Goal: Task Accomplishment & Management: Manage account settings

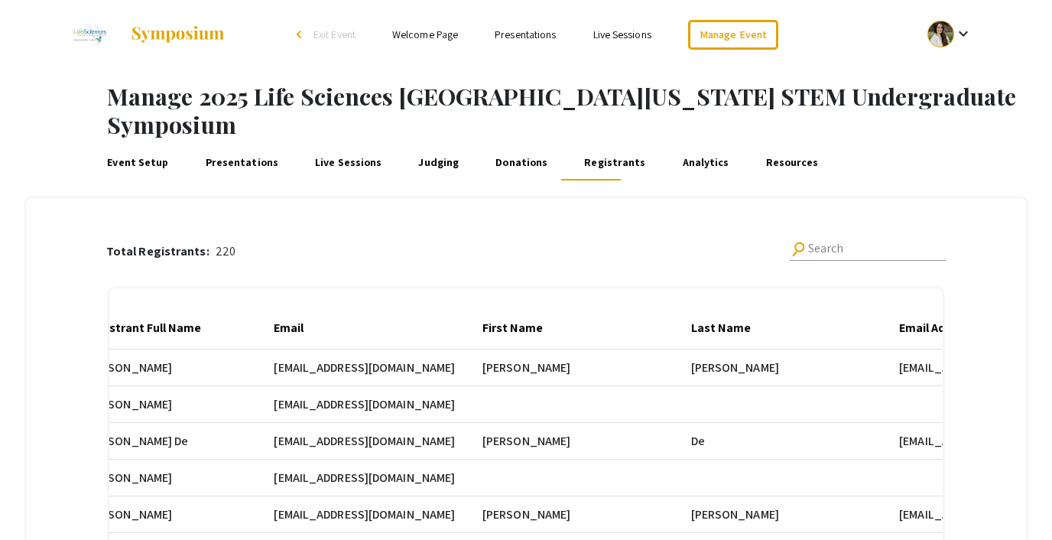
click at [419, 144] on link "Judging" at bounding box center [439, 162] width 46 height 37
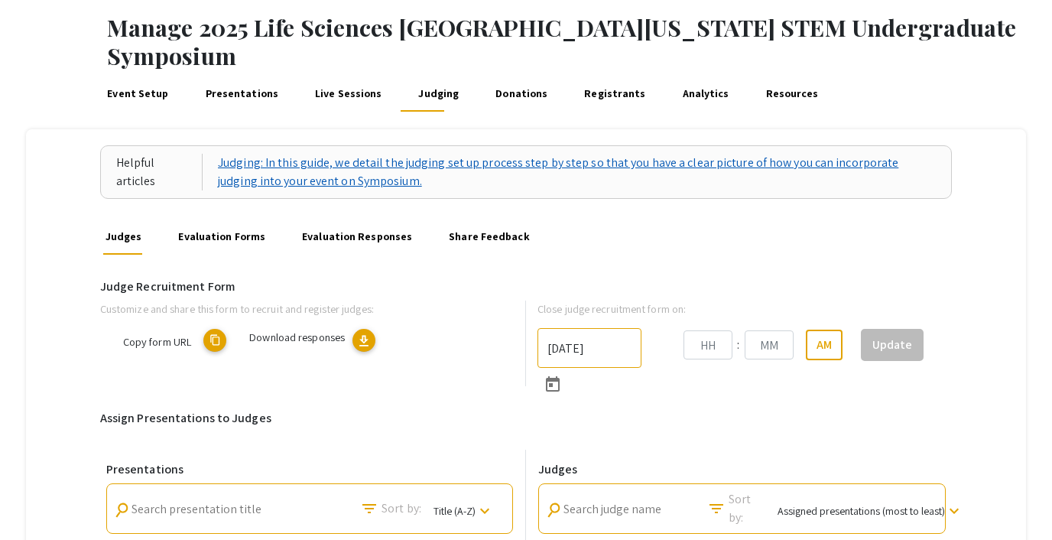
type input "10/25/2025"
type input "06"
type input "00"
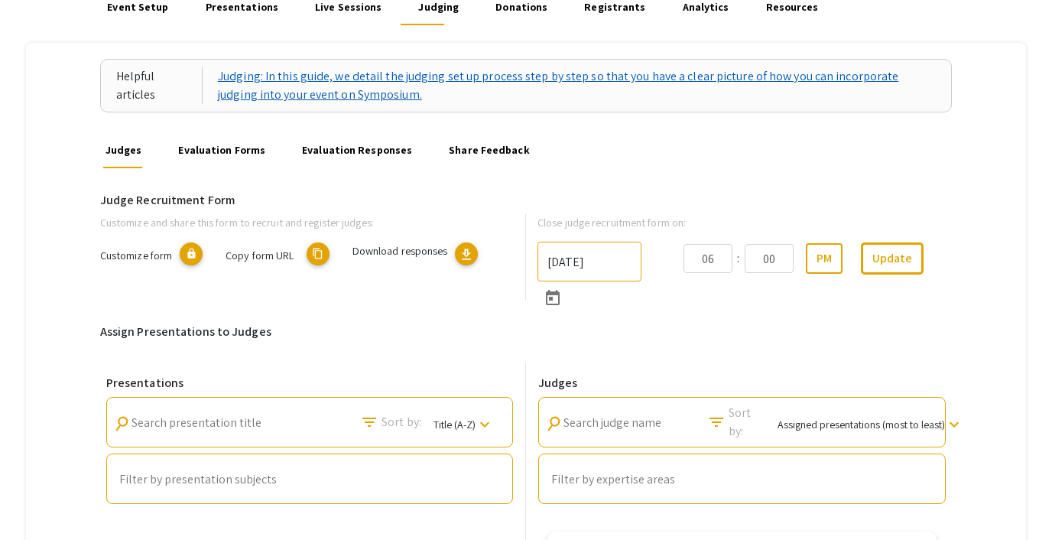
scroll to position [156, 0]
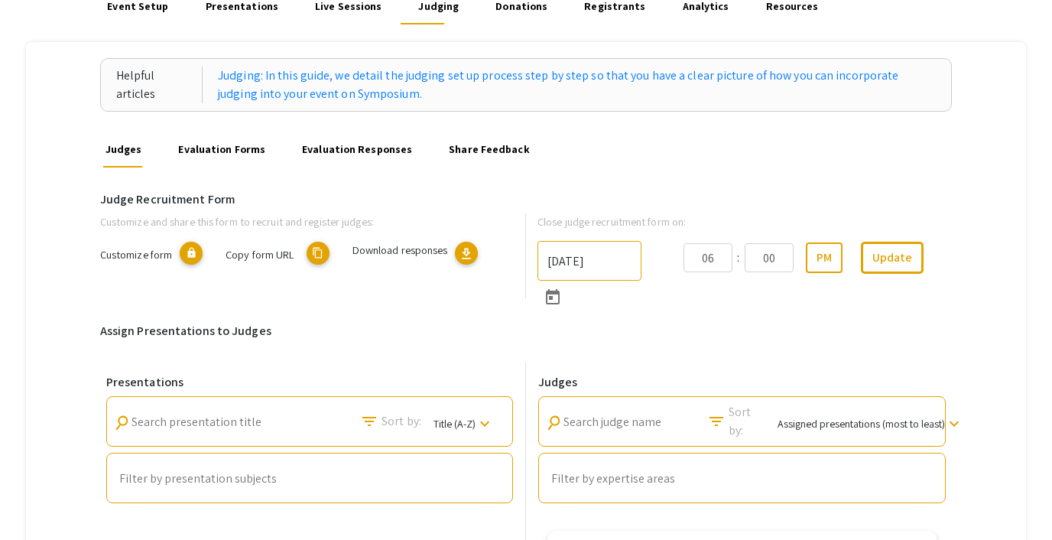
click at [230, 131] on link "Evaluation Forms" at bounding box center [222, 149] width 92 height 37
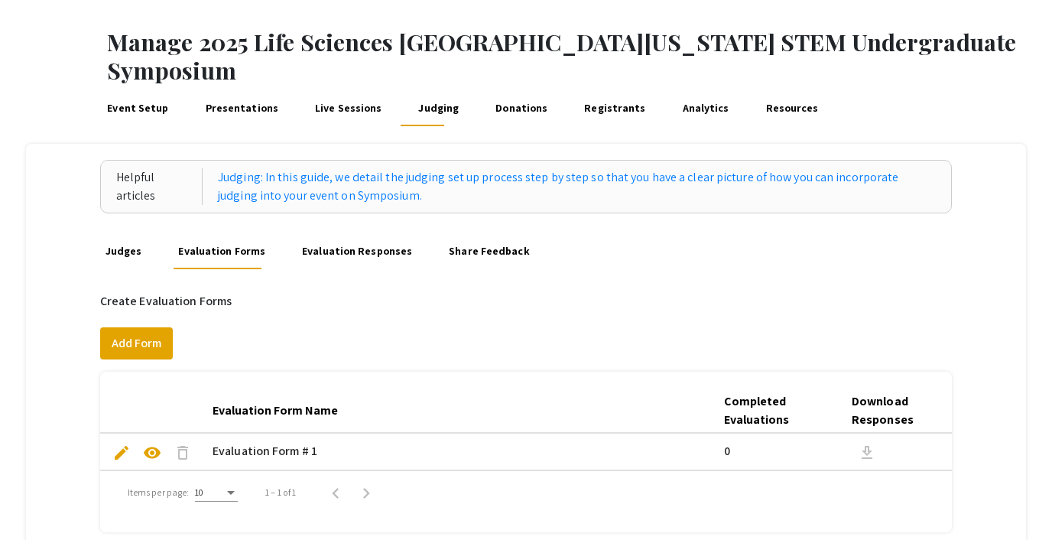
scroll to position [48, 0]
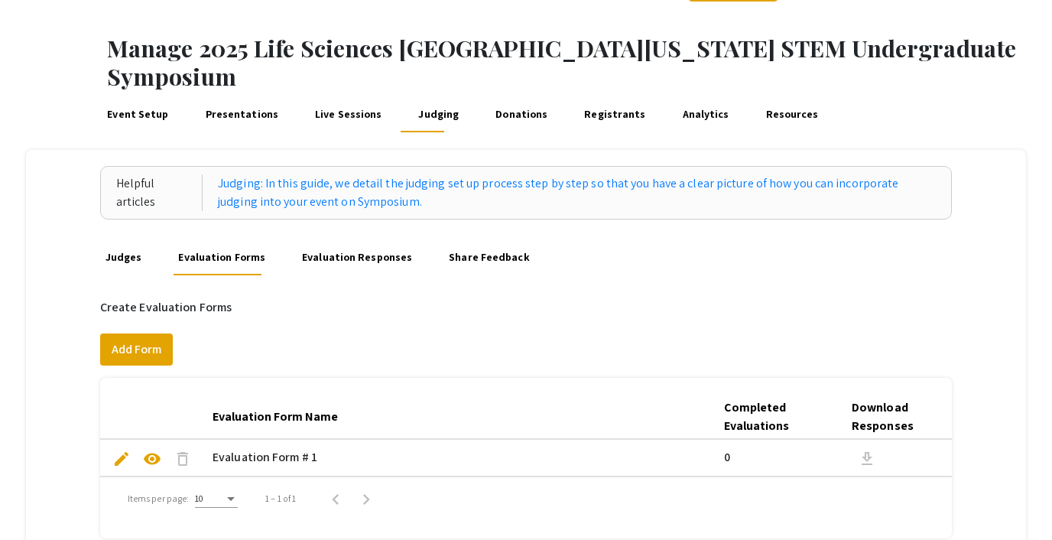
click at [116, 239] on link "Judges" at bounding box center [122, 257] width 41 height 37
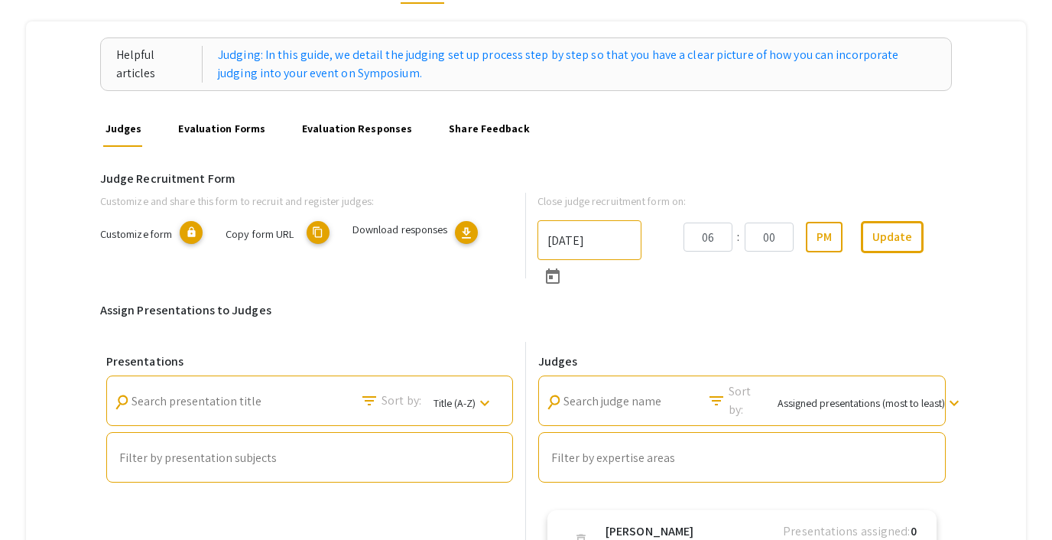
scroll to position [52, 0]
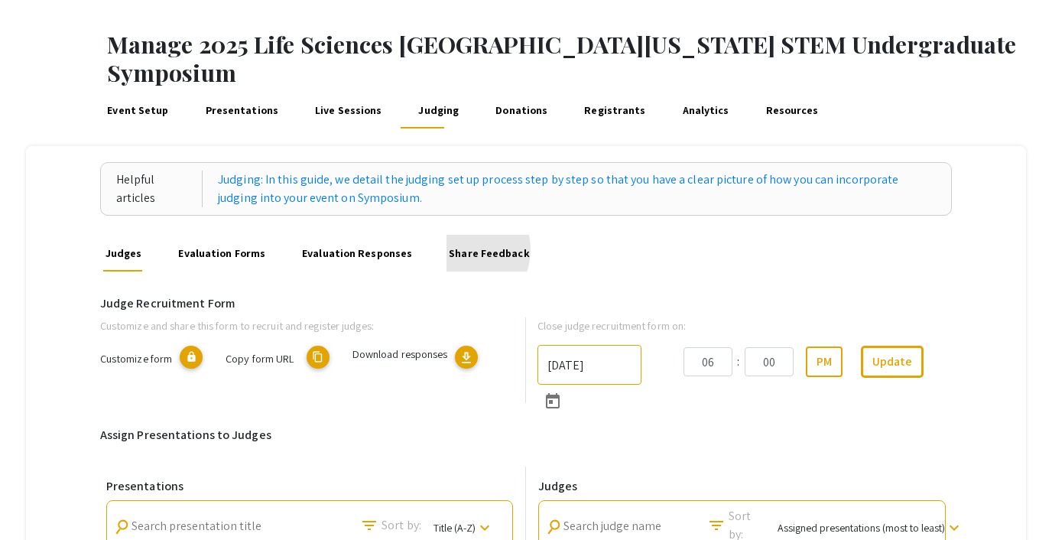
click at [447, 235] on link "Share Feedback" at bounding box center [490, 253] width 86 height 37
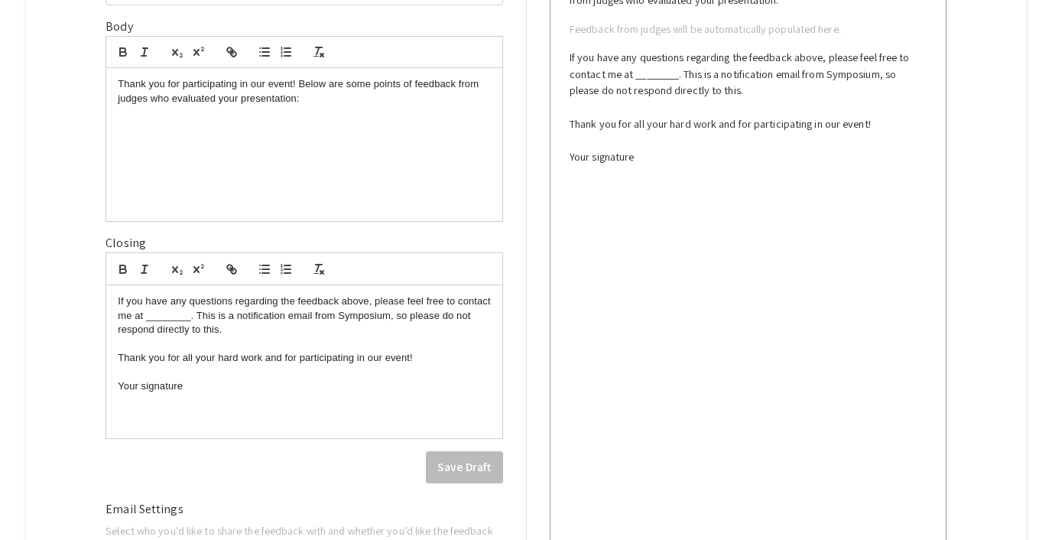
scroll to position [473, 0]
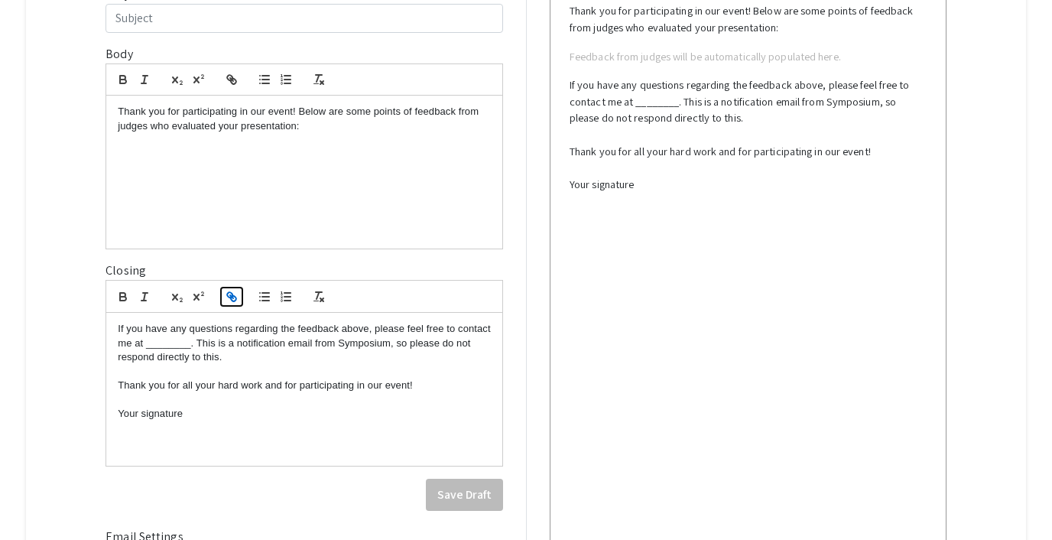
click at [229, 292] on icon "button" at bounding box center [229, 294] width 5 height 5
click at [232, 296] on icon "button" at bounding box center [233, 298] width 5 height 5
click at [193, 395] on div "If you have any questions regarding the feedback above, please feel free to con…" at bounding box center [304, 389] width 396 height 153
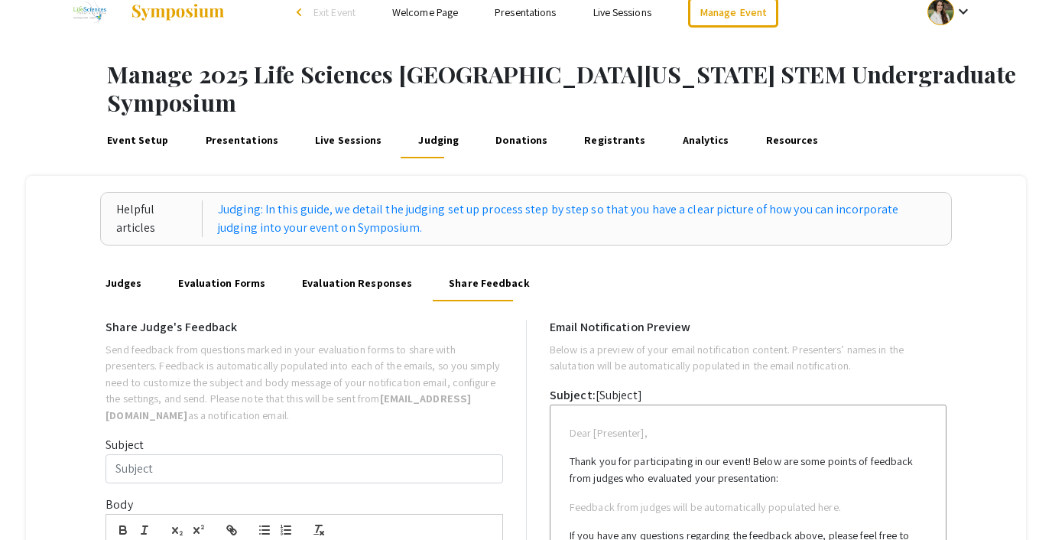
scroll to position [0, 0]
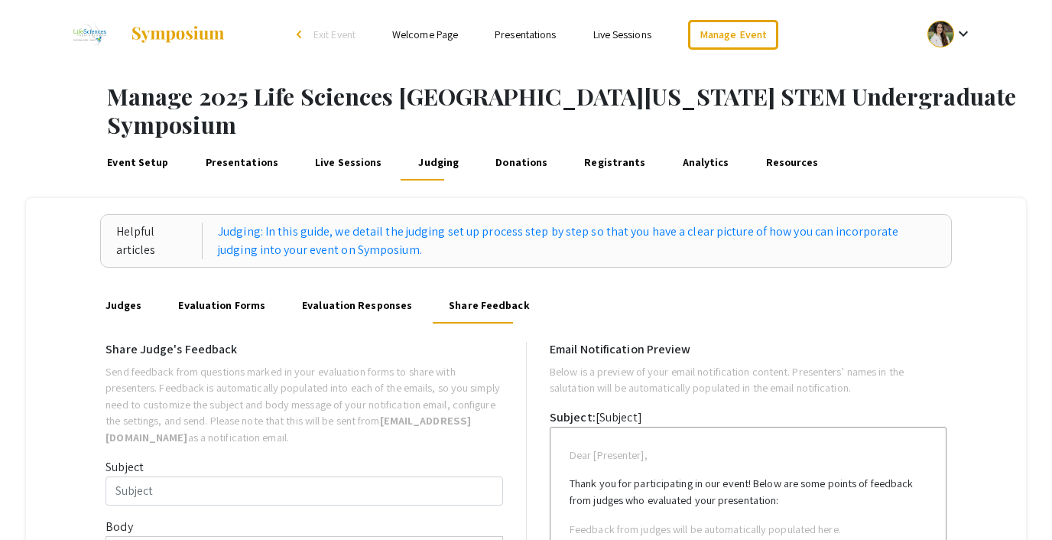
click at [244, 144] on link "Presentations" at bounding box center [242, 162] width 78 height 37
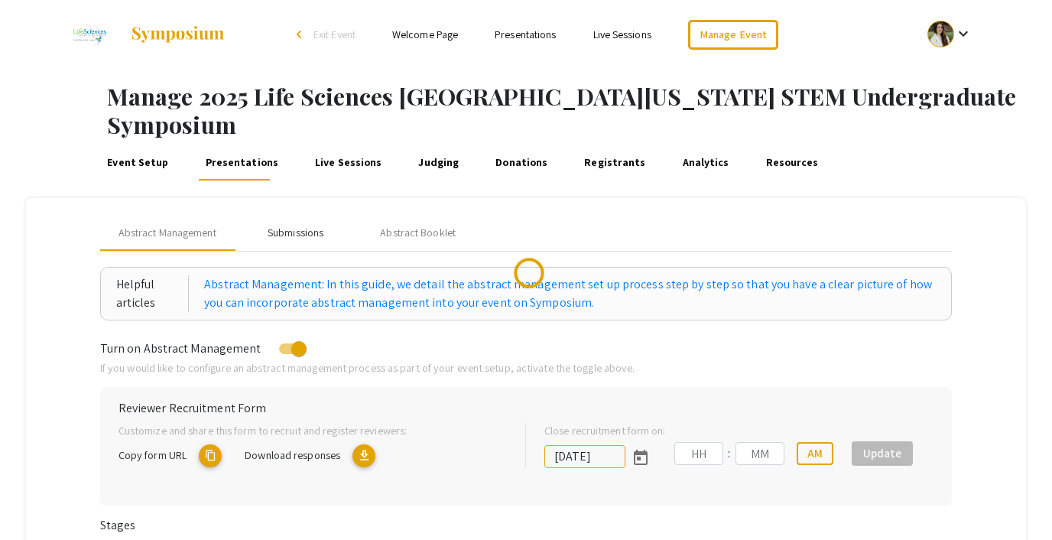
click at [299, 225] on div "Submissions" at bounding box center [296, 233] width 56 height 16
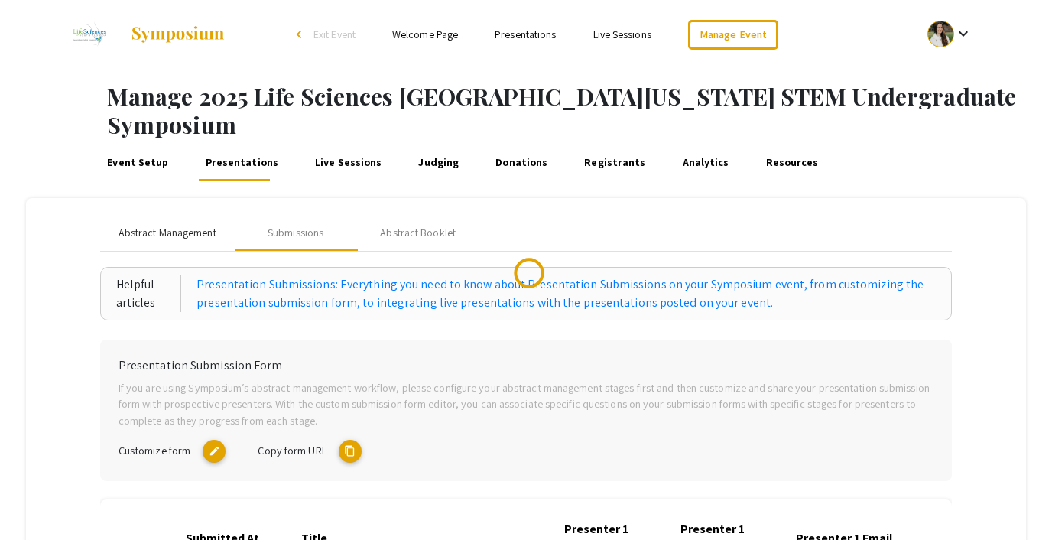
click at [164, 225] on span "Abstract Management" at bounding box center [168, 233] width 98 height 16
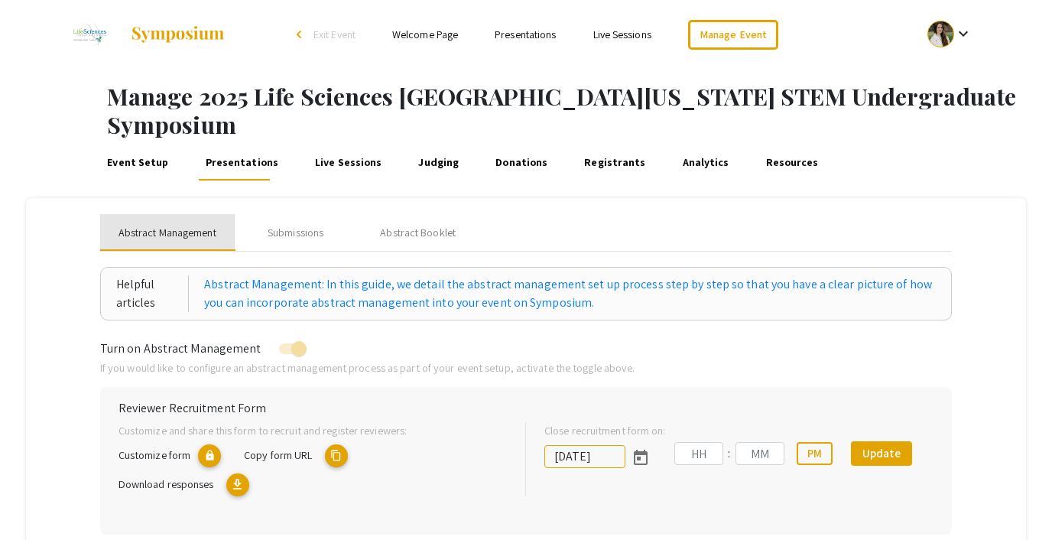
type input "10/25/2025"
type input "05"
type input "00"
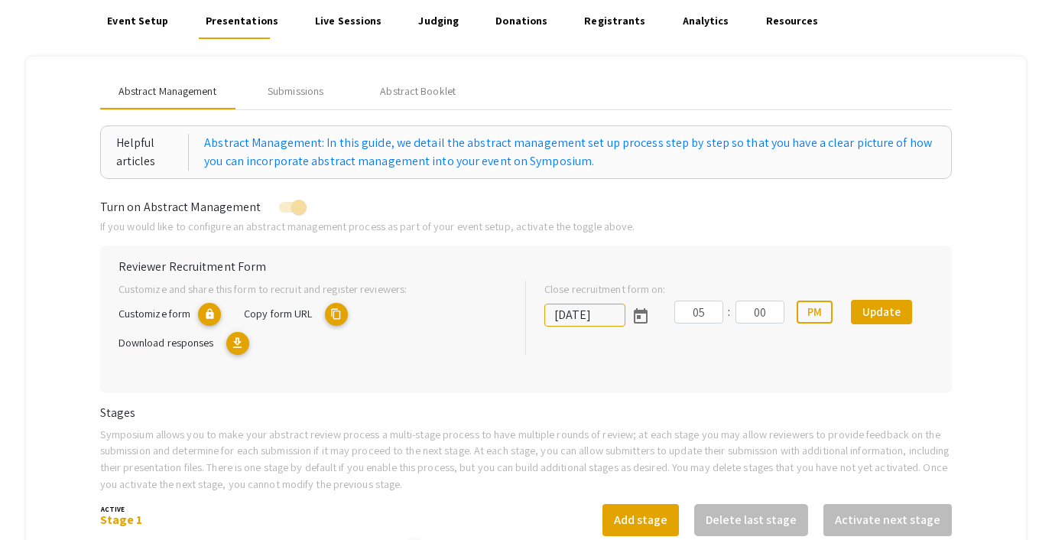
scroll to position [323, 0]
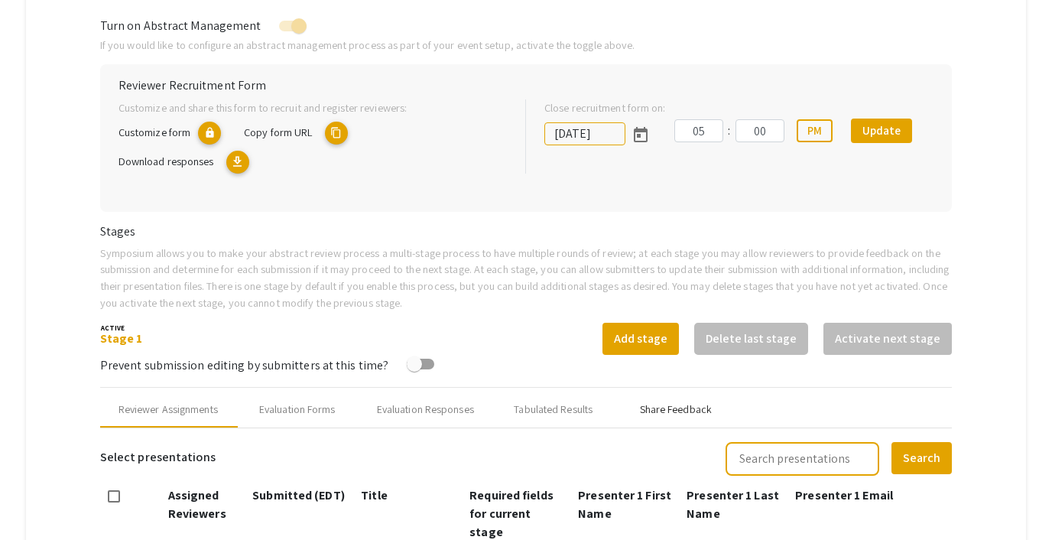
click at [663, 396] on div "Share Feedback" at bounding box center [676, 409] width 122 height 37
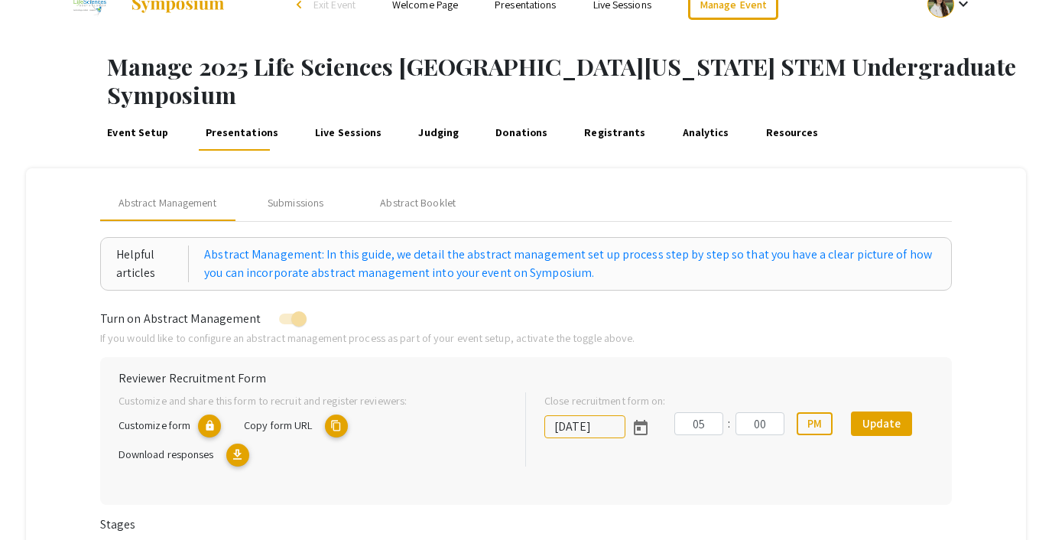
scroll to position [0, 0]
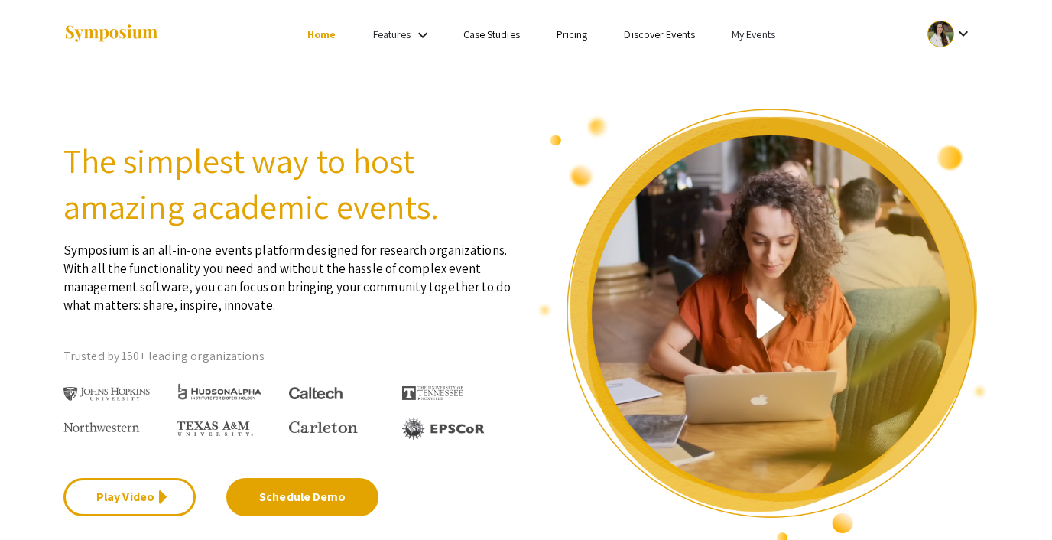
click at [753, 37] on link "My Events" at bounding box center [754, 35] width 44 height 14
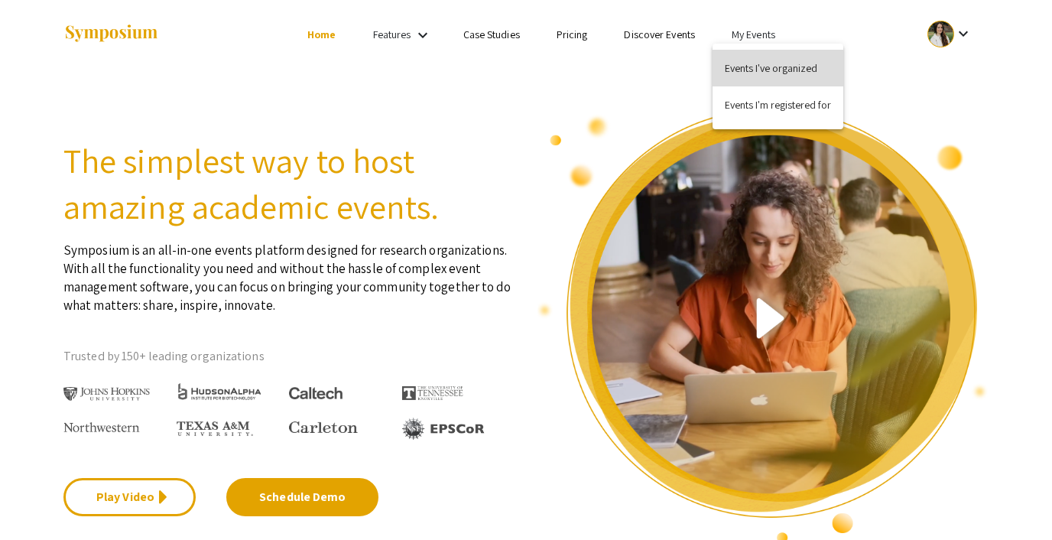
click at [756, 60] on button "Events I've organized" at bounding box center [778, 68] width 131 height 37
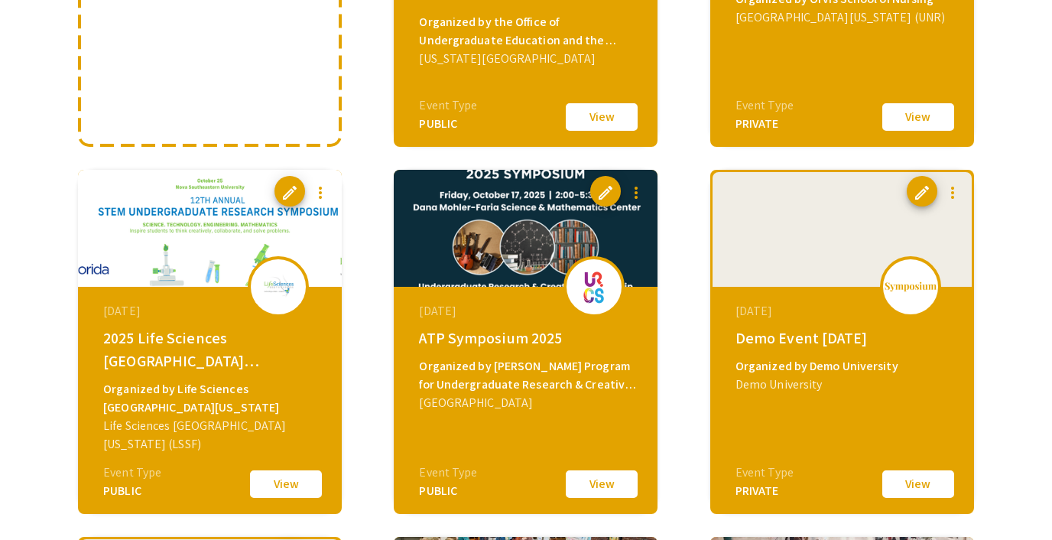
scroll to position [388, 0]
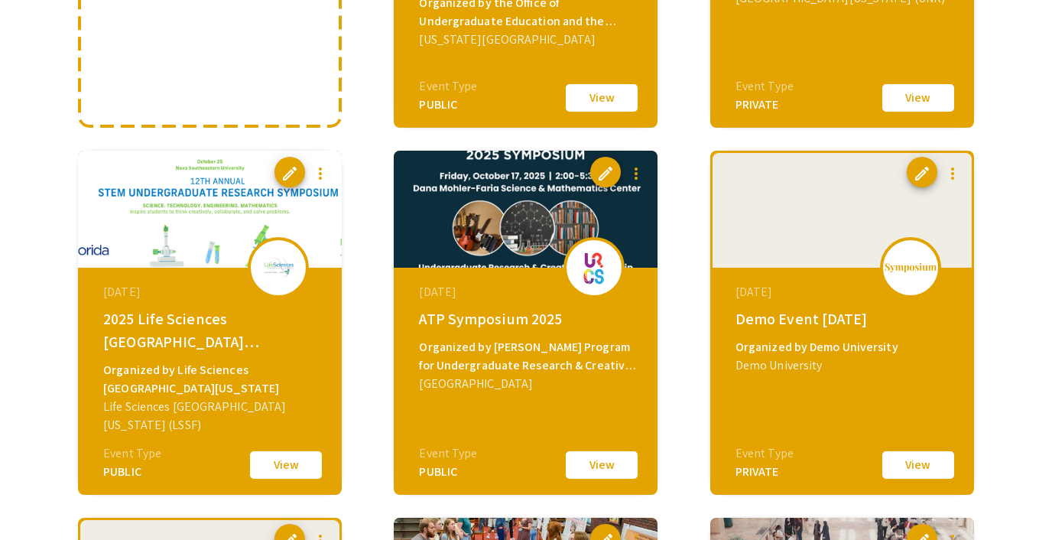
click at [899, 466] on button "View" at bounding box center [918, 465] width 76 height 32
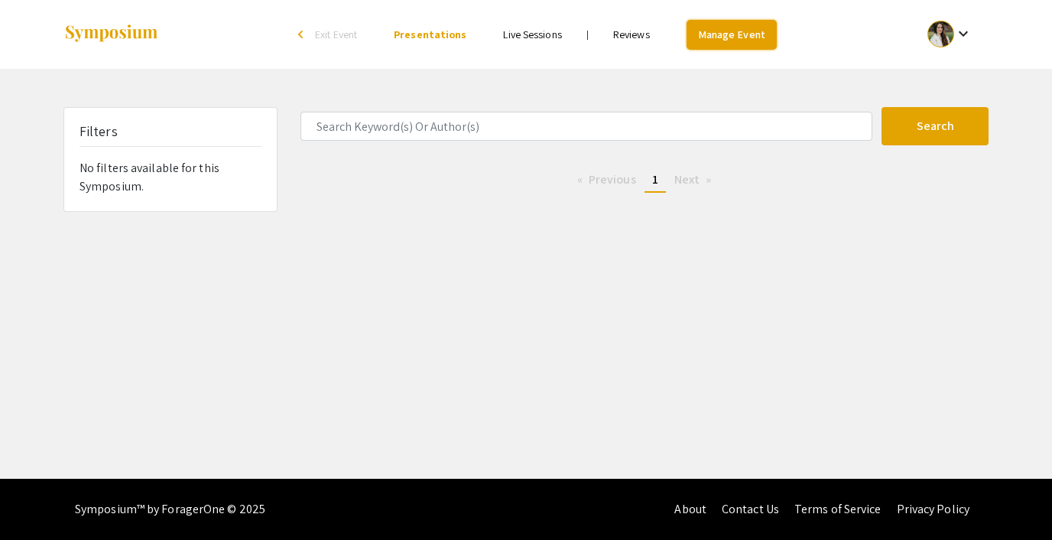
click at [729, 37] on link "Manage Event" at bounding box center [732, 35] width 90 height 30
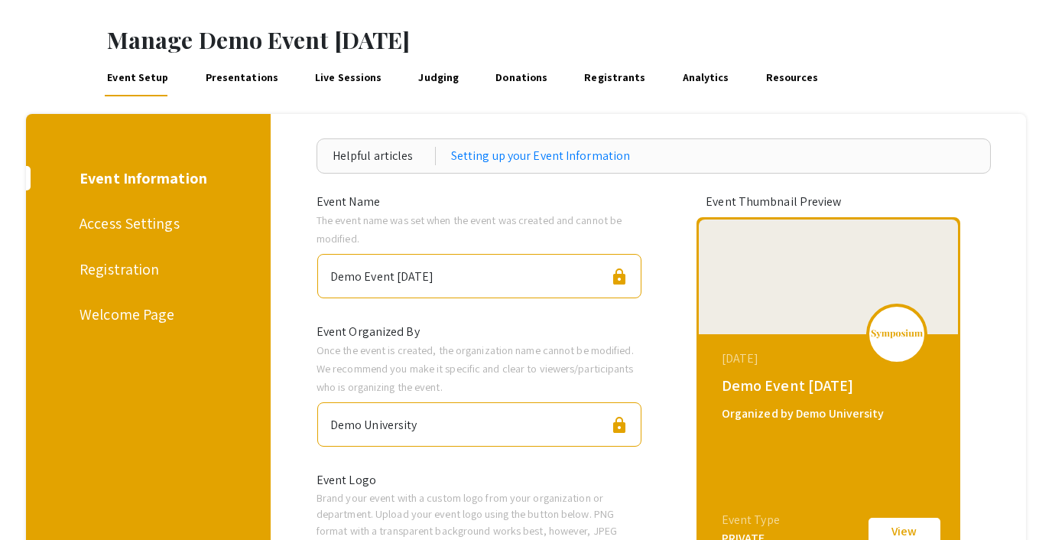
scroll to position [60, 0]
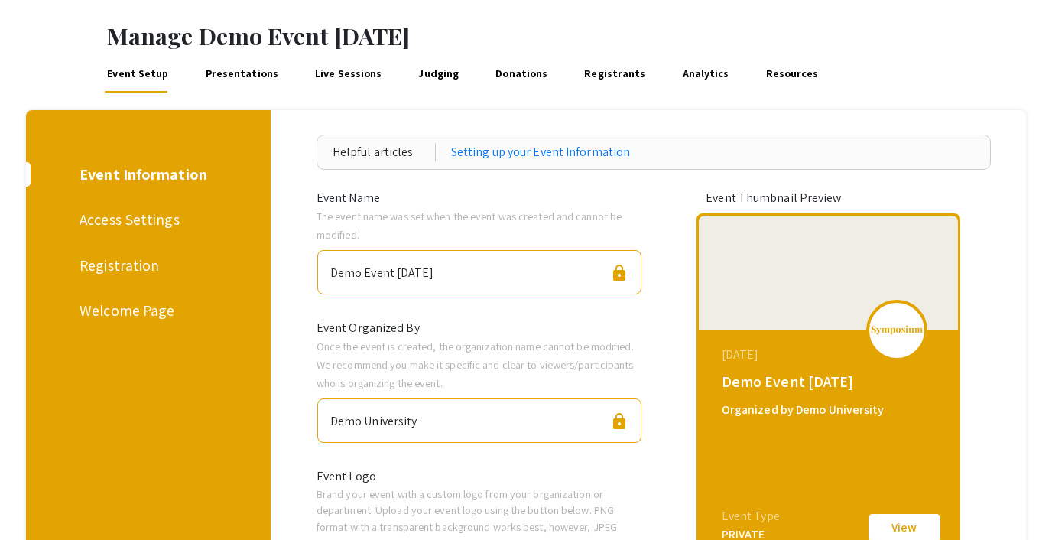
click at [248, 76] on link "Presentations" at bounding box center [242, 74] width 78 height 37
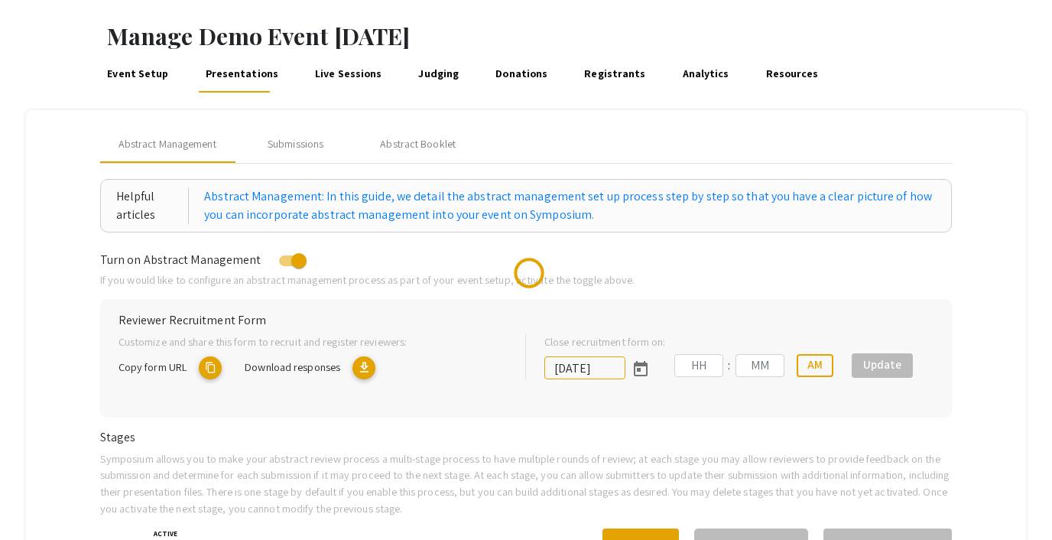
type input "[DATE]"
type input "01"
type input "14"
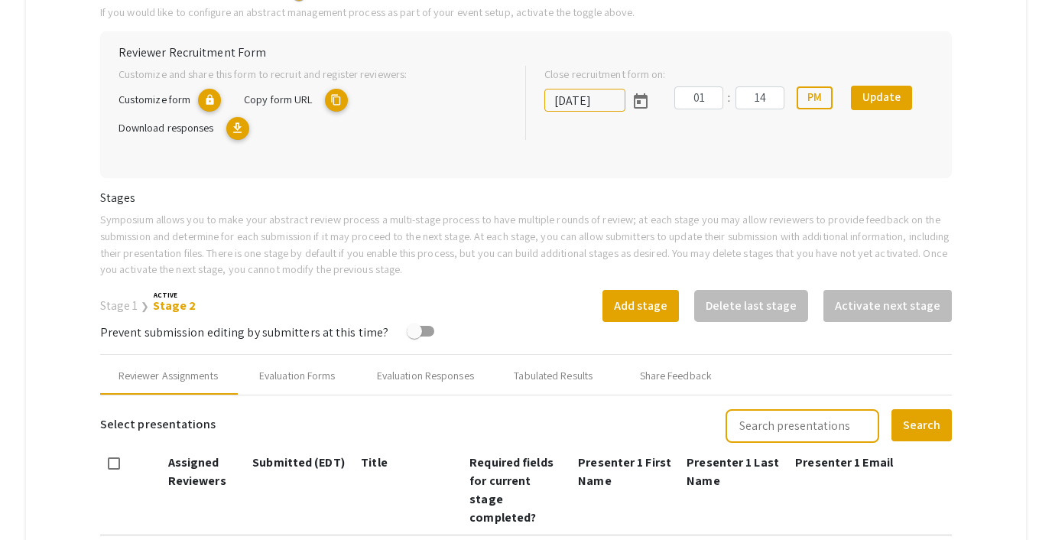
scroll to position [478, 0]
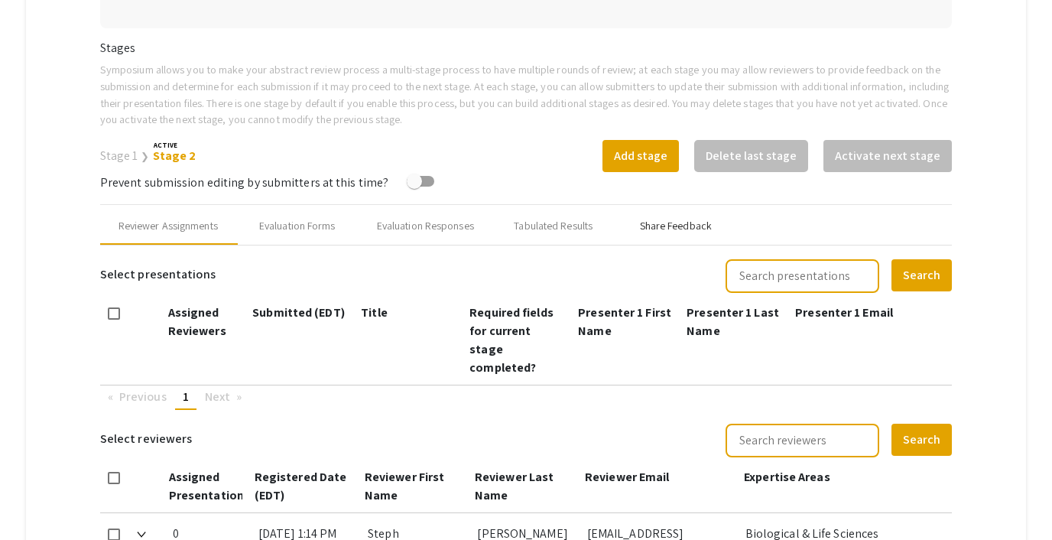
click at [672, 221] on div "Share Feedback" at bounding box center [676, 226] width 72 height 16
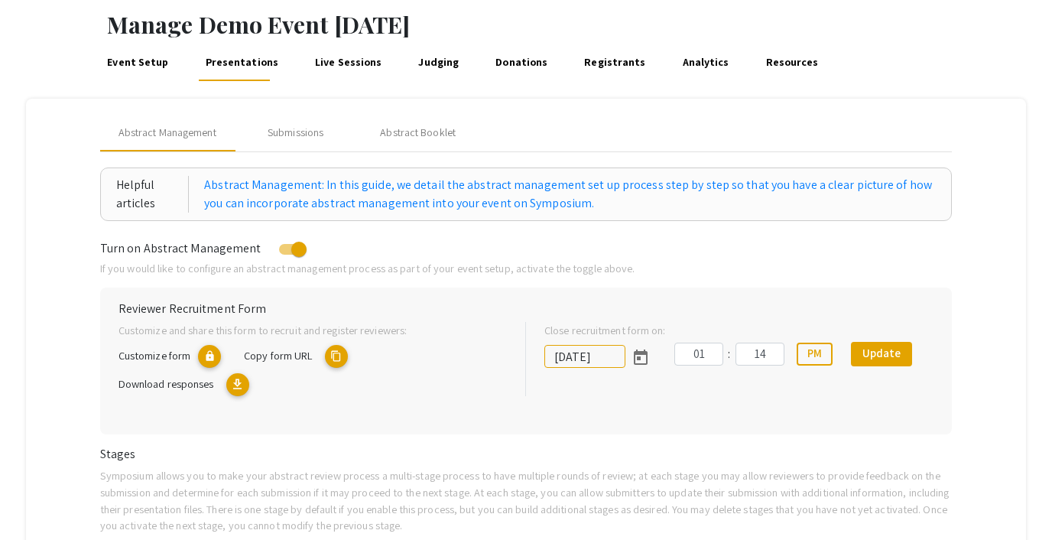
scroll to position [69, 0]
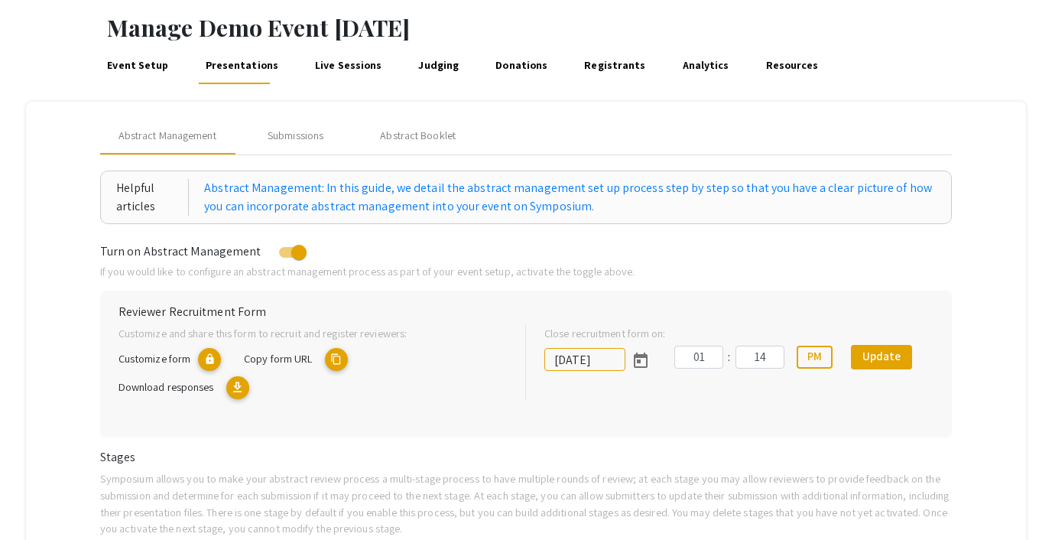
click at [416, 60] on link "Judging" at bounding box center [439, 65] width 46 height 37
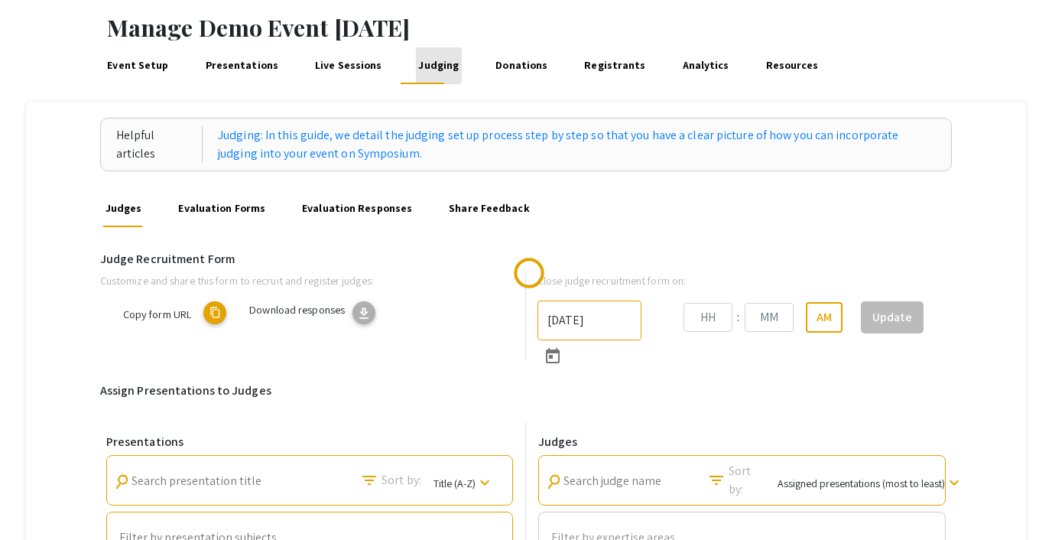
type input "9/27/2025"
type input "01"
type input "14"
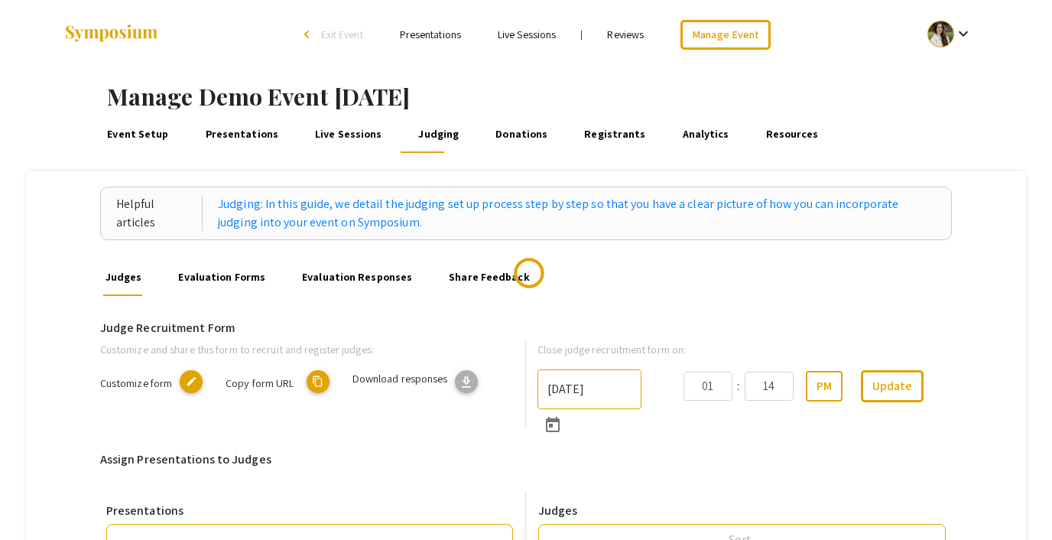
scroll to position [233, 0]
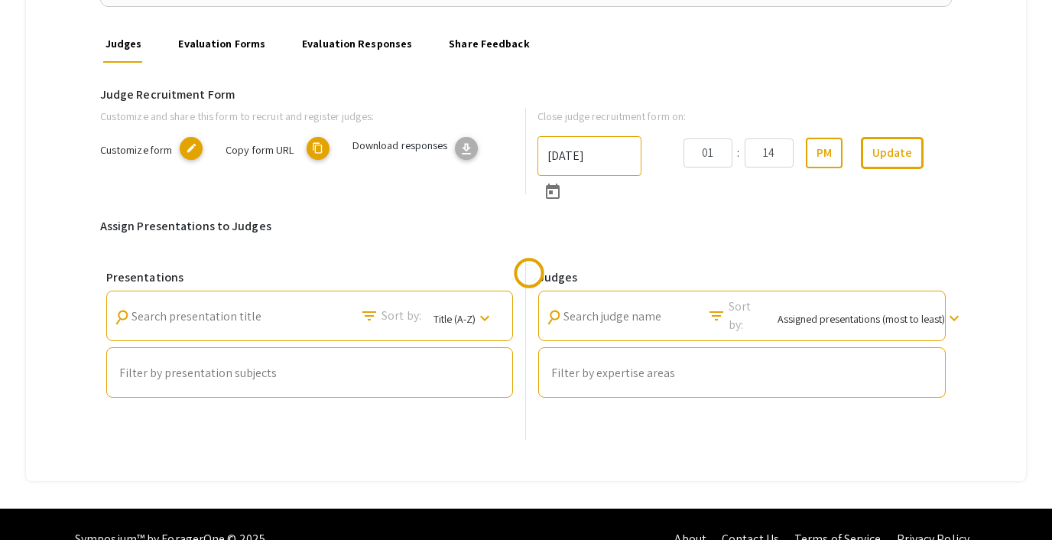
click at [471, 41] on link "Share Feedback" at bounding box center [490, 44] width 86 height 37
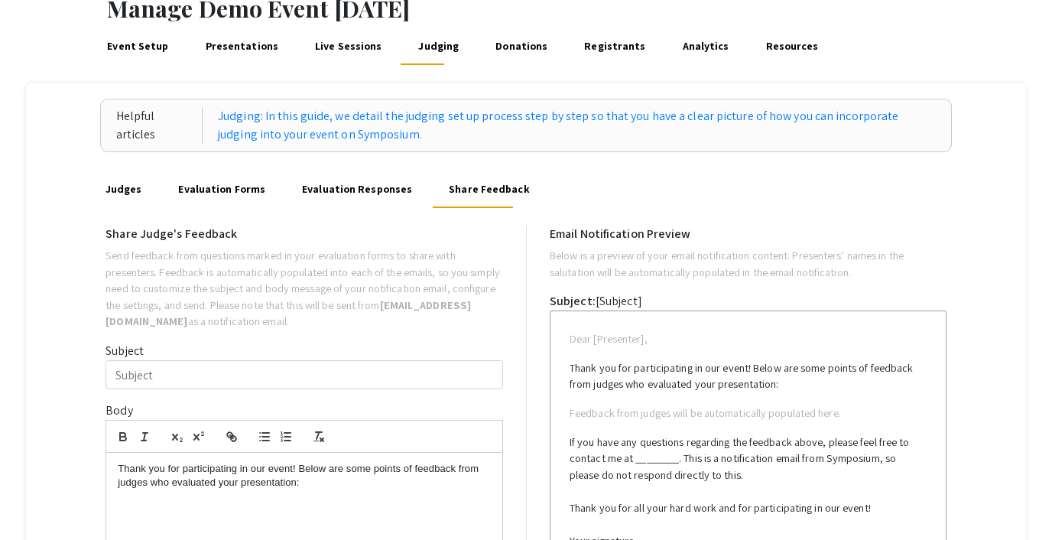
scroll to position [175, 0]
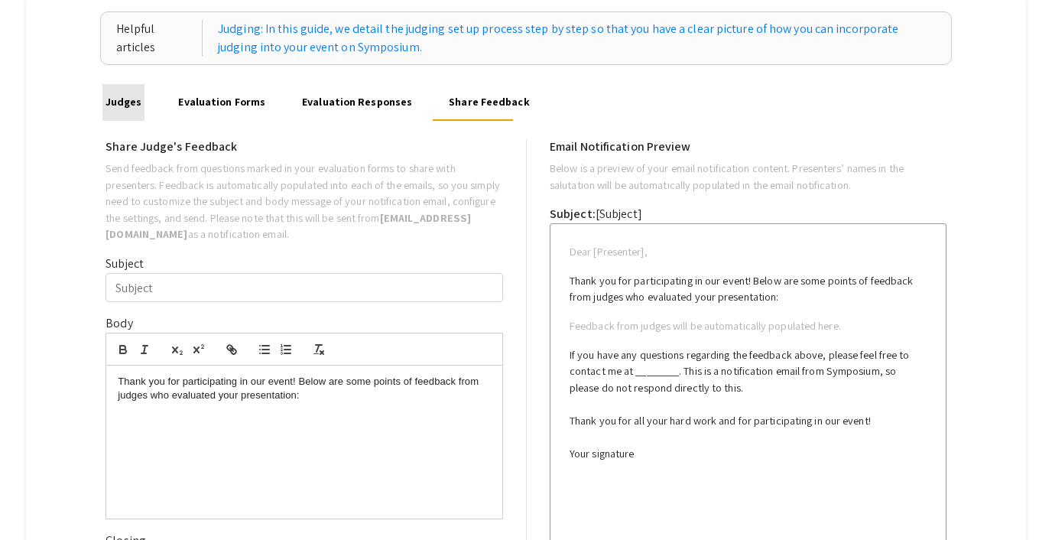
click at [124, 98] on link "Judges" at bounding box center [122, 102] width 41 height 37
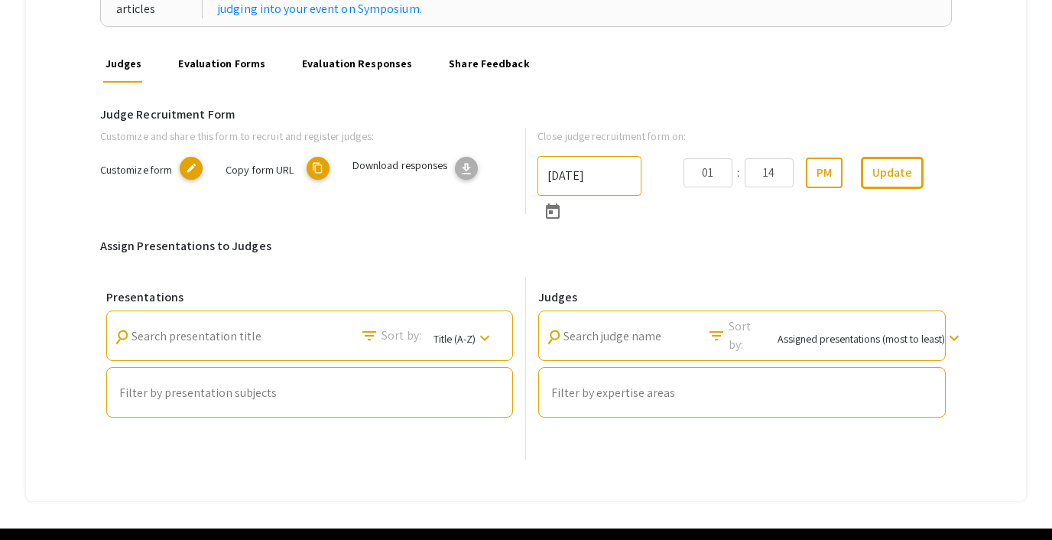
scroll to position [186, 0]
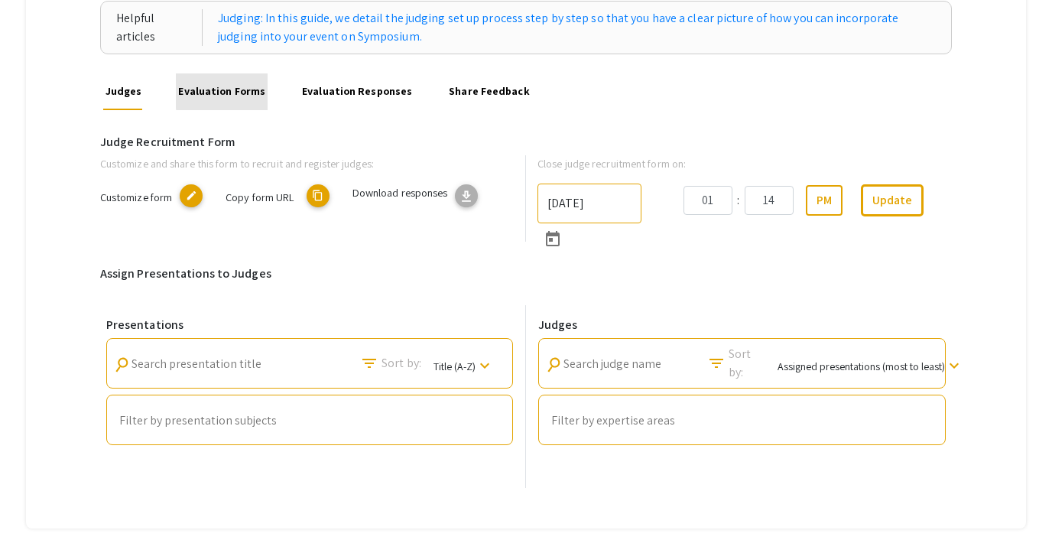
click at [233, 87] on link "Evaluation Forms" at bounding box center [222, 91] width 92 height 37
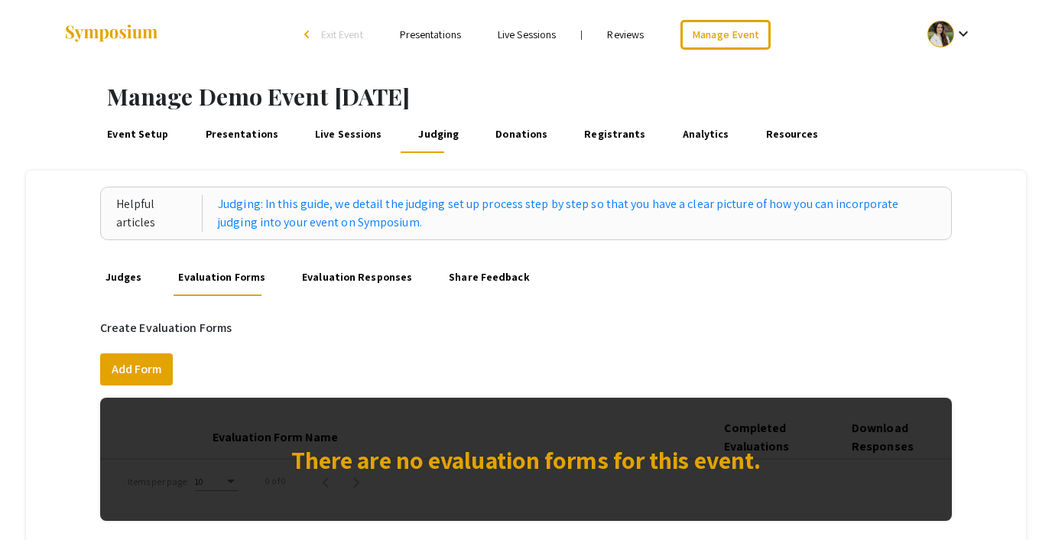
click at [615, 30] on link "Reviews" at bounding box center [625, 35] width 37 height 14
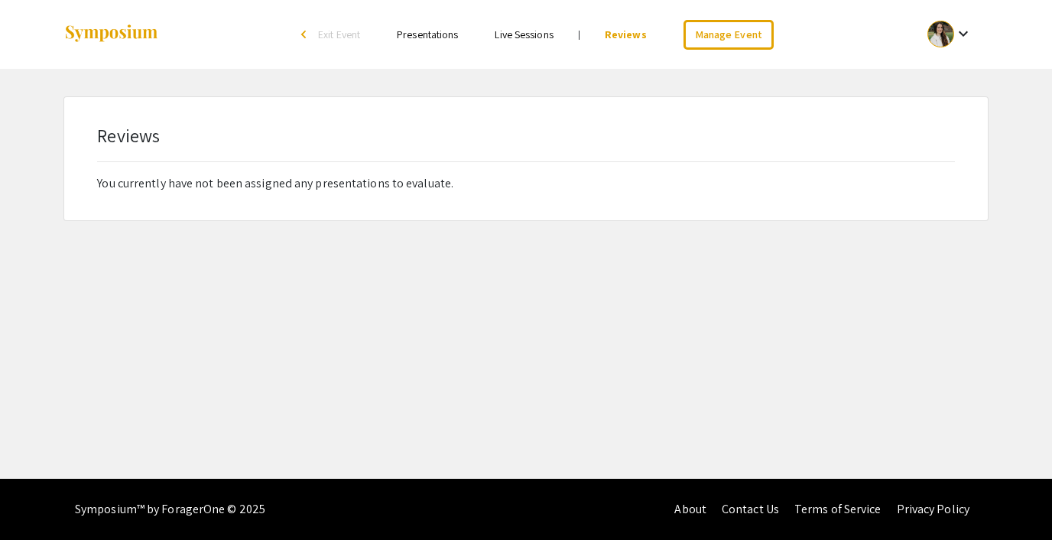
click at [340, 32] on span "Exit Event" at bounding box center [339, 35] width 42 height 14
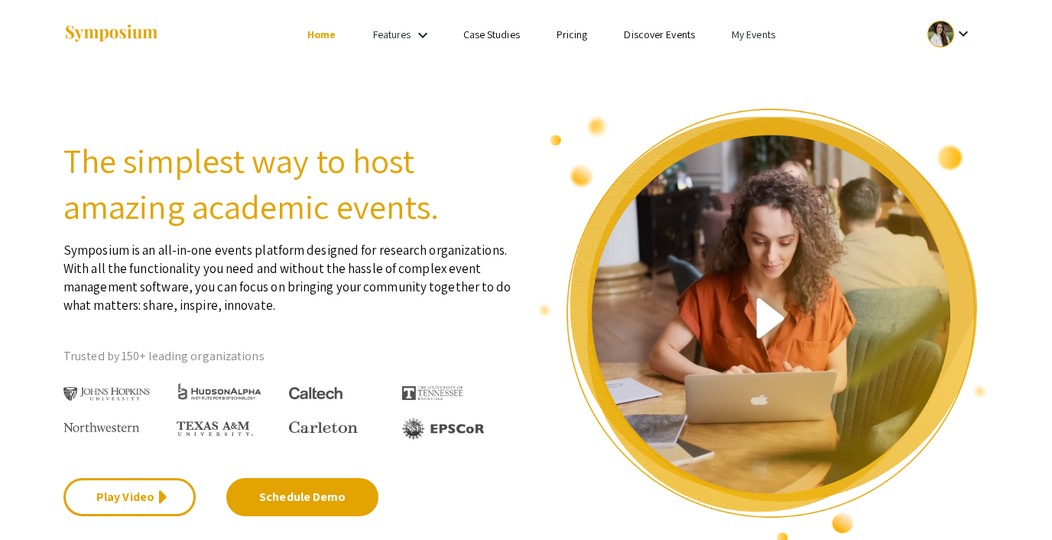
click at [749, 38] on link "My Events" at bounding box center [754, 35] width 44 height 14
click at [755, 71] on button "Events I've organized" at bounding box center [778, 68] width 131 height 37
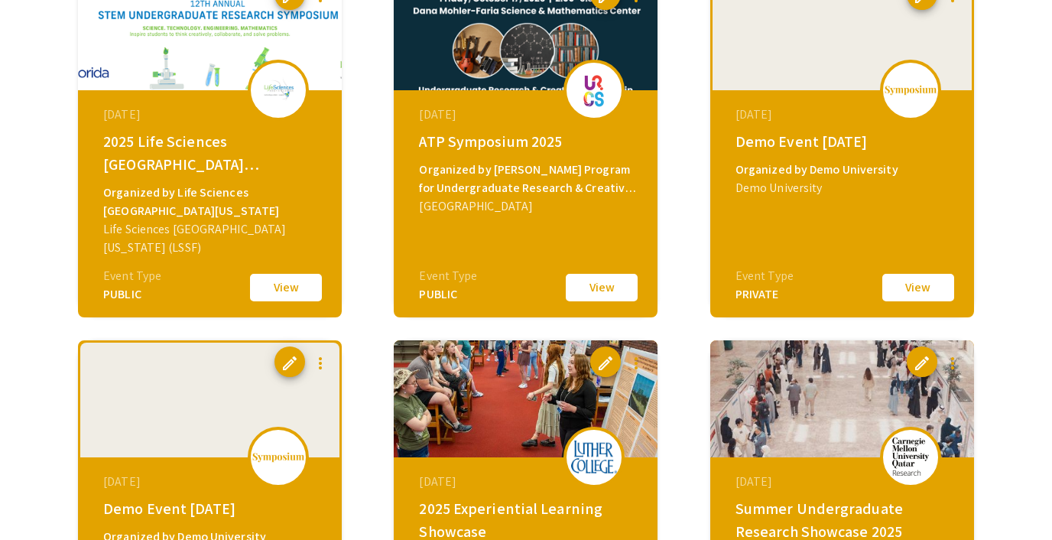
scroll to position [537, 0]
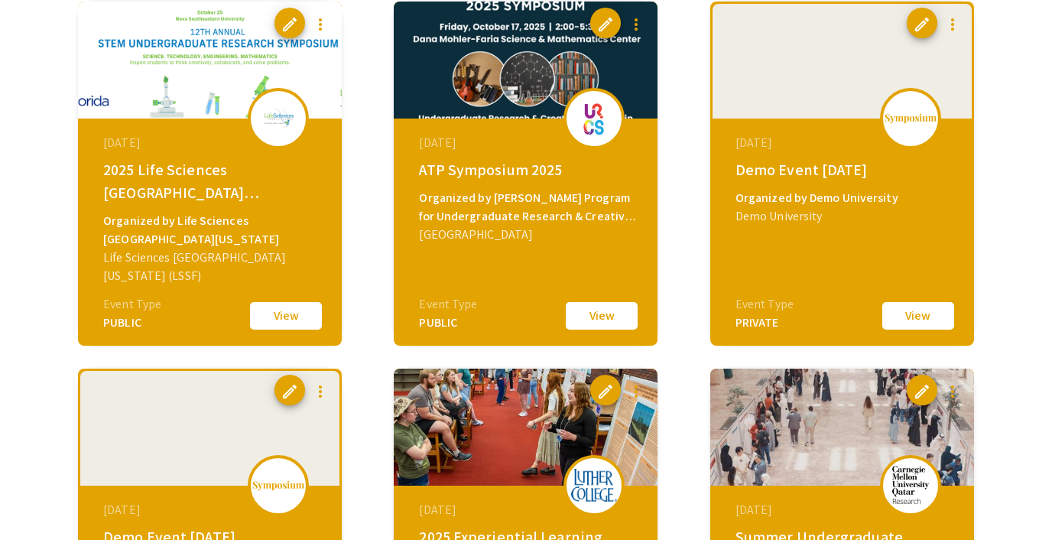
click at [591, 316] on button "View" at bounding box center [602, 316] width 76 height 32
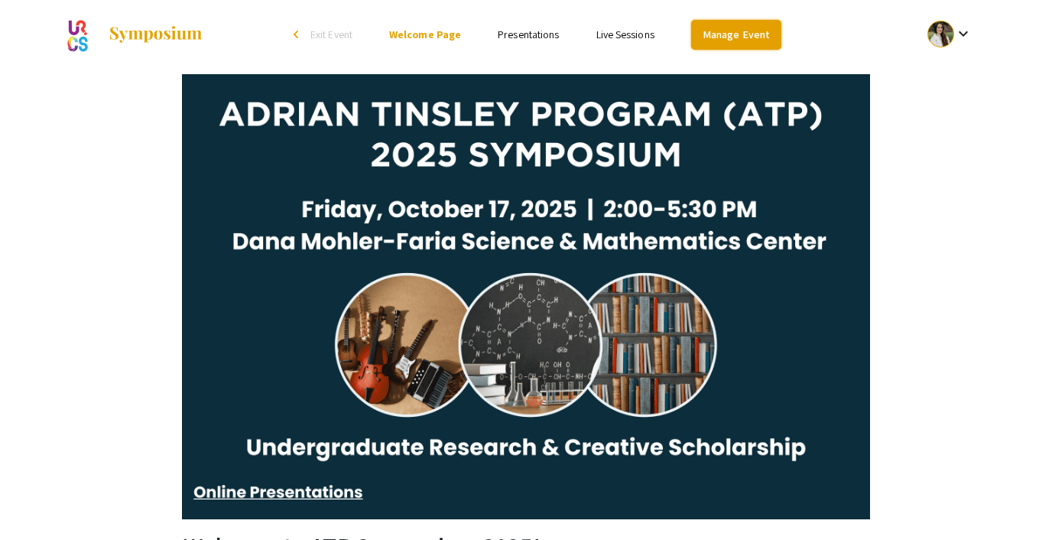
click at [729, 24] on link "Manage Event" at bounding box center [736, 35] width 90 height 30
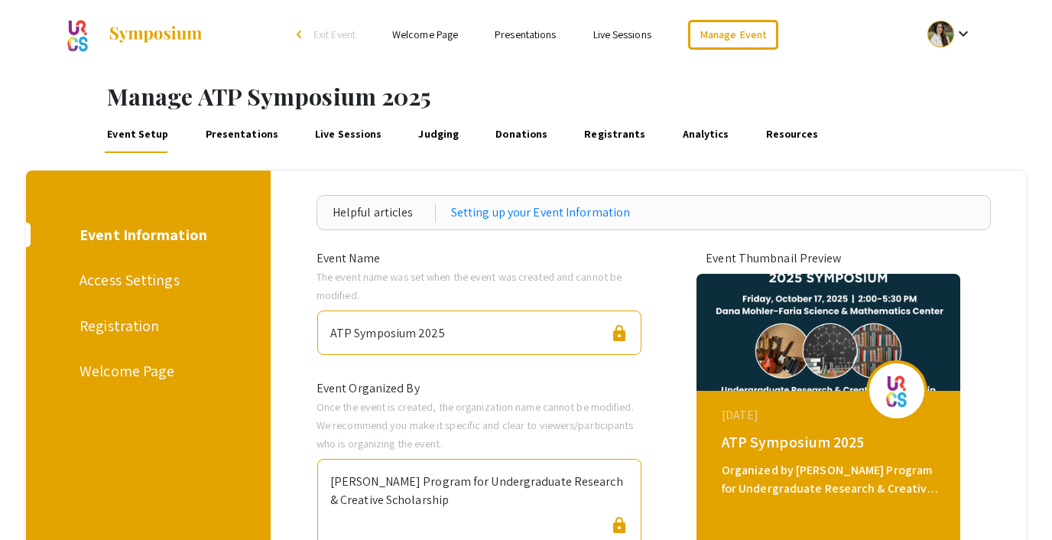
click at [423, 128] on link "Judging" at bounding box center [439, 134] width 46 height 37
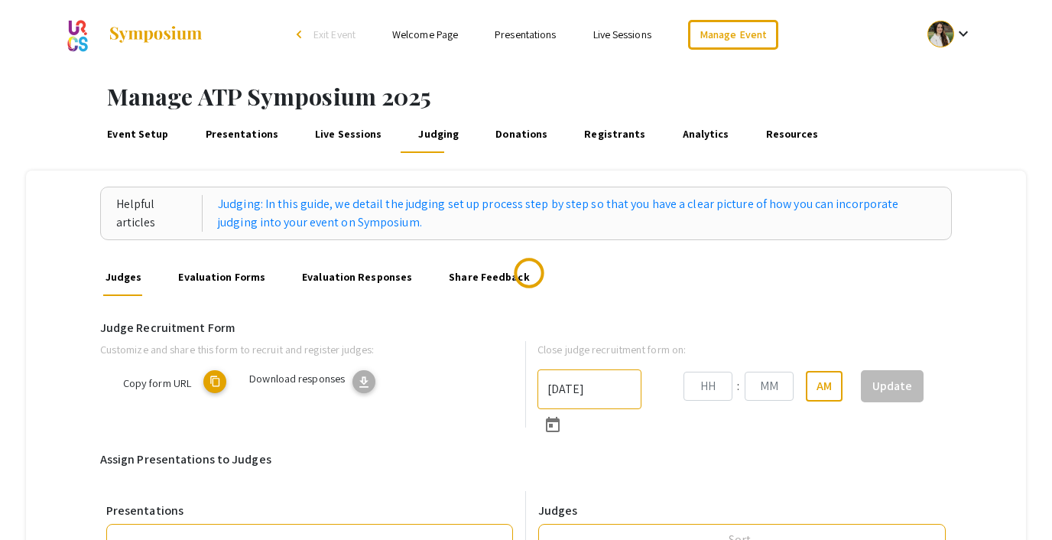
click at [226, 272] on link "Evaluation Forms" at bounding box center [222, 277] width 92 height 37
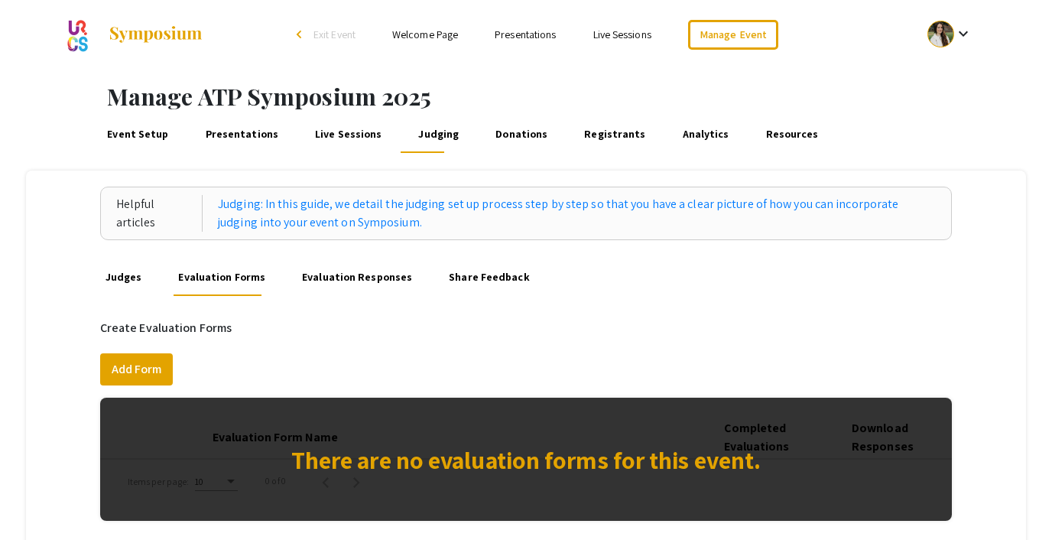
click at [345, 33] on span "Exit Event" at bounding box center [334, 35] width 42 height 14
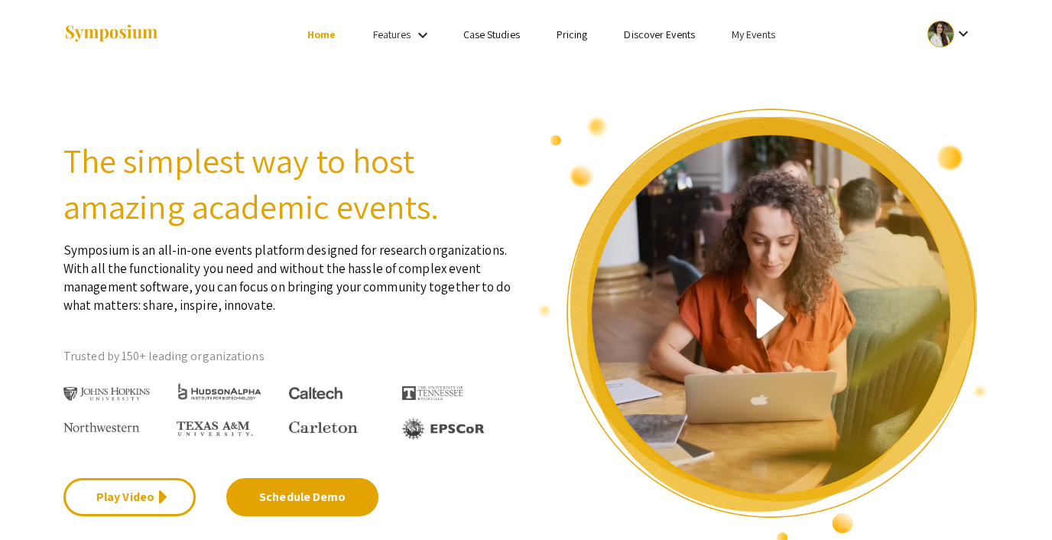
click at [736, 32] on link "My Events" at bounding box center [754, 35] width 44 height 14
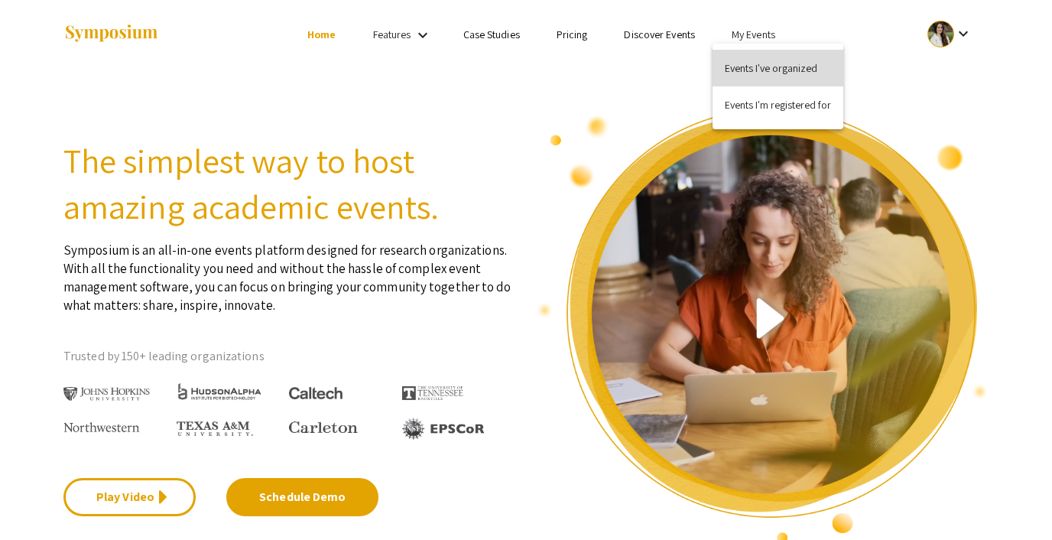
click at [752, 58] on button "Events I've organized" at bounding box center [778, 68] width 131 height 37
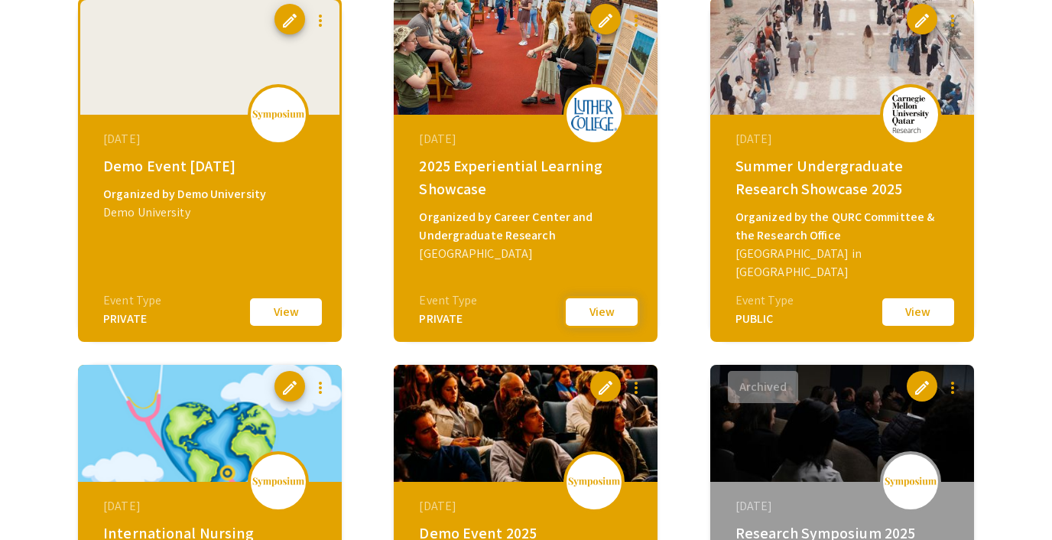
scroll to position [922, 0]
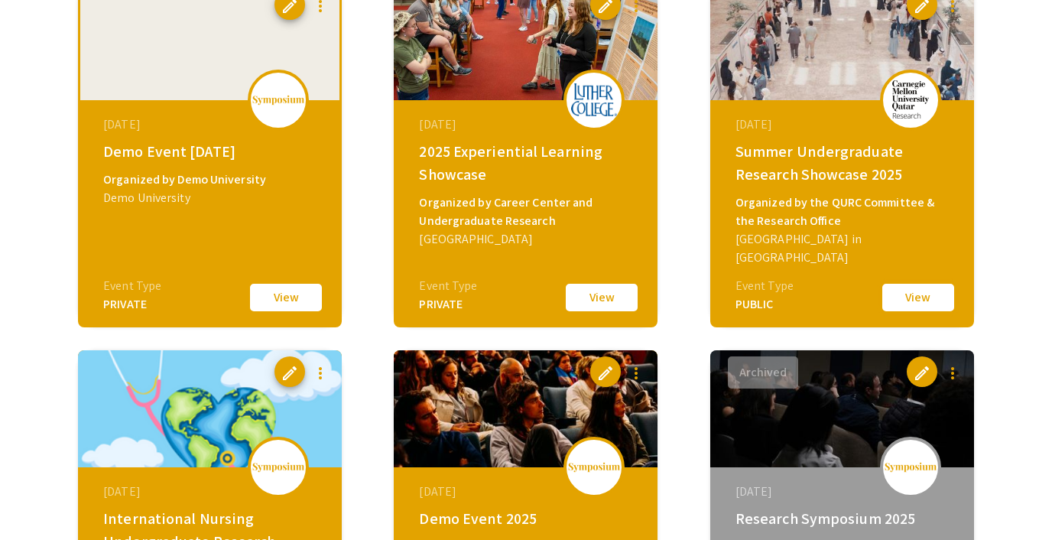
click at [912, 296] on button "View" at bounding box center [918, 297] width 76 height 32
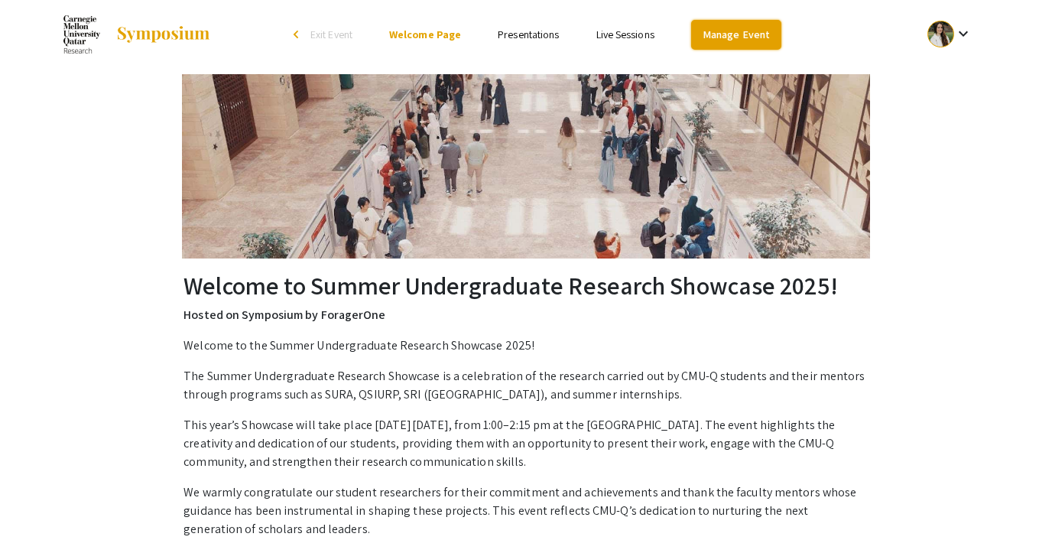
click at [742, 31] on link "Manage Event" at bounding box center [736, 35] width 90 height 30
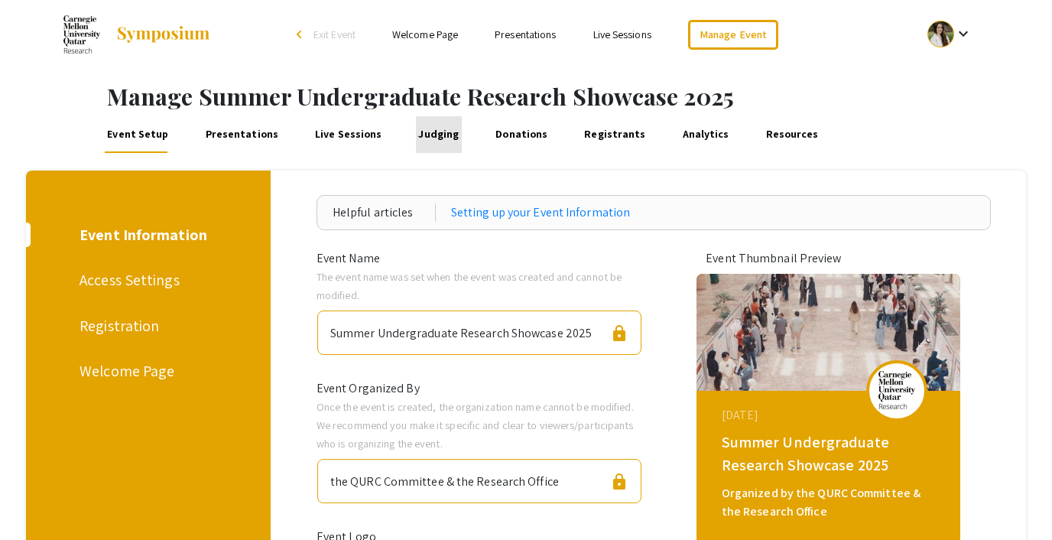
click at [430, 138] on link "Judging" at bounding box center [439, 134] width 46 height 37
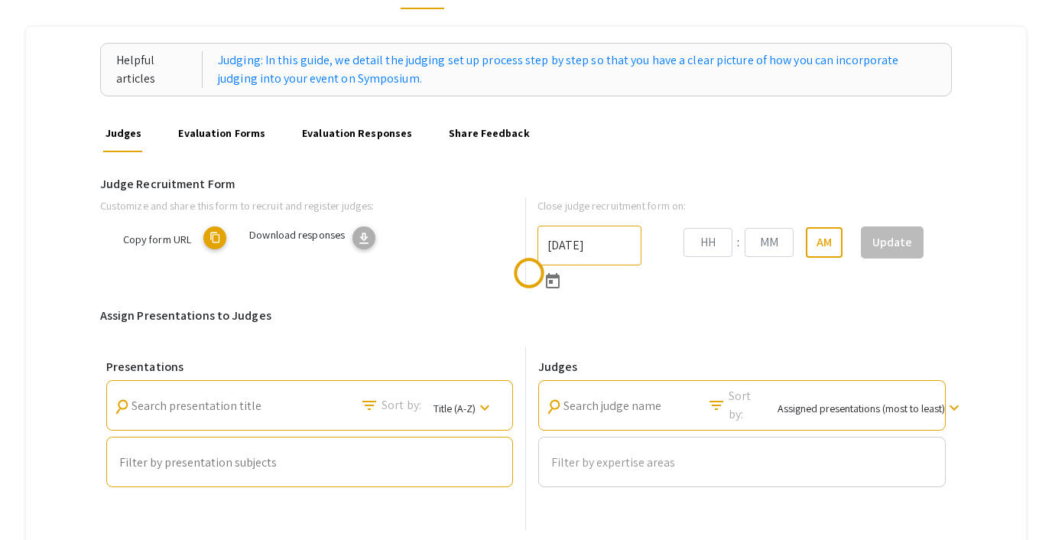
scroll to position [145, 0]
type input "9/27/2025"
type input "11"
type input "14"
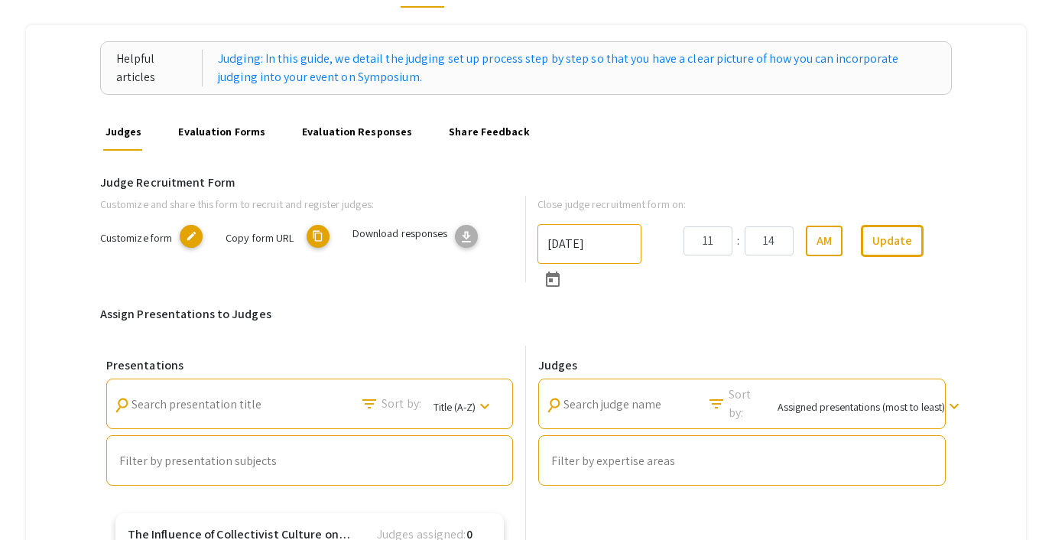
click at [310, 128] on link "Evaluation Responses" at bounding box center [357, 132] width 115 height 37
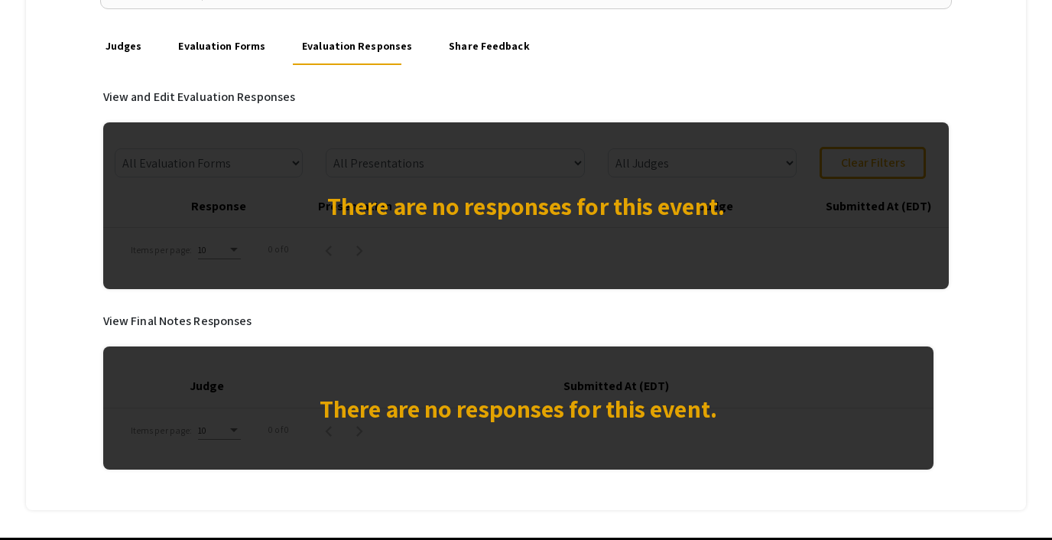
scroll to position [232, 0]
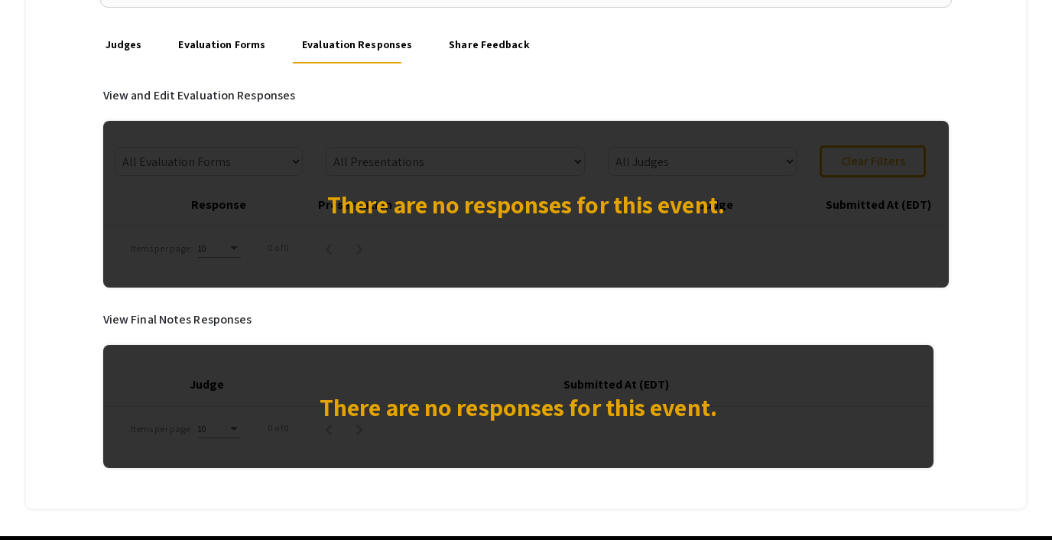
click at [229, 56] on link "Evaluation Forms" at bounding box center [222, 45] width 92 height 37
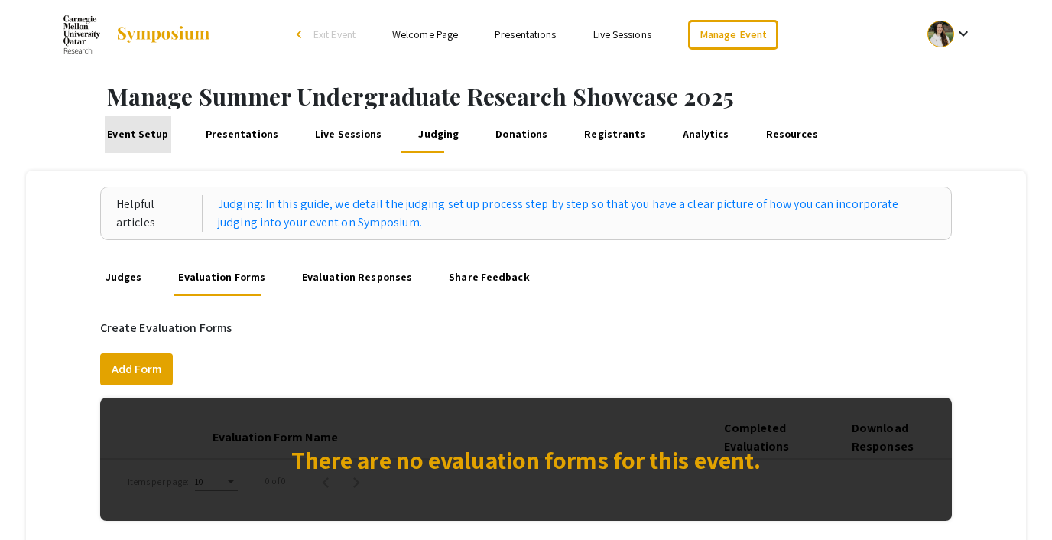
click at [148, 137] on link "Event Setup" at bounding box center [138, 134] width 67 height 37
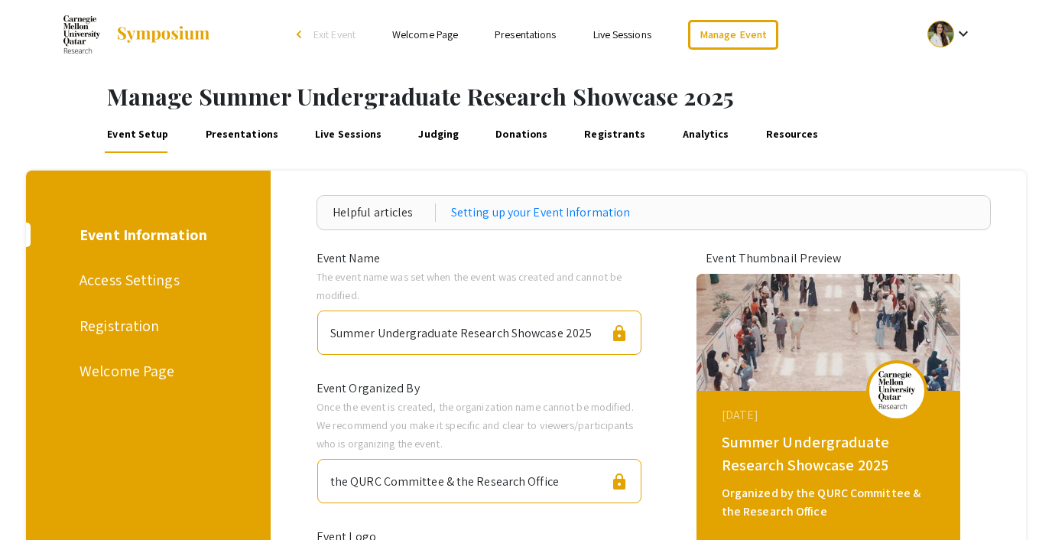
click at [680, 133] on link "Analytics" at bounding box center [706, 134] width 52 height 37
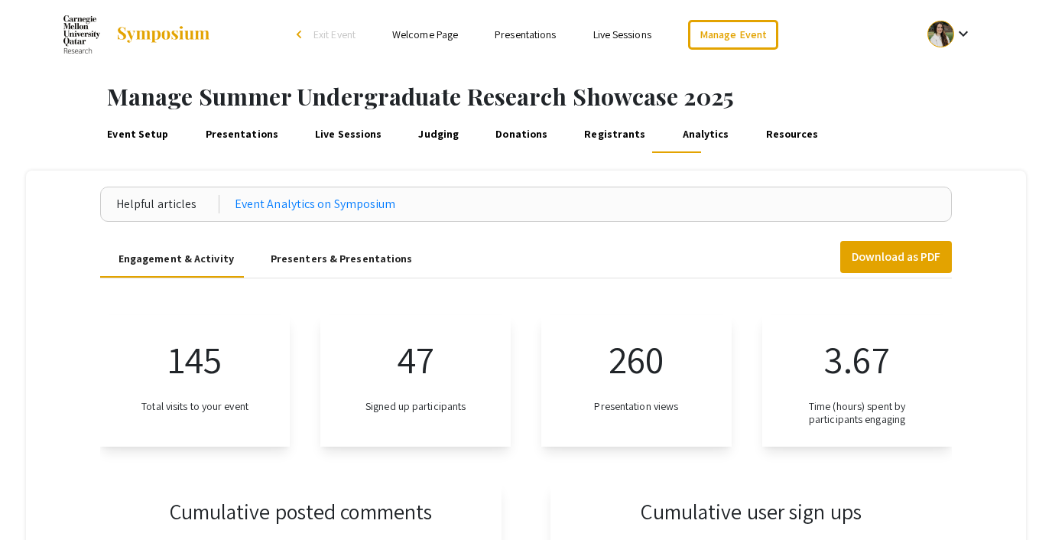
click at [328, 34] on span "Exit Event" at bounding box center [334, 35] width 42 height 14
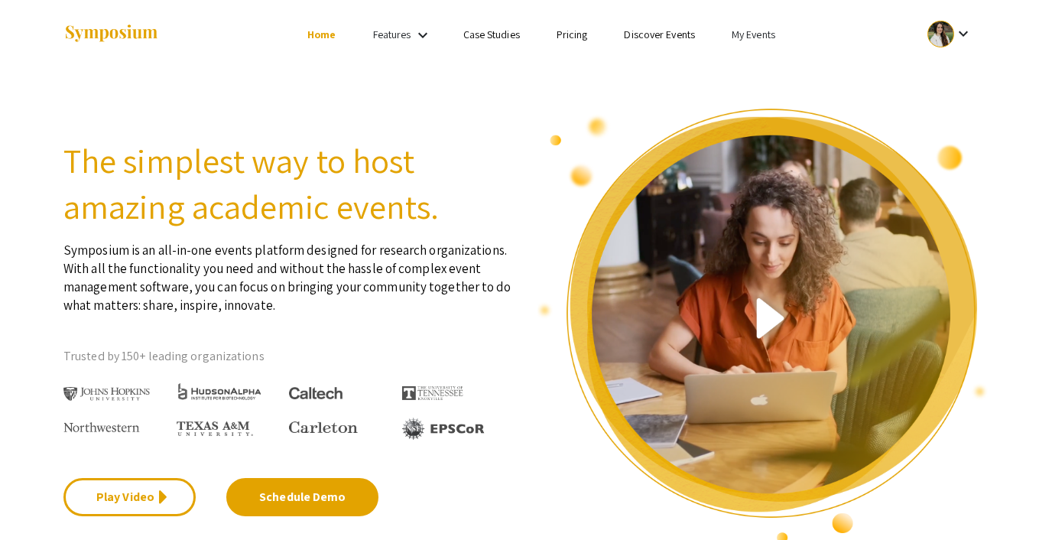
click at [762, 24] on ul "keyboard_arrow_down" at bounding box center [836, 34] width 305 height 69
click at [743, 35] on link "My Events" at bounding box center [754, 35] width 44 height 14
click at [751, 60] on button "Events I've organized" at bounding box center [778, 68] width 131 height 37
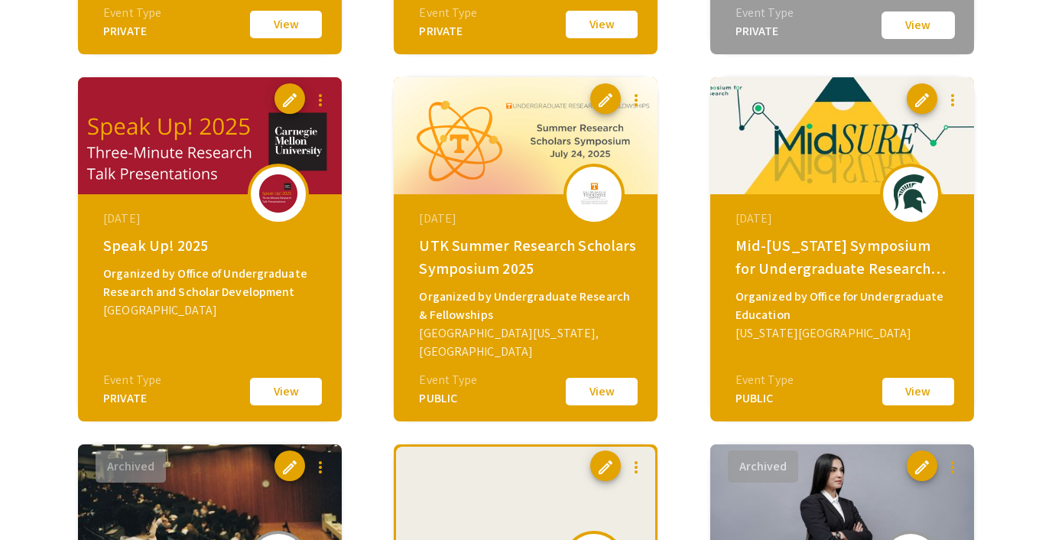
scroll to position [1606, 0]
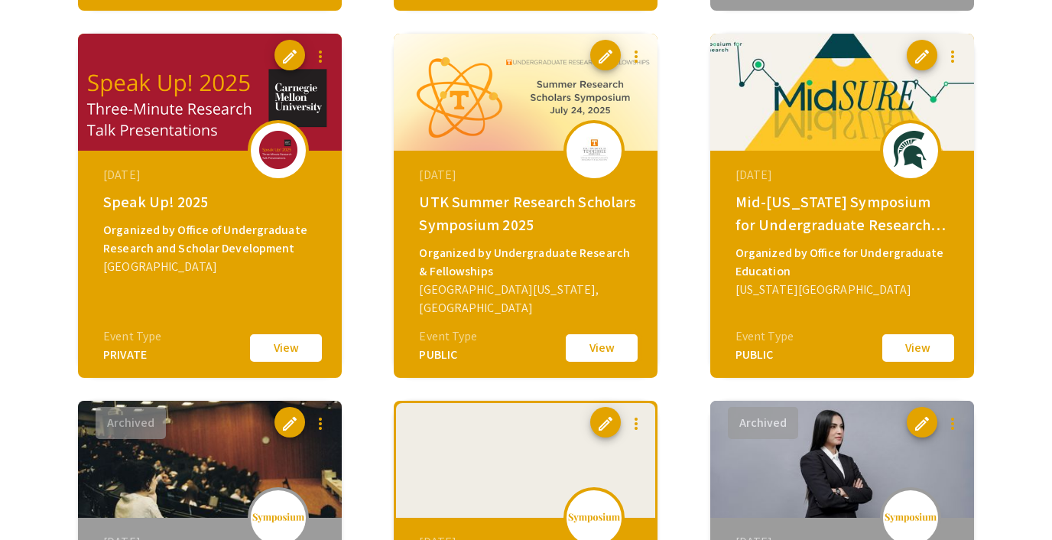
click at [600, 350] on button "View" at bounding box center [602, 348] width 76 height 32
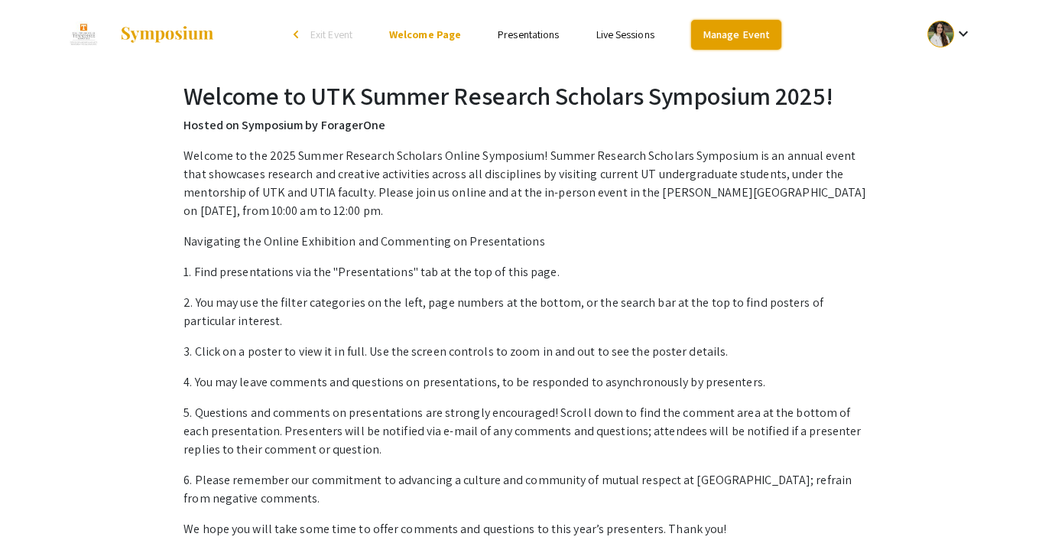
click at [733, 24] on link "Manage Event" at bounding box center [736, 35] width 90 height 30
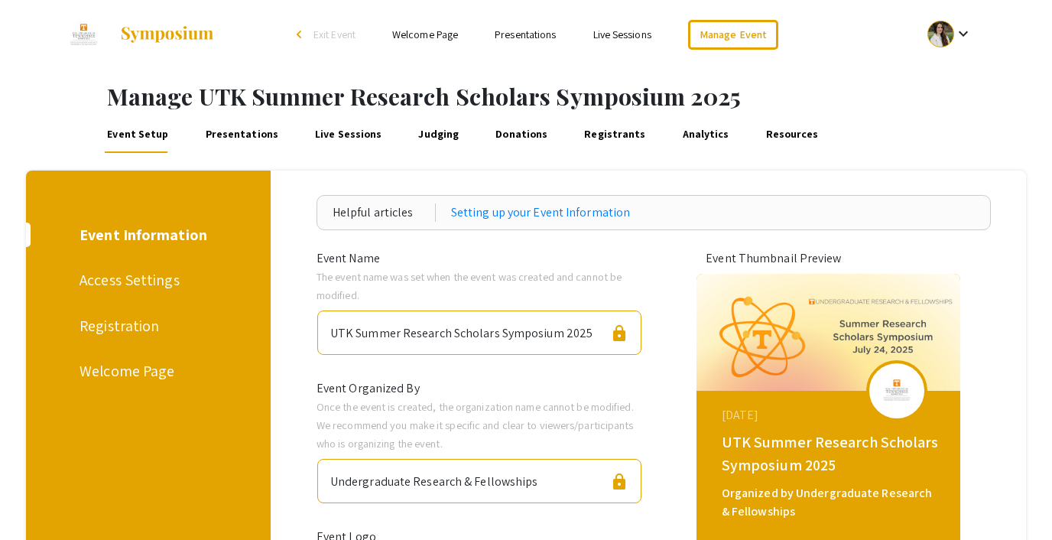
click at [416, 126] on link "Judging" at bounding box center [439, 134] width 46 height 37
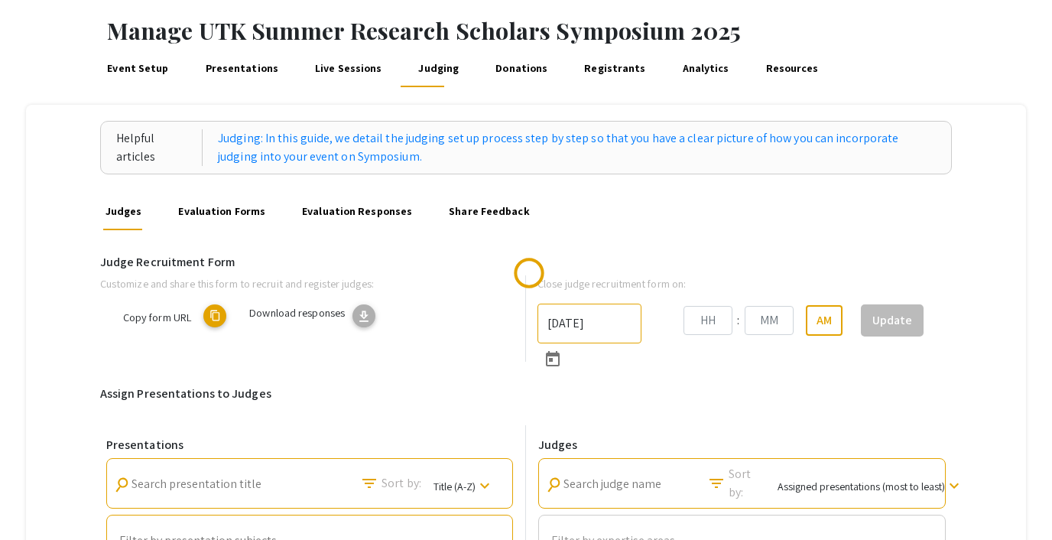
scroll to position [103, 0]
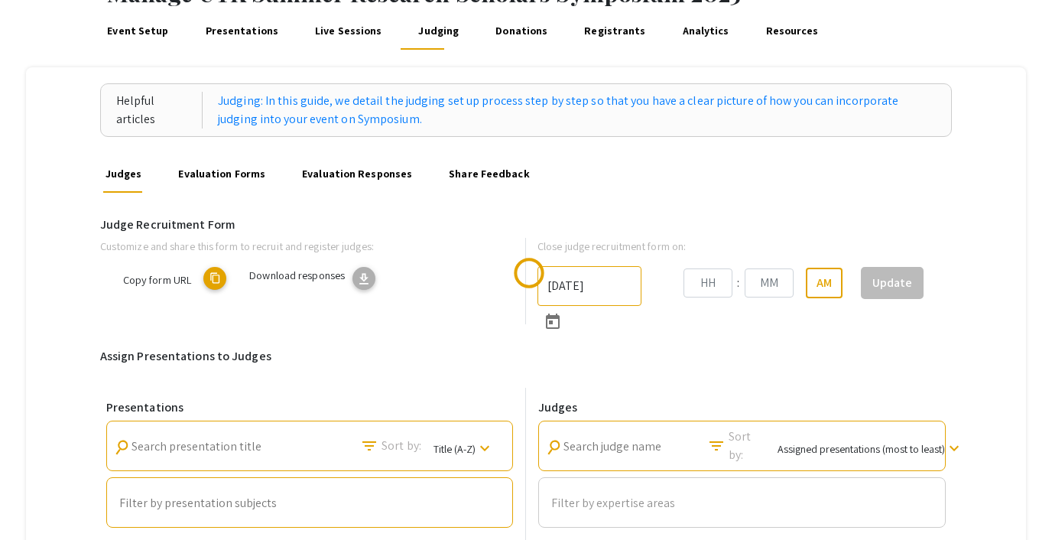
click at [219, 179] on link "Evaluation Forms" at bounding box center [222, 174] width 92 height 37
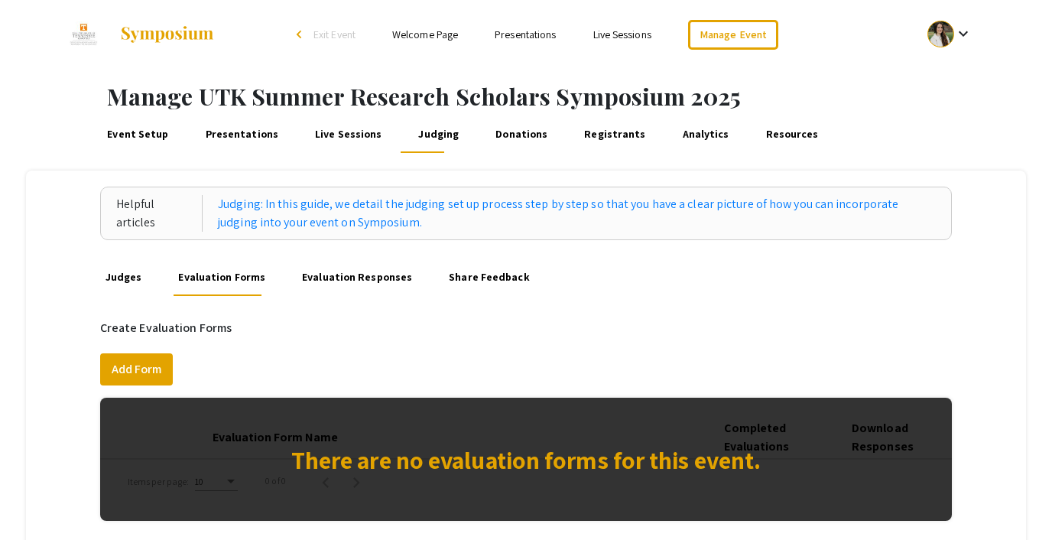
click at [337, 37] on span "Exit Event" at bounding box center [334, 35] width 42 height 14
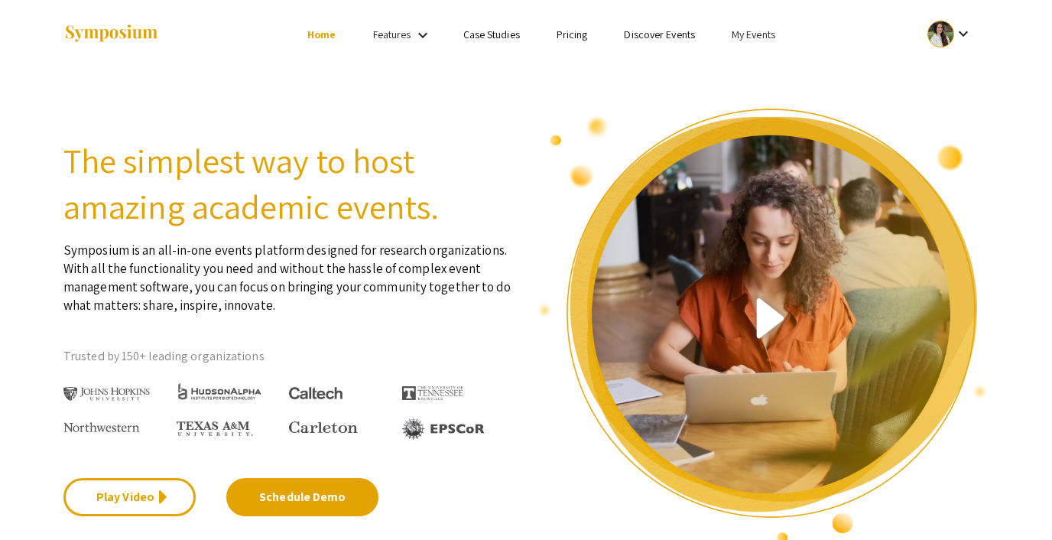
click at [764, 34] on link "My Events" at bounding box center [754, 35] width 44 height 14
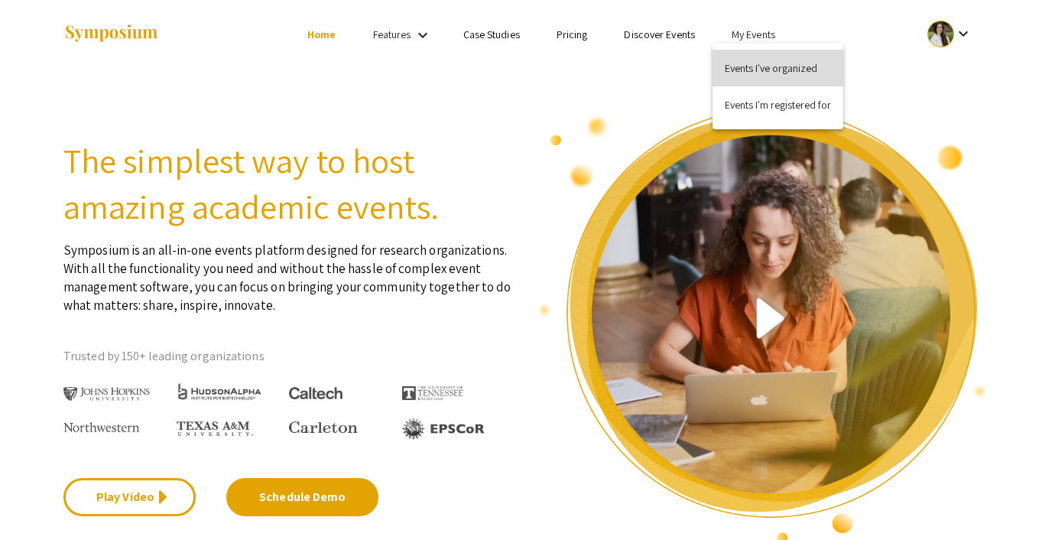
click at [763, 77] on button "Events I've organized" at bounding box center [778, 68] width 131 height 37
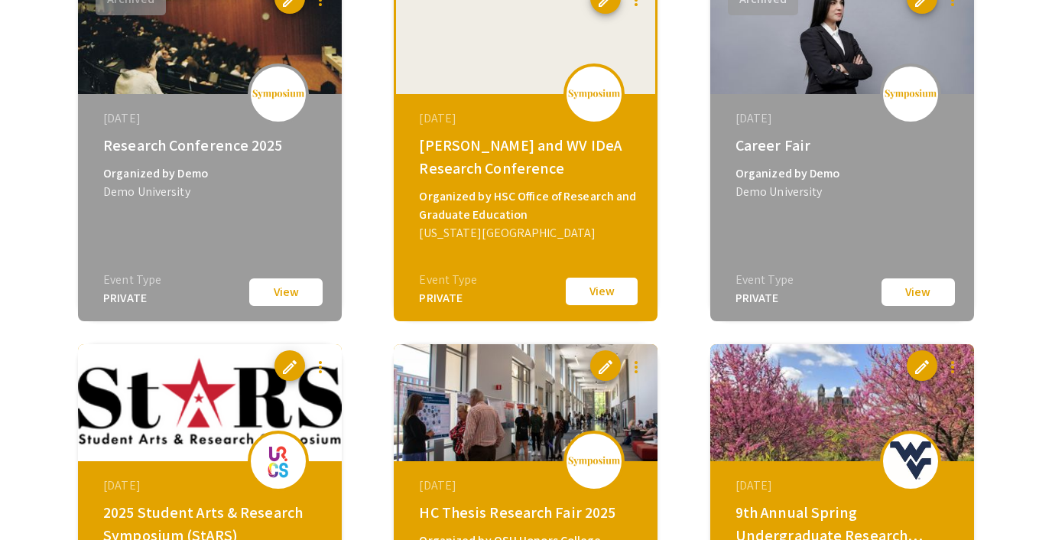
scroll to position [2046, 0]
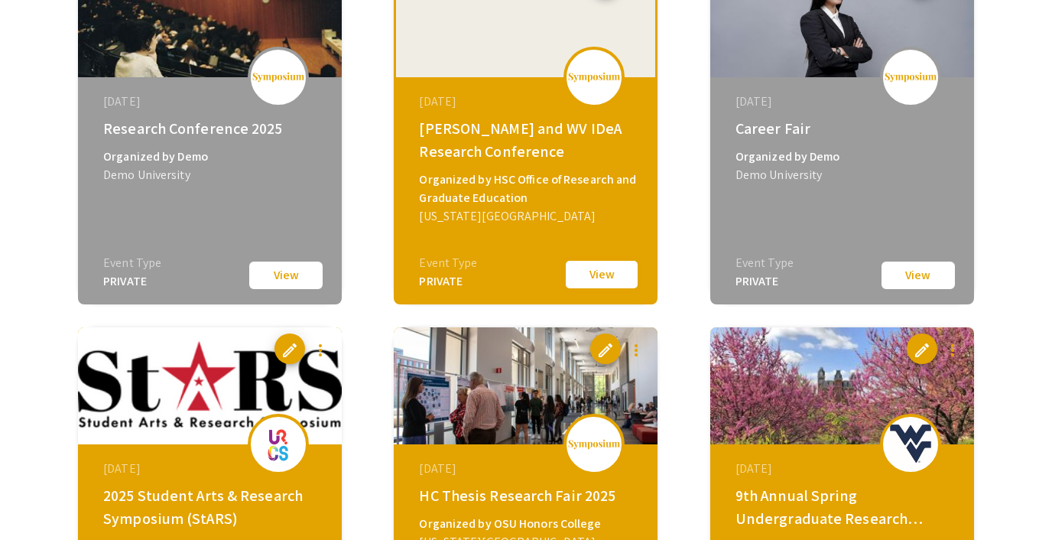
click at [586, 280] on button "View" at bounding box center [602, 274] width 76 height 32
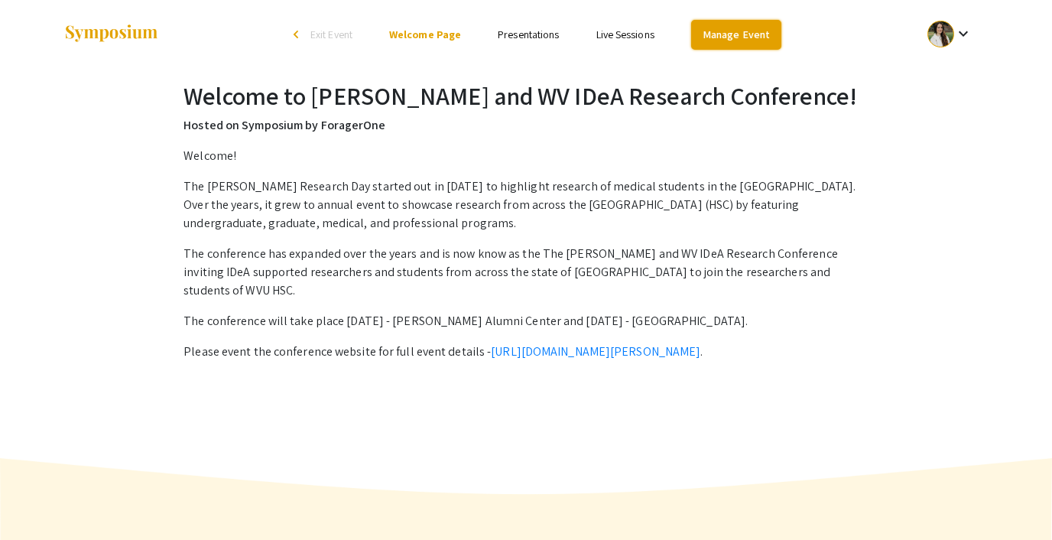
click at [728, 42] on link "Manage Event" at bounding box center [736, 35] width 90 height 30
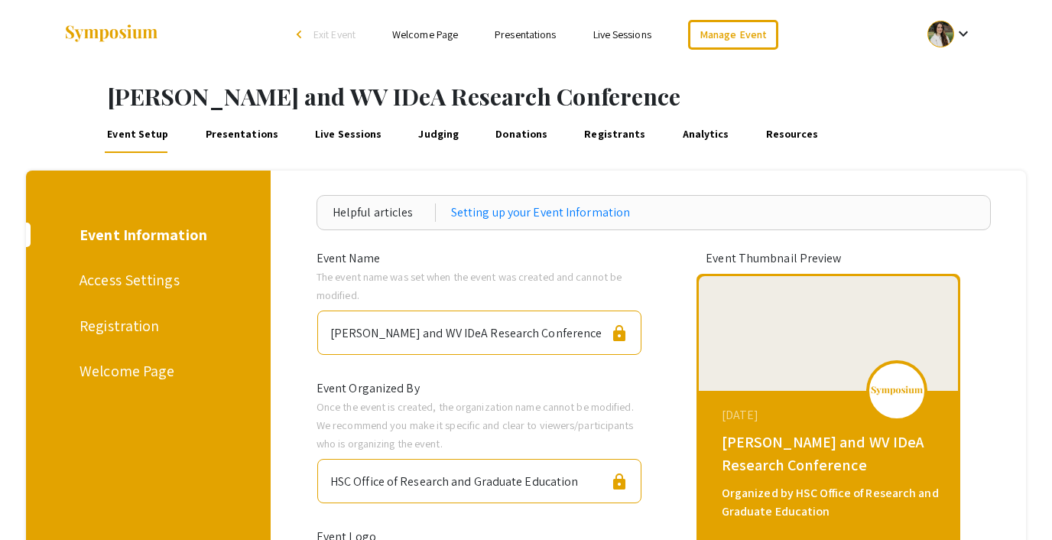
click at [419, 135] on link "Judging" at bounding box center [439, 134] width 46 height 37
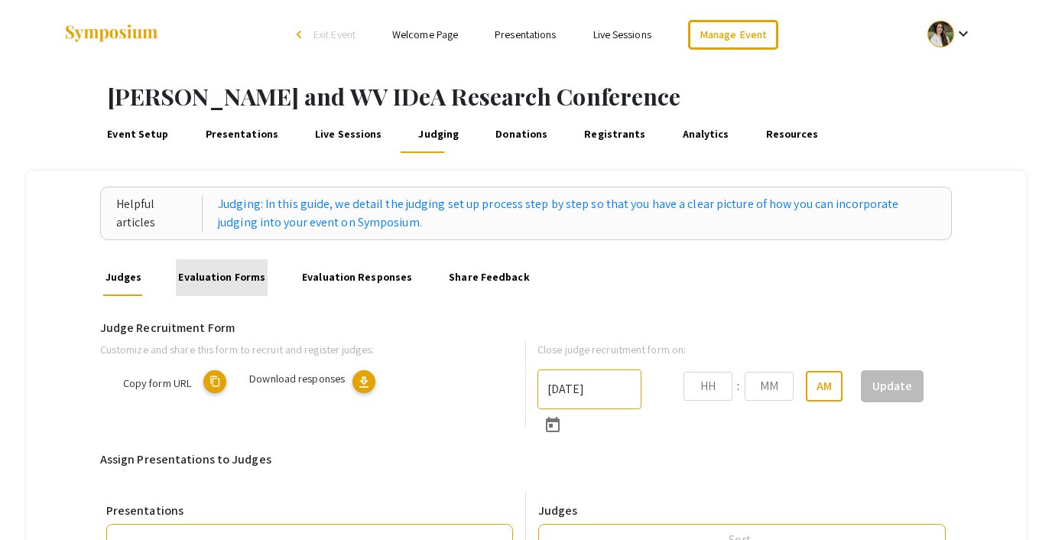
click at [240, 265] on link "Evaluation Forms" at bounding box center [222, 277] width 92 height 37
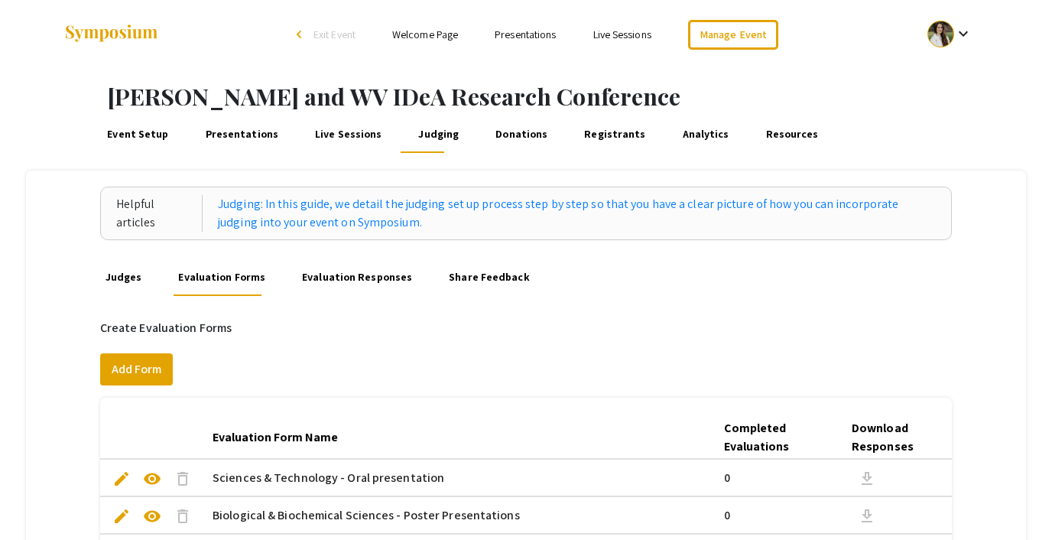
click at [345, 37] on span "Exit Event" at bounding box center [334, 35] width 42 height 14
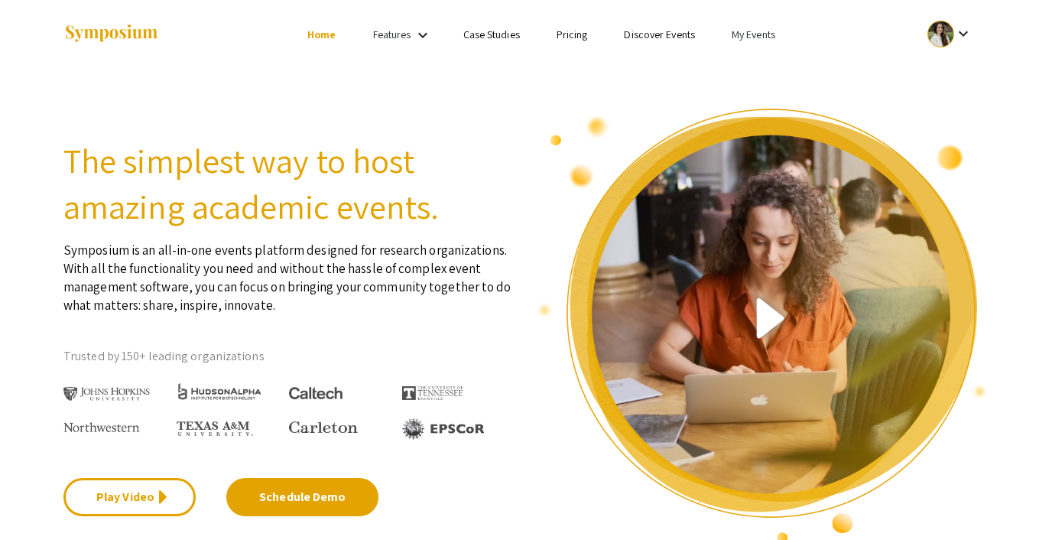
click at [760, 29] on link "My Events" at bounding box center [754, 35] width 44 height 14
click at [758, 57] on button "Events I've organized" at bounding box center [778, 68] width 131 height 37
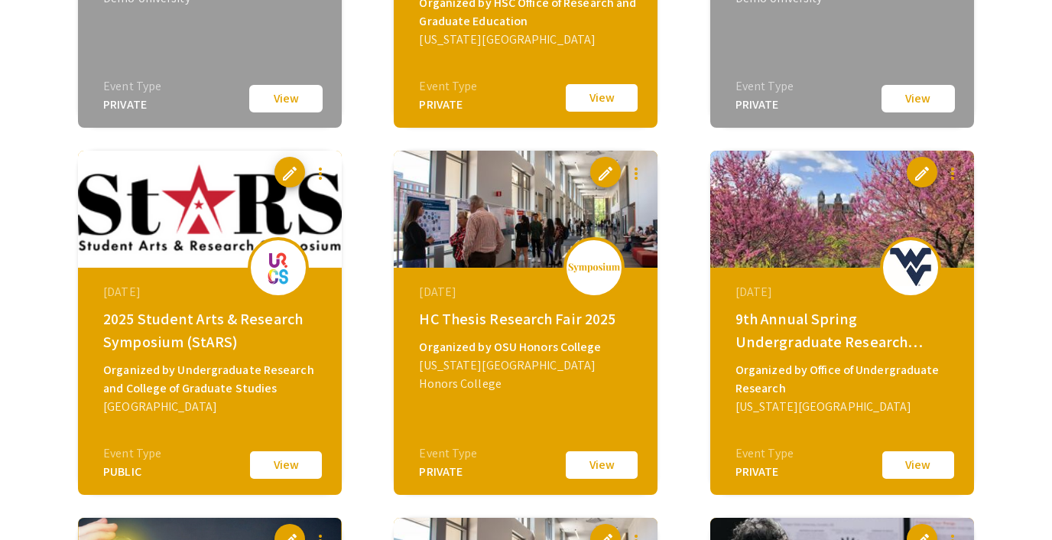
scroll to position [2295, 0]
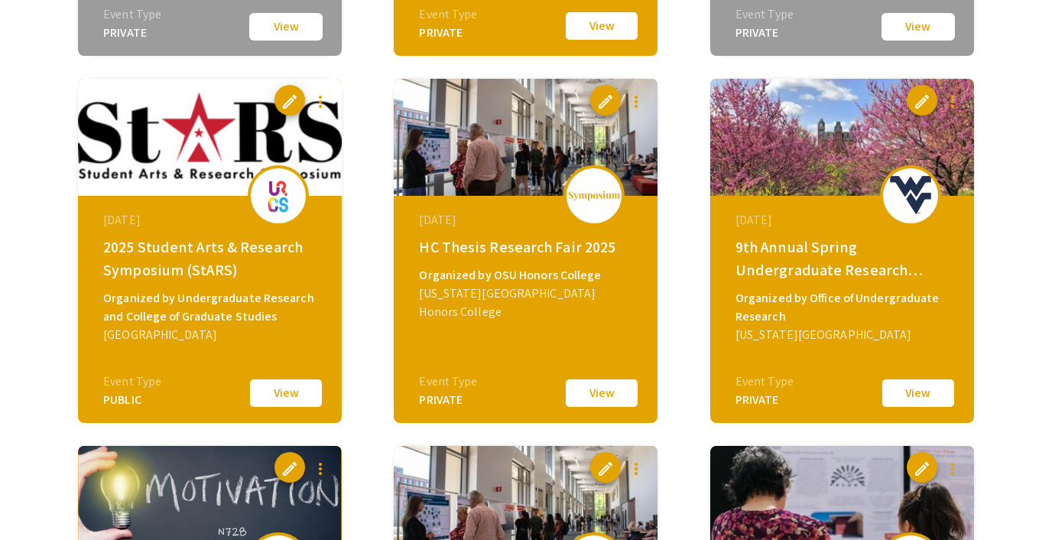
click at [274, 388] on button "View" at bounding box center [286, 393] width 76 height 32
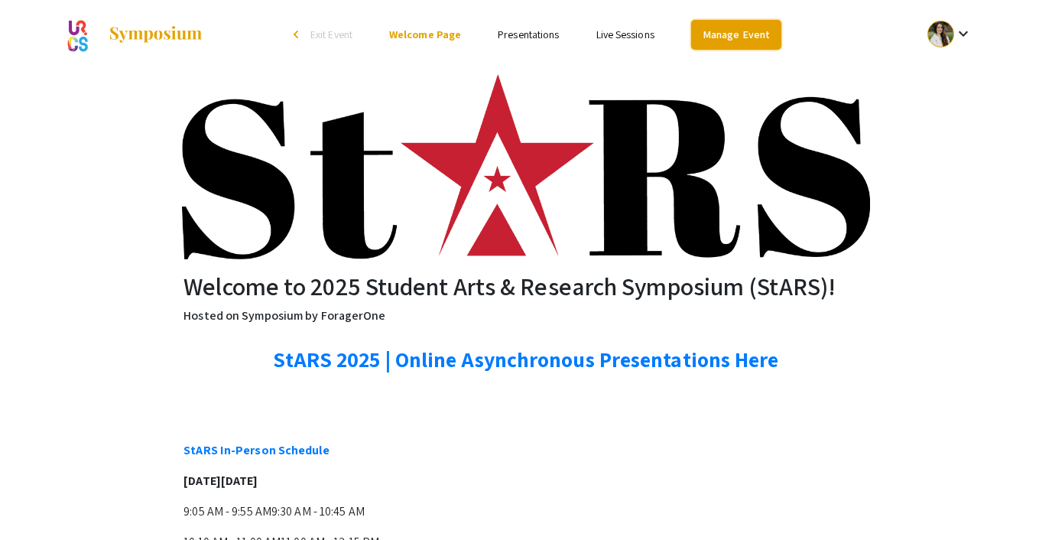
click at [733, 33] on link "Manage Event" at bounding box center [736, 35] width 90 height 30
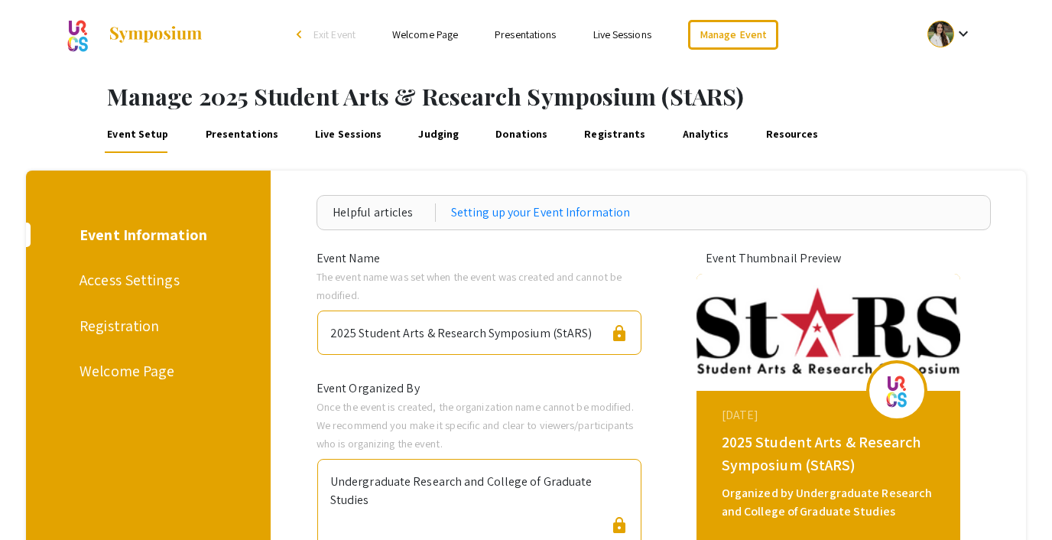
click at [427, 131] on link "Judging" at bounding box center [439, 134] width 46 height 37
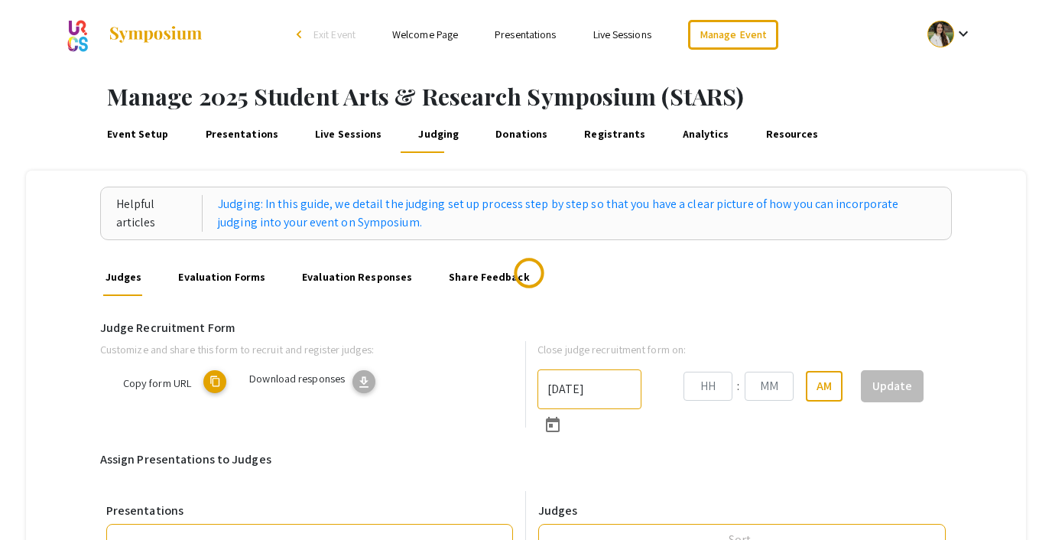
click at [235, 274] on link "Evaluation Forms" at bounding box center [222, 277] width 92 height 37
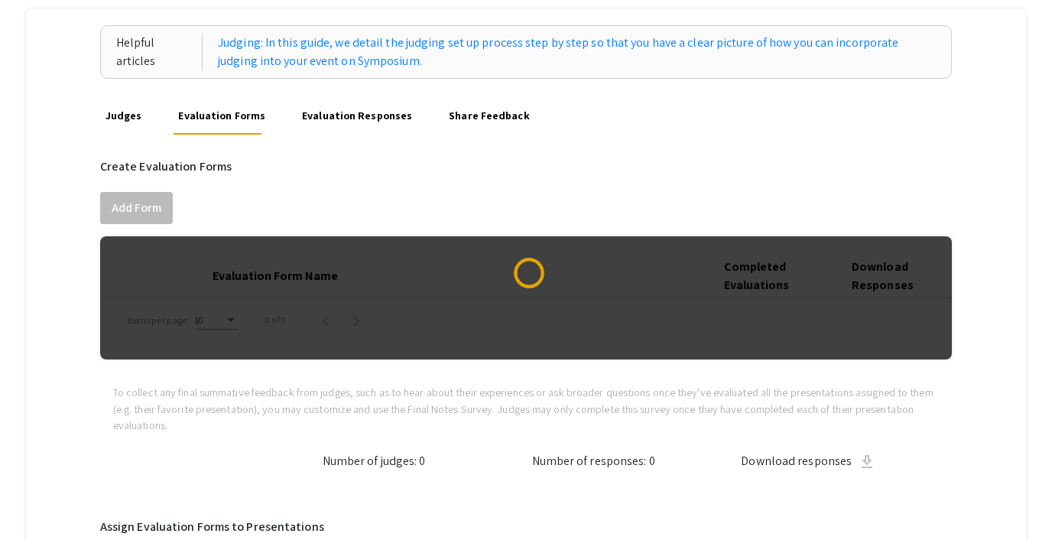
scroll to position [189, 0]
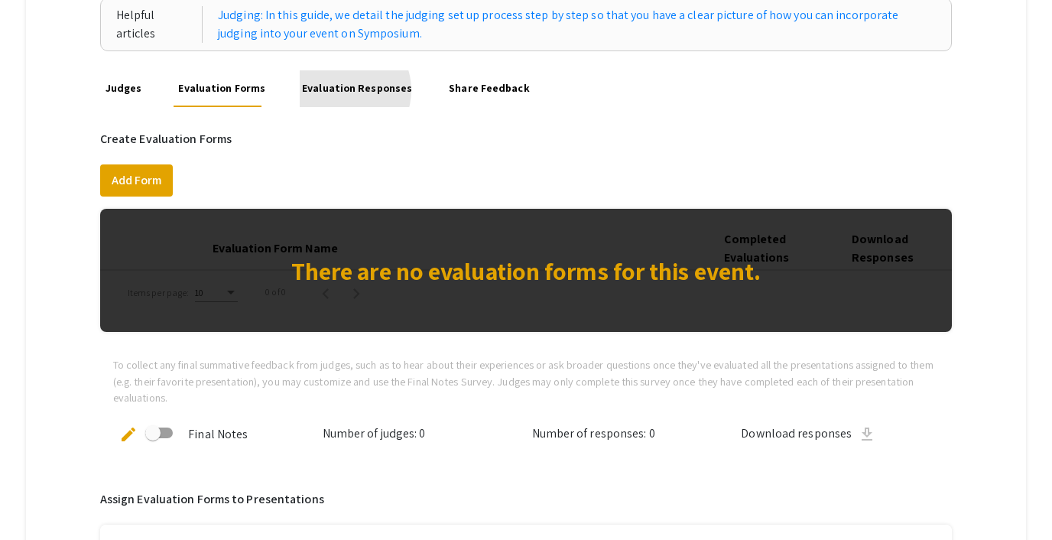
click at [336, 90] on link "Evaluation Responses" at bounding box center [357, 88] width 115 height 37
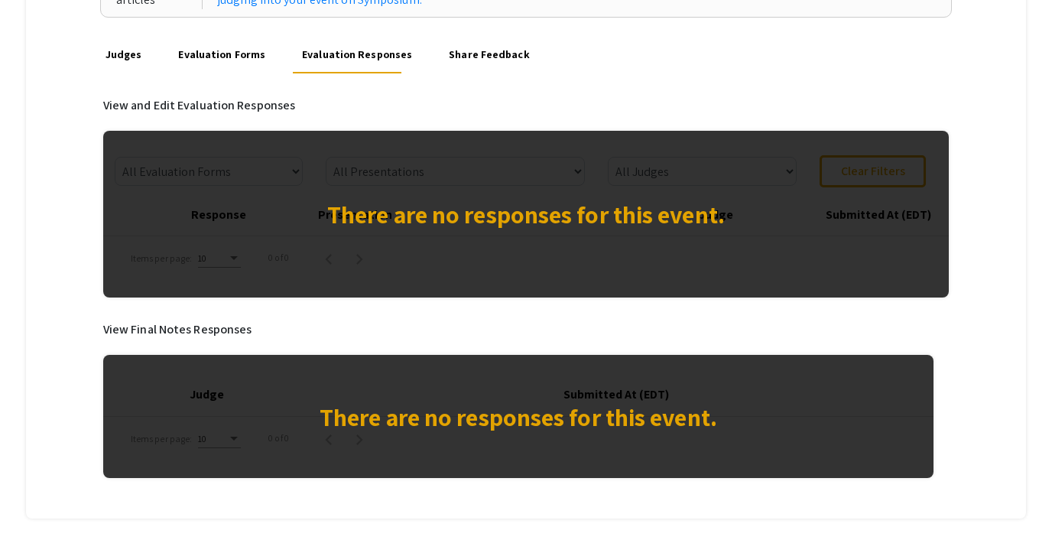
scroll to position [223, 0]
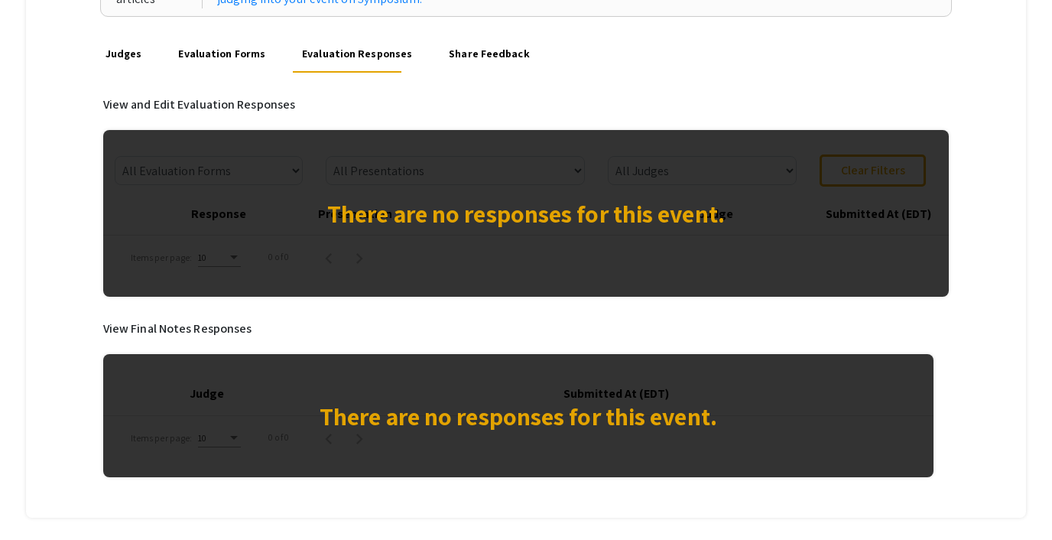
click at [249, 63] on link "Evaluation Forms" at bounding box center [222, 54] width 92 height 37
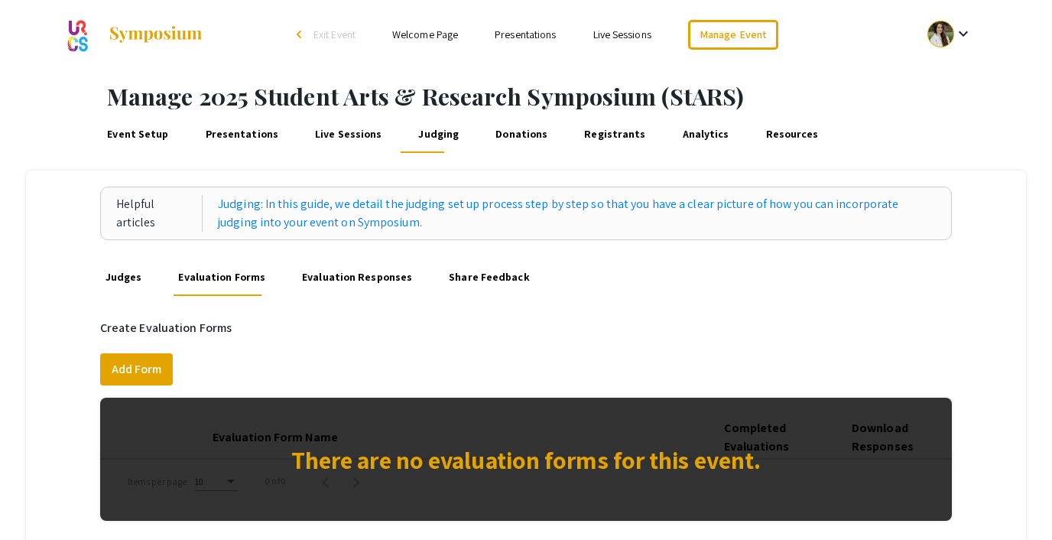
click at [326, 28] on span "Exit Event" at bounding box center [334, 35] width 42 height 14
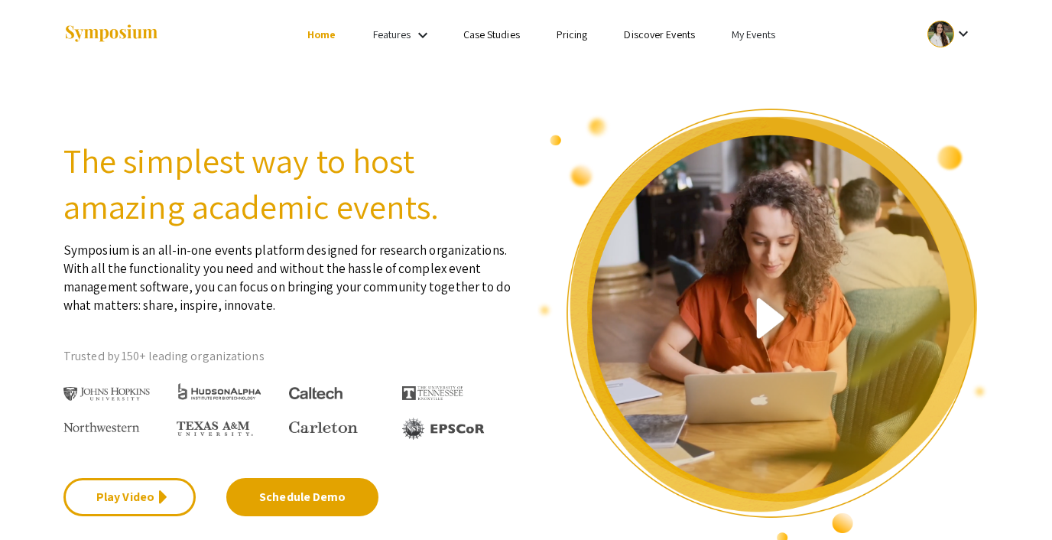
click at [748, 31] on link "My Events" at bounding box center [754, 35] width 44 height 14
click at [751, 58] on button "Events I've organized" at bounding box center [778, 68] width 131 height 37
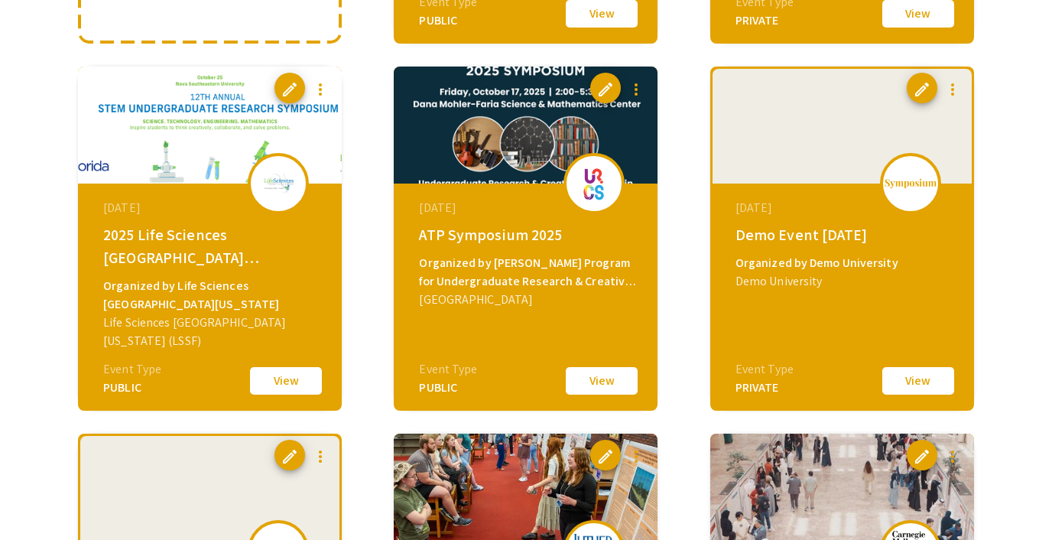
scroll to position [505, 0]
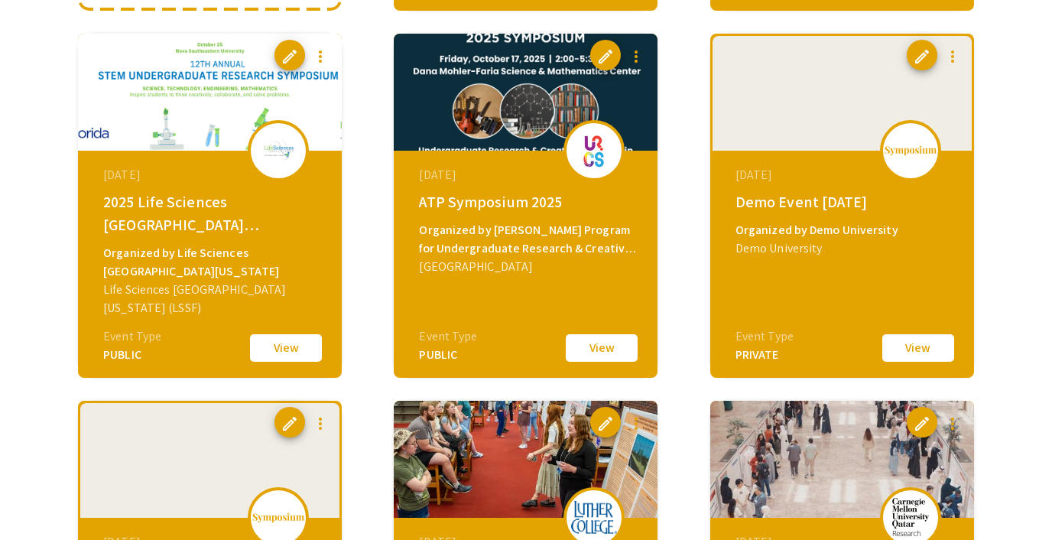
click at [911, 346] on button "View" at bounding box center [918, 348] width 76 height 32
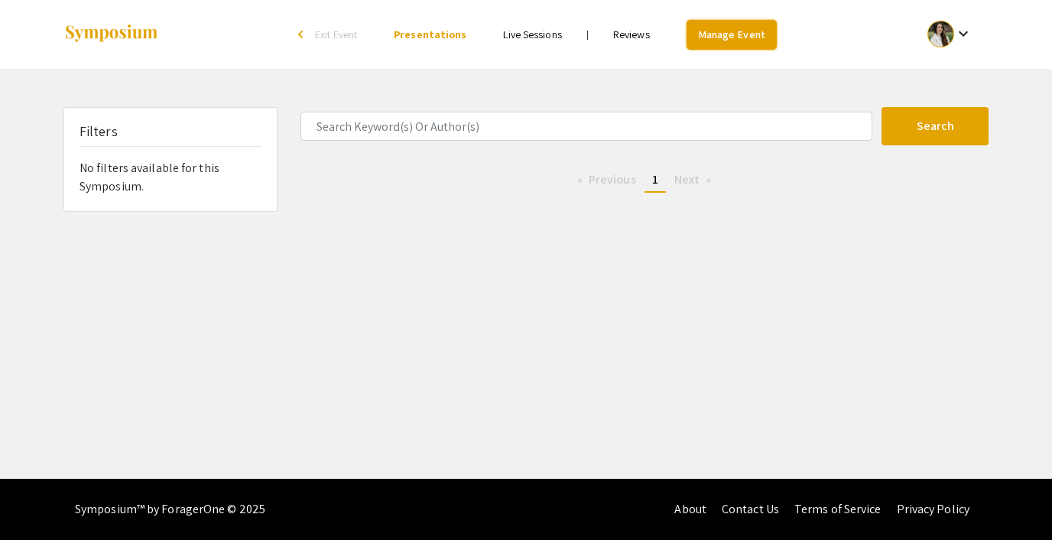
click at [736, 34] on link "Manage Event" at bounding box center [732, 35] width 90 height 30
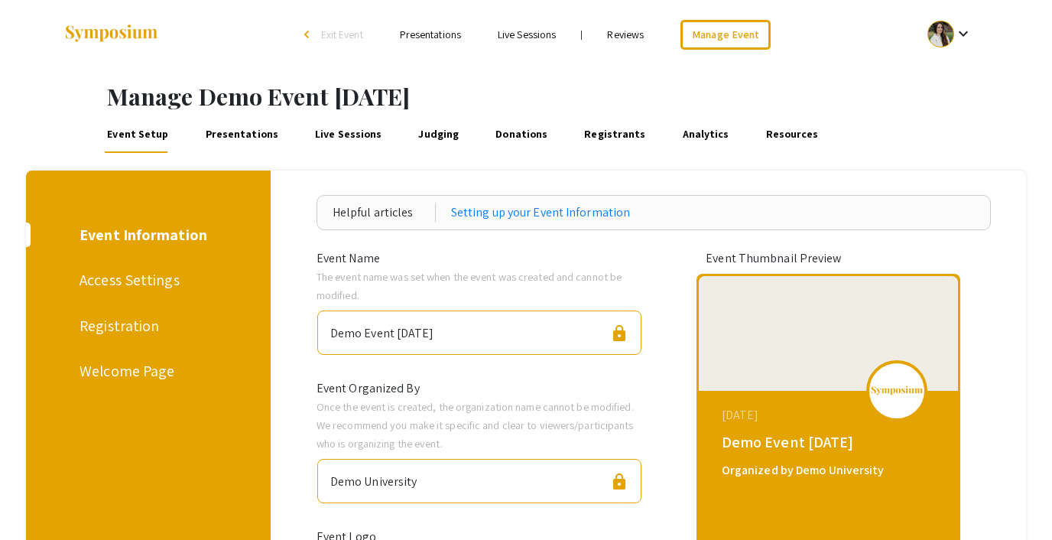
click at [416, 142] on link "Judging" at bounding box center [439, 134] width 46 height 37
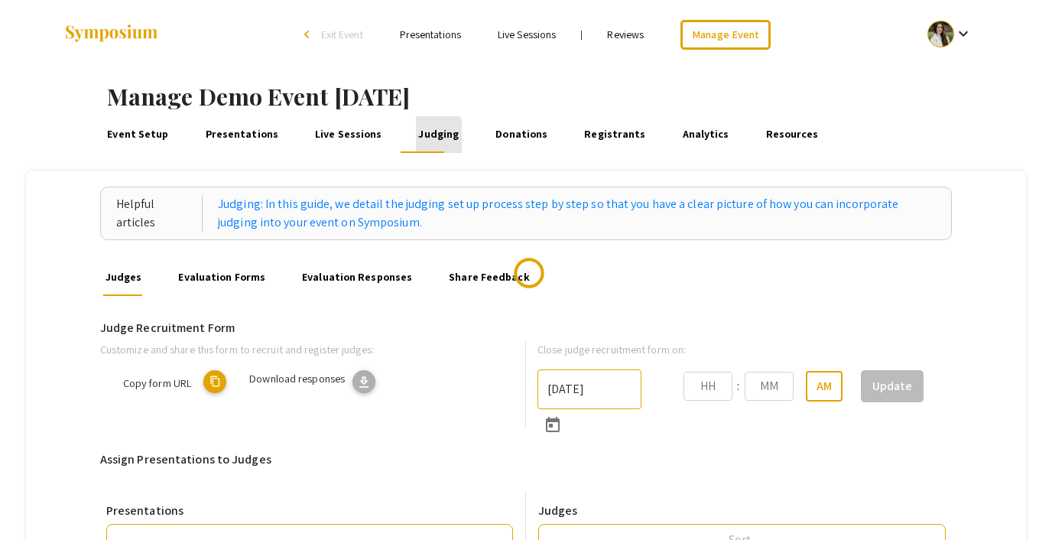
type input "9/27/2025"
type input "01"
type input "14"
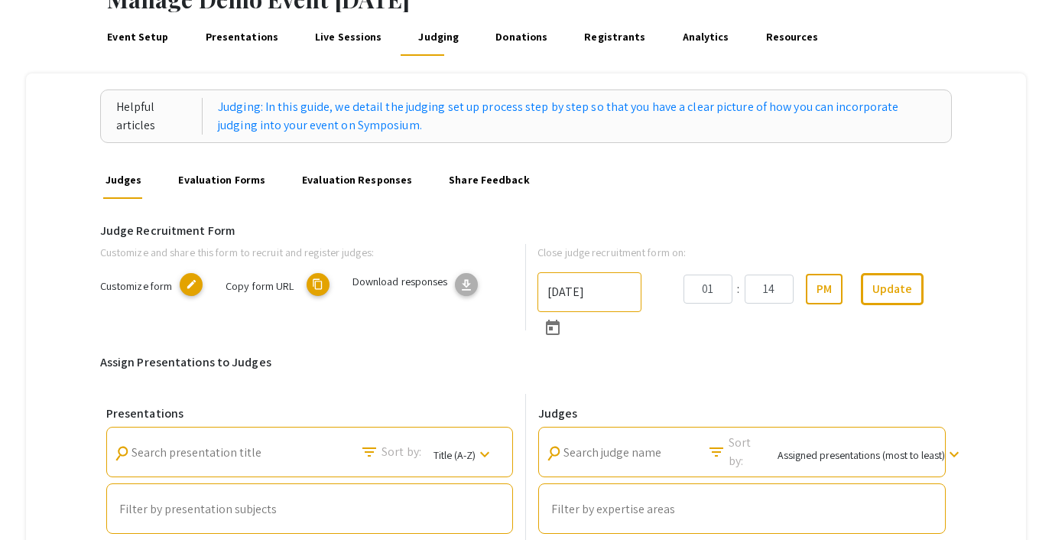
scroll to position [98, 0]
click at [341, 174] on link "Evaluation Responses" at bounding box center [357, 179] width 115 height 37
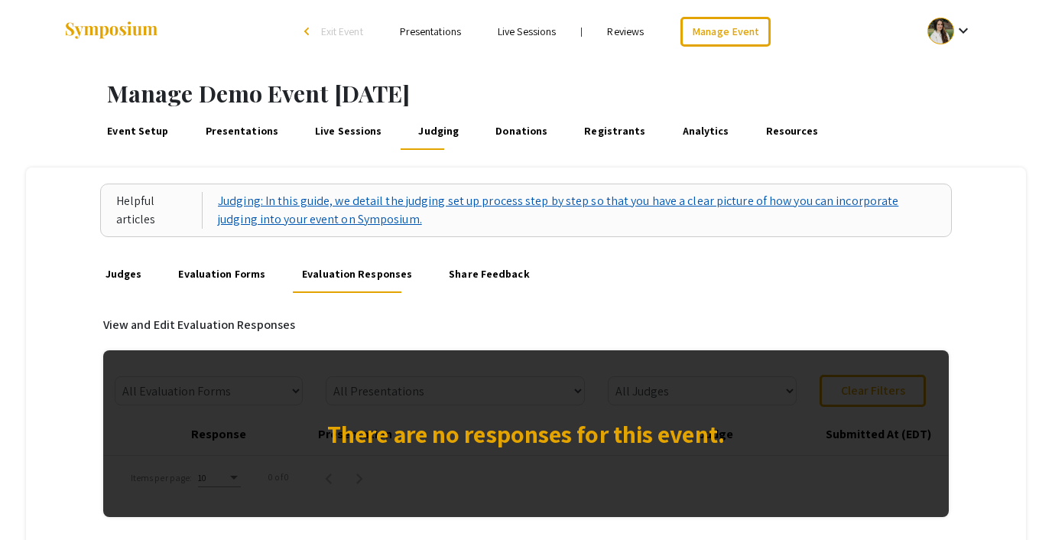
scroll to position [1, 0]
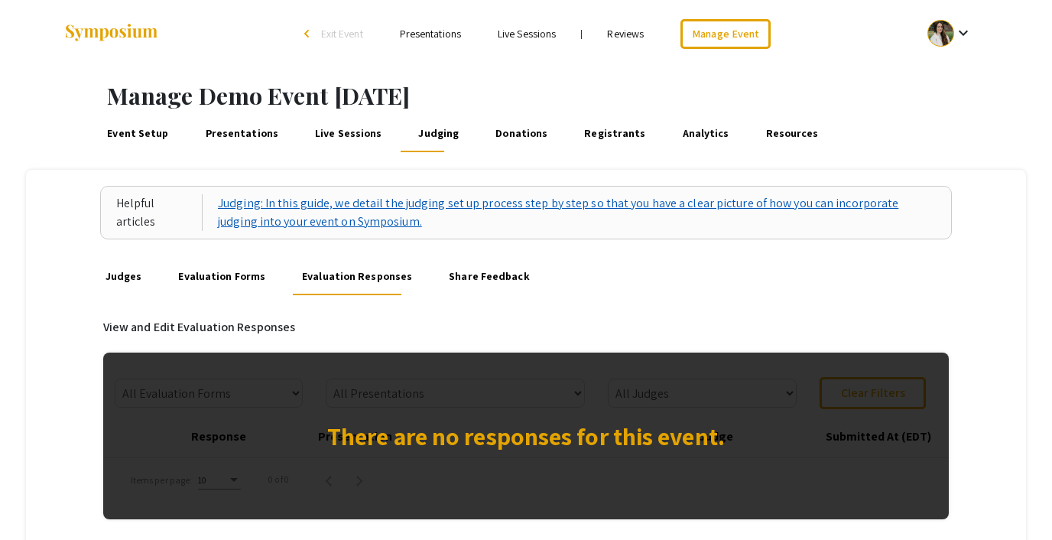
click at [307, 212] on link "Judging: In this guide, we detail the judging set up process step by step so th…" at bounding box center [577, 212] width 718 height 37
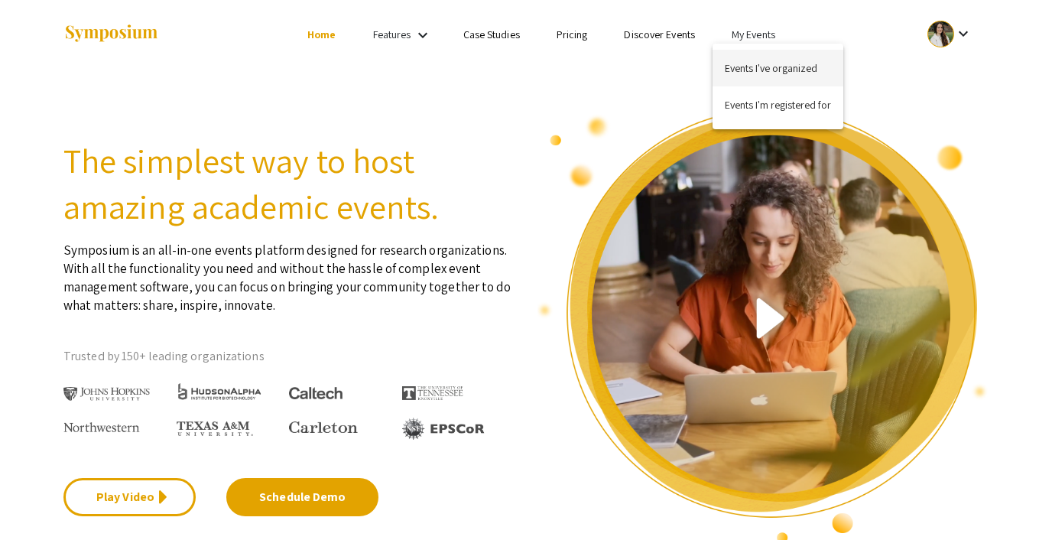
click at [754, 62] on button "Events I've organized" at bounding box center [778, 68] width 131 height 37
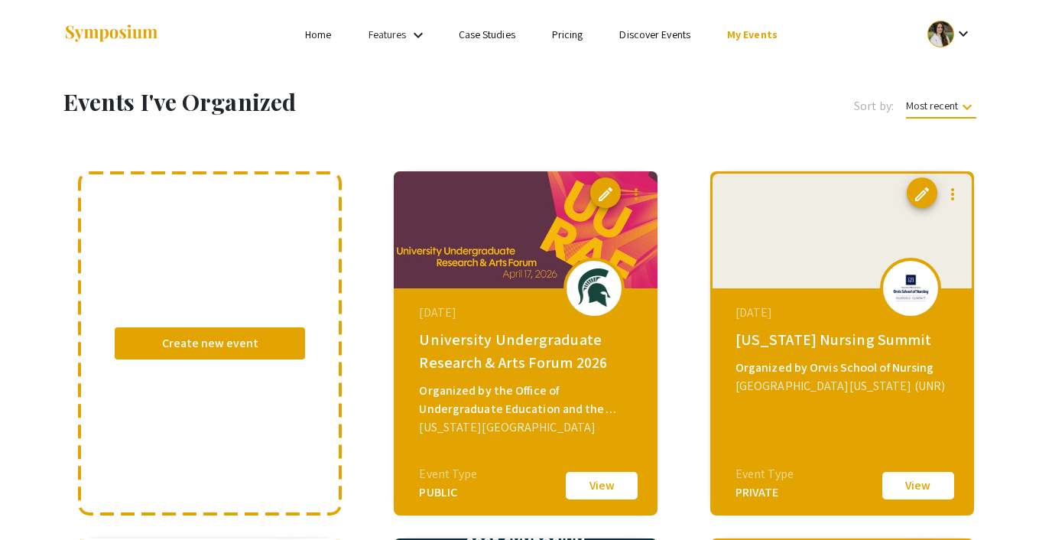
click at [640, 39] on link "Discover Events" at bounding box center [654, 35] width 71 height 14
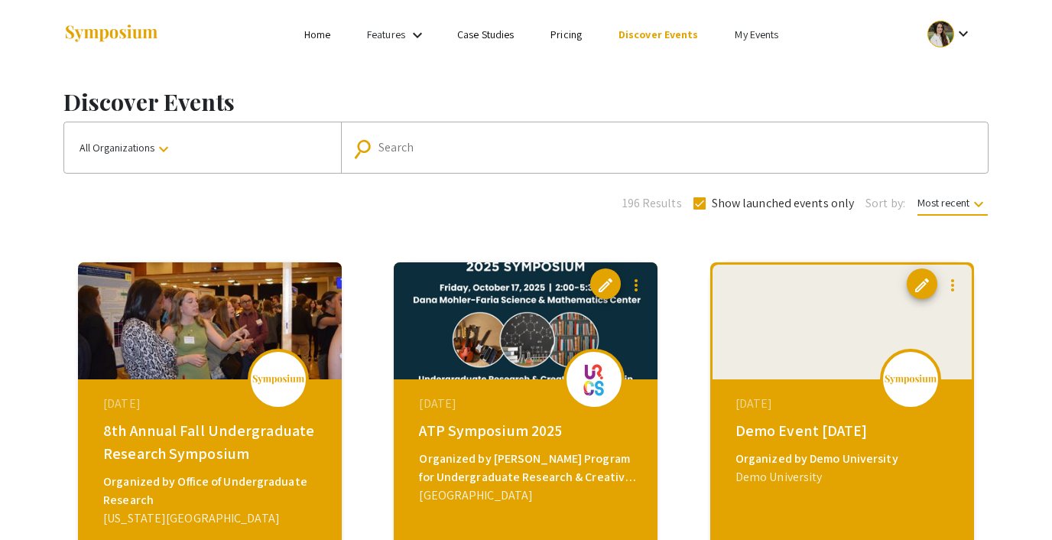
click at [157, 135] on button "All Organizations keyboard_arrow_down" at bounding box center [202, 147] width 277 height 50
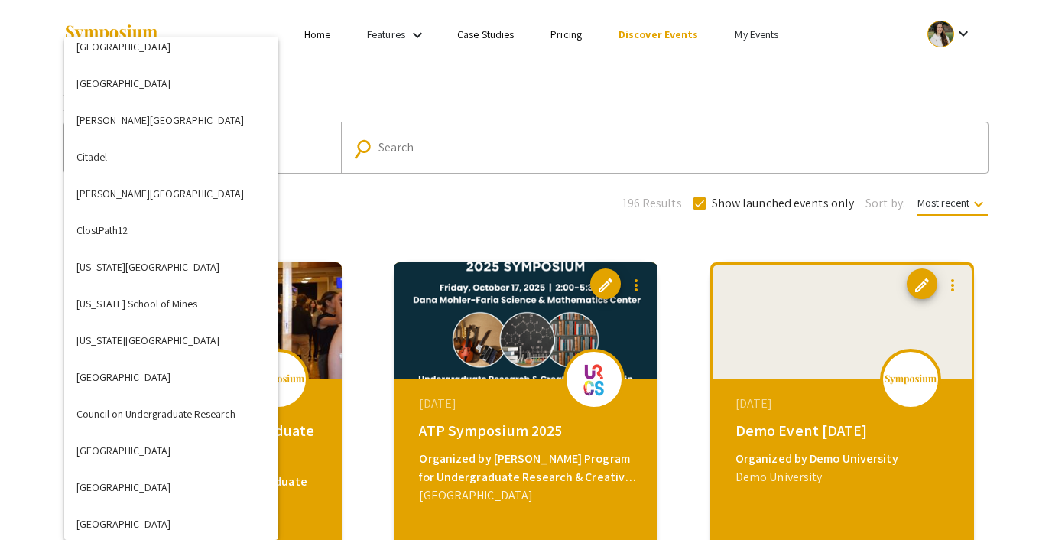
scroll to position [1005, 0]
click at [537, 101] on div at bounding box center [526, 270] width 1052 height 540
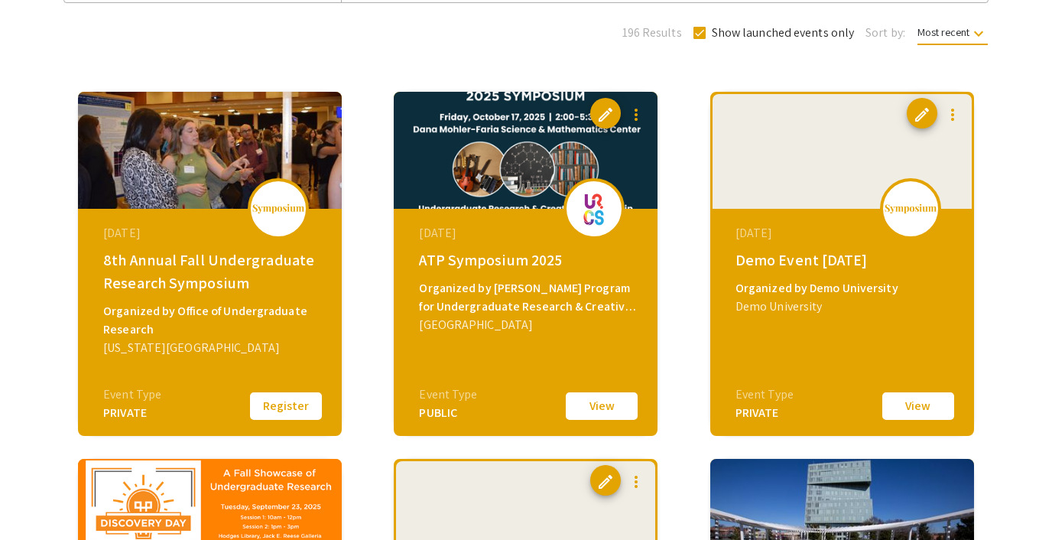
scroll to position [172, 0]
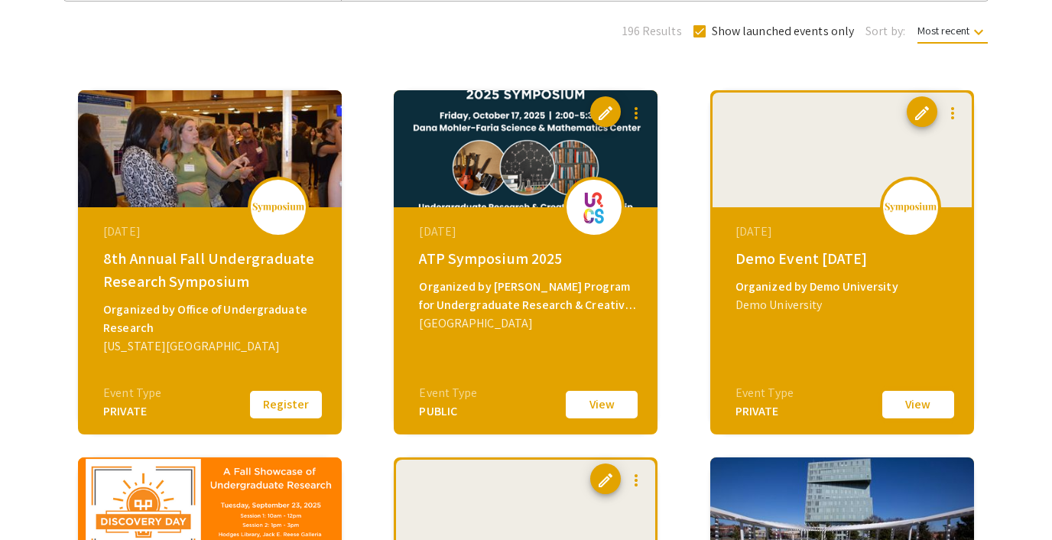
click at [919, 401] on button "View" at bounding box center [918, 404] width 76 height 32
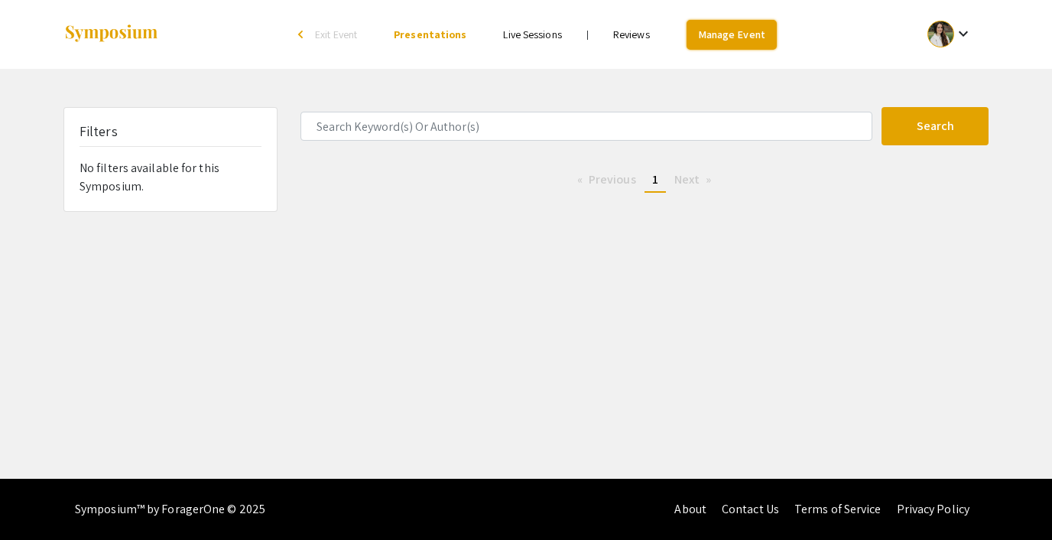
click at [726, 29] on link "Manage Event" at bounding box center [732, 35] width 90 height 30
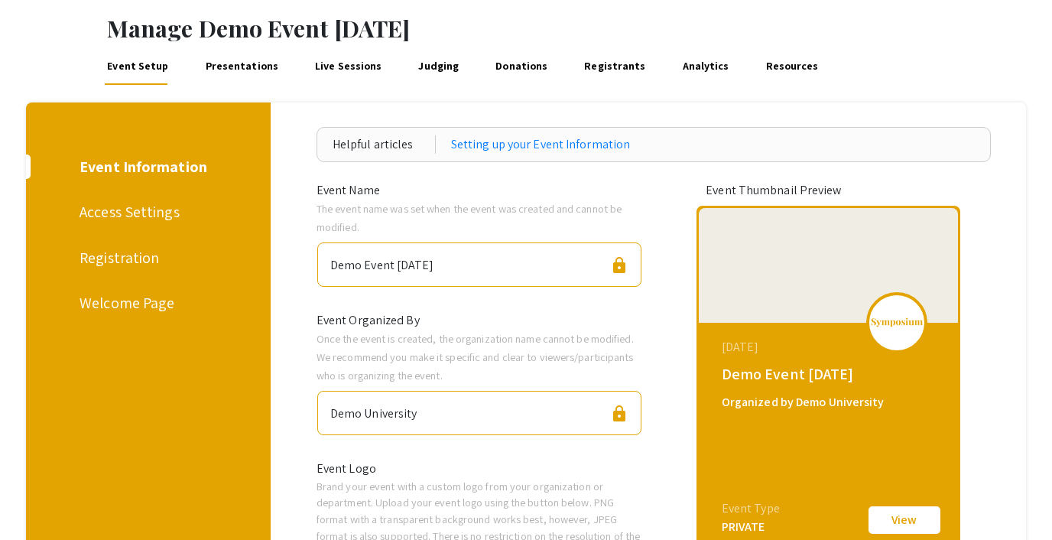
scroll to position [37, 0]
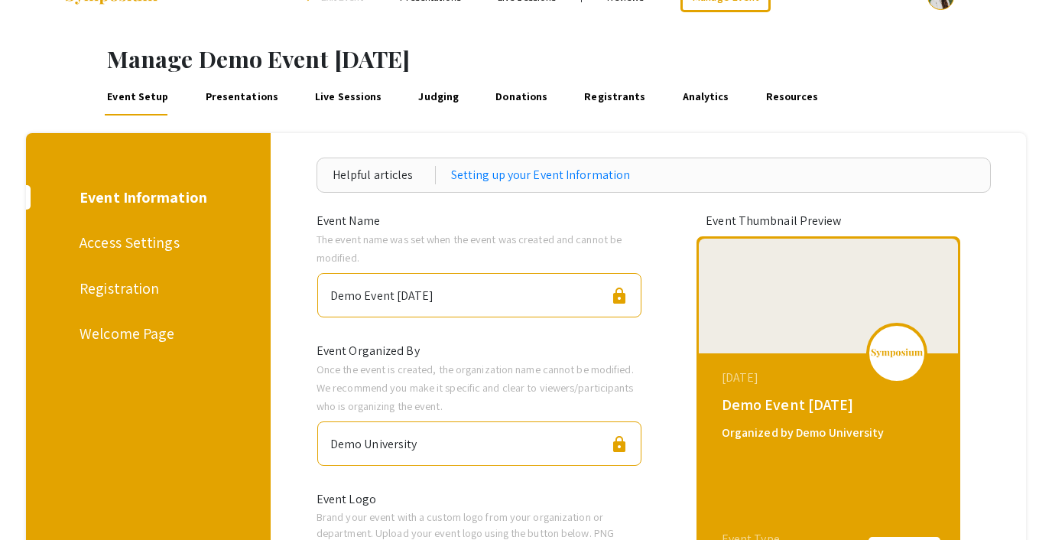
click at [105, 290] on div "Registration" at bounding box center [146, 288] width 132 height 23
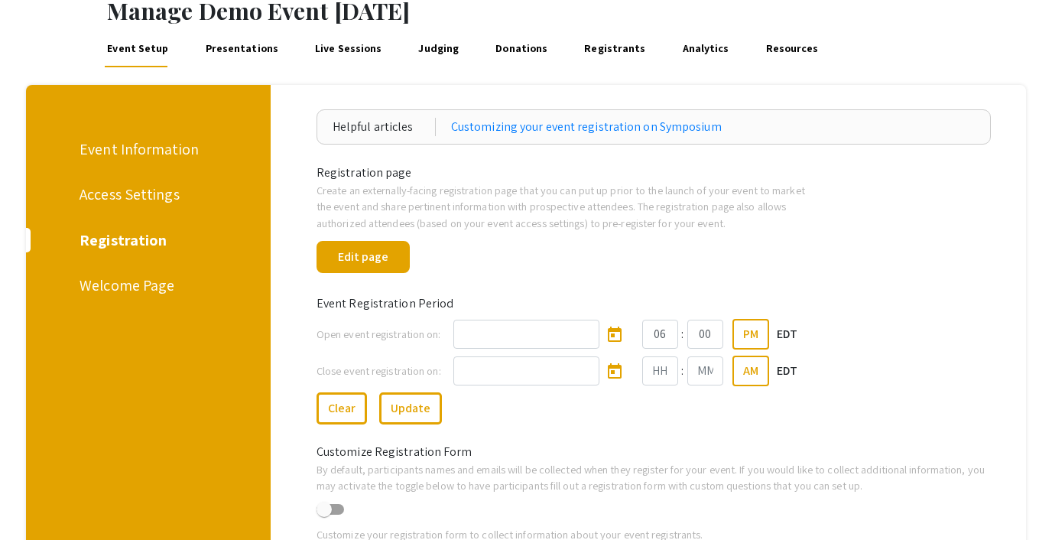
scroll to position [19, 0]
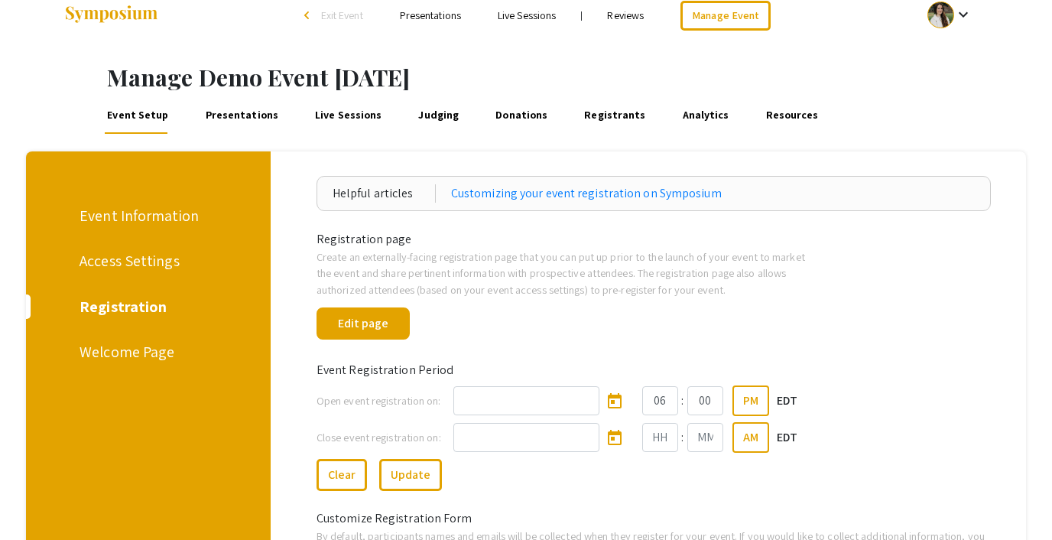
click at [432, 117] on link "Judging" at bounding box center [439, 115] width 46 height 37
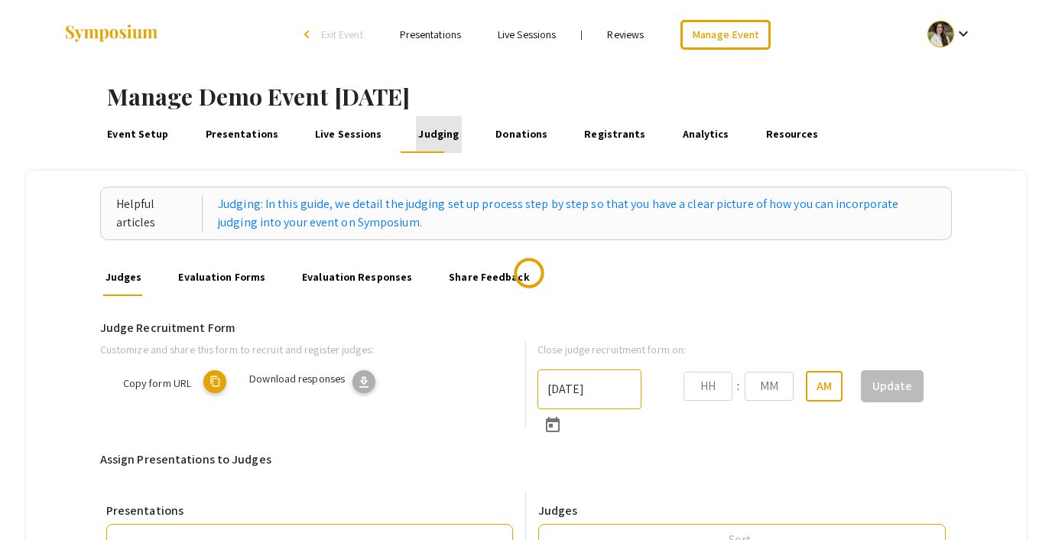
type input "9/27/2025"
type input "01"
type input "14"
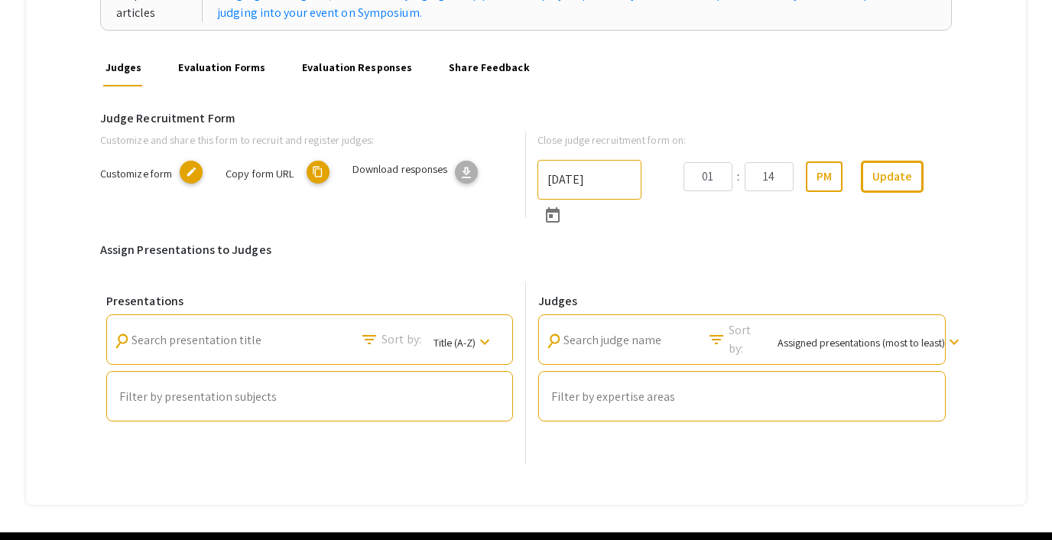
scroll to position [216, 0]
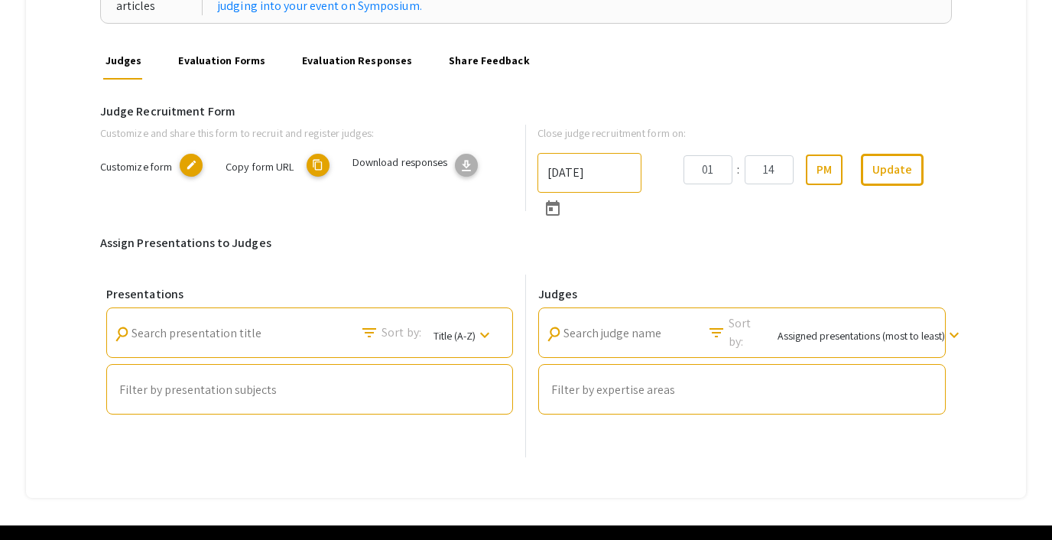
click at [447, 56] on link "Share Feedback" at bounding box center [490, 61] width 86 height 37
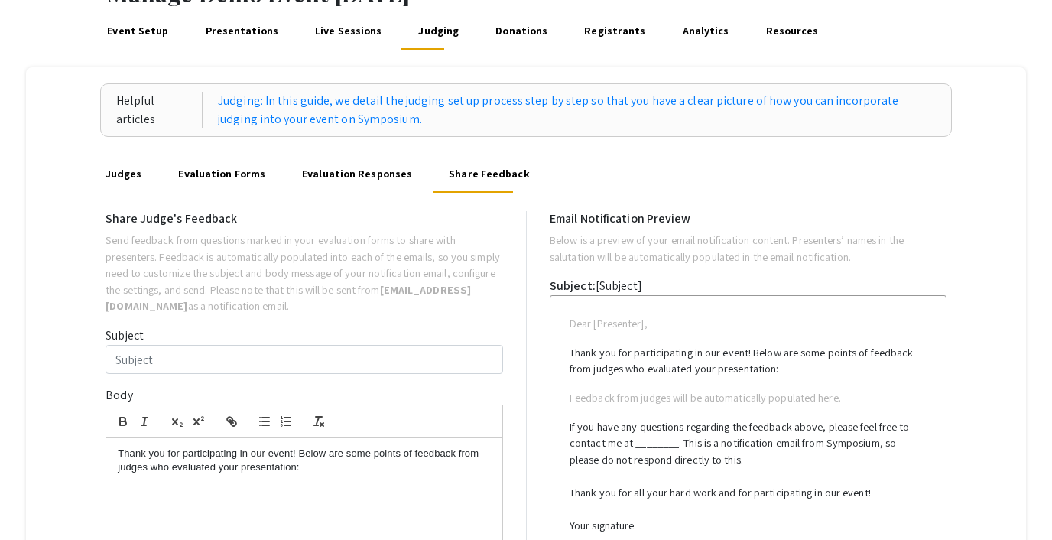
scroll to position [134, 0]
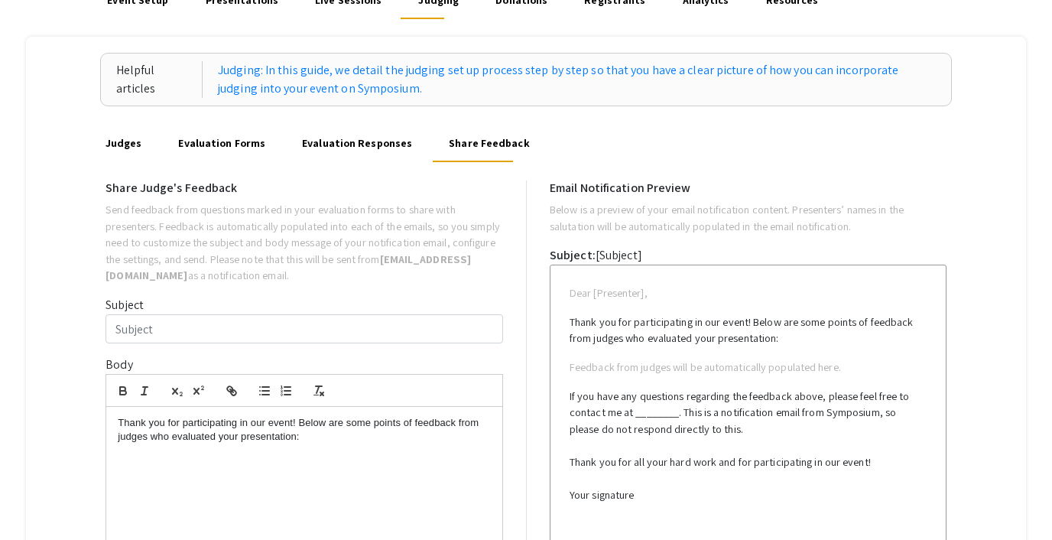
click at [323, 137] on link "Evaluation Responses" at bounding box center [357, 143] width 115 height 37
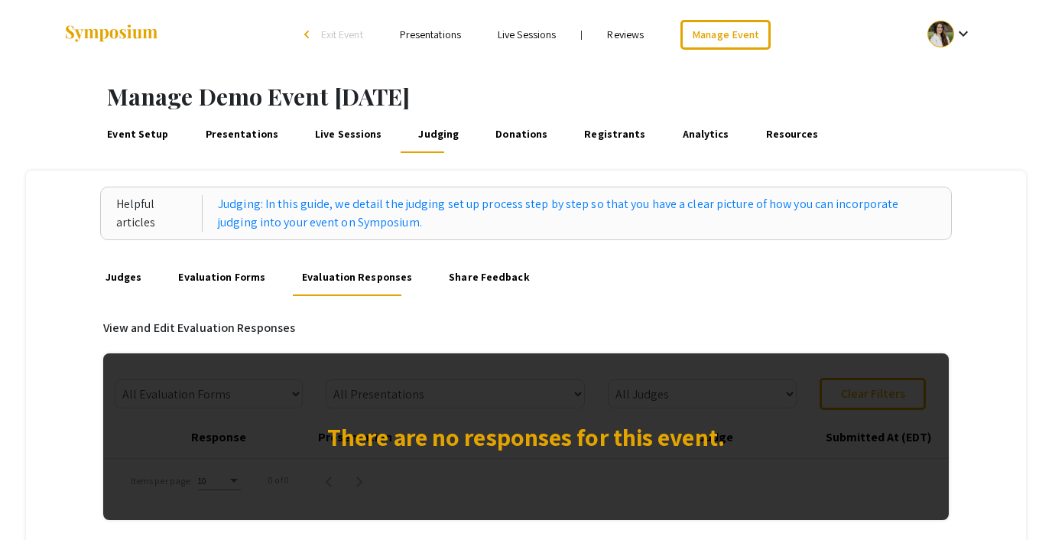
click at [216, 265] on link "Evaluation Forms" at bounding box center [222, 277] width 92 height 37
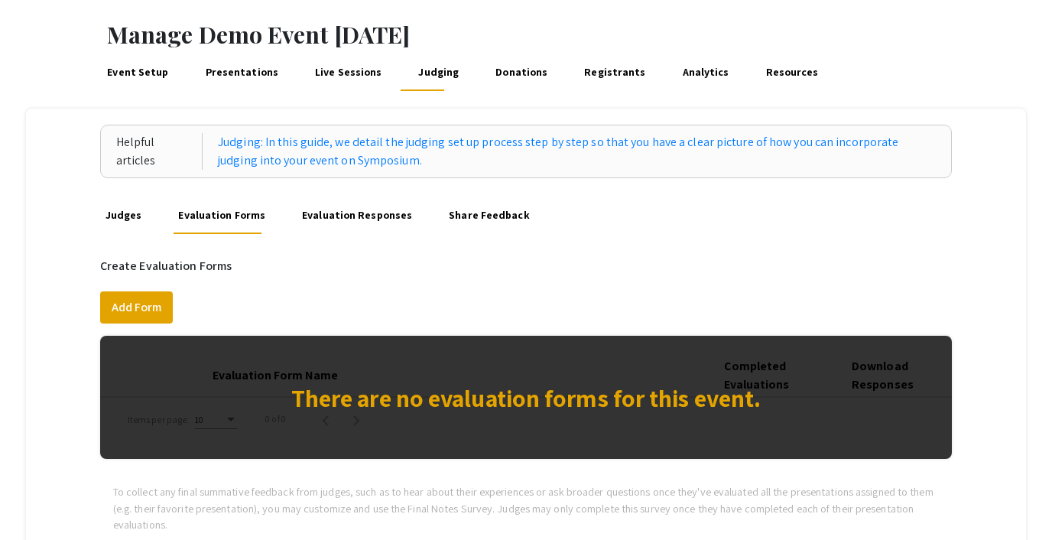
scroll to position [57, 0]
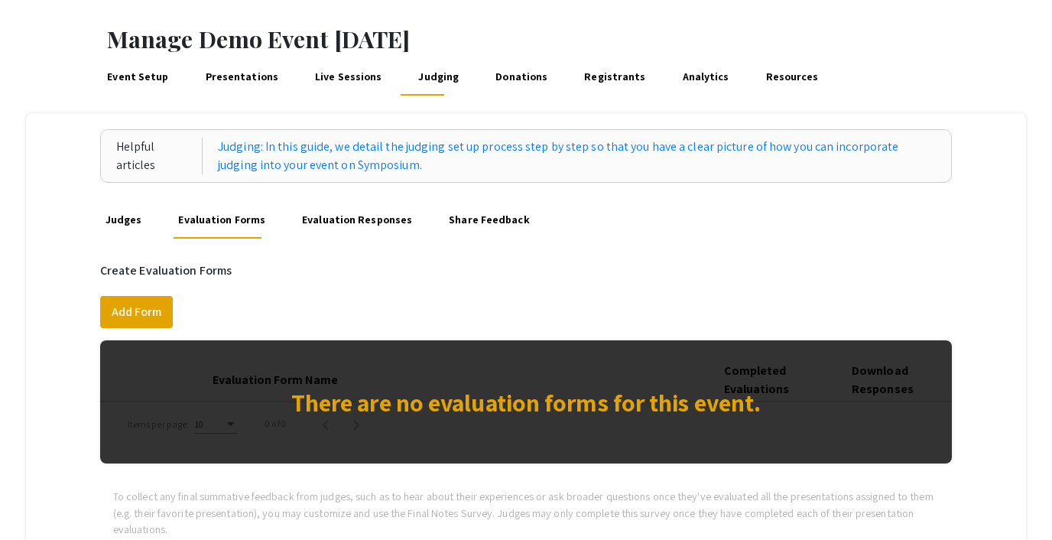
click at [122, 225] on link "Judges" at bounding box center [122, 220] width 41 height 37
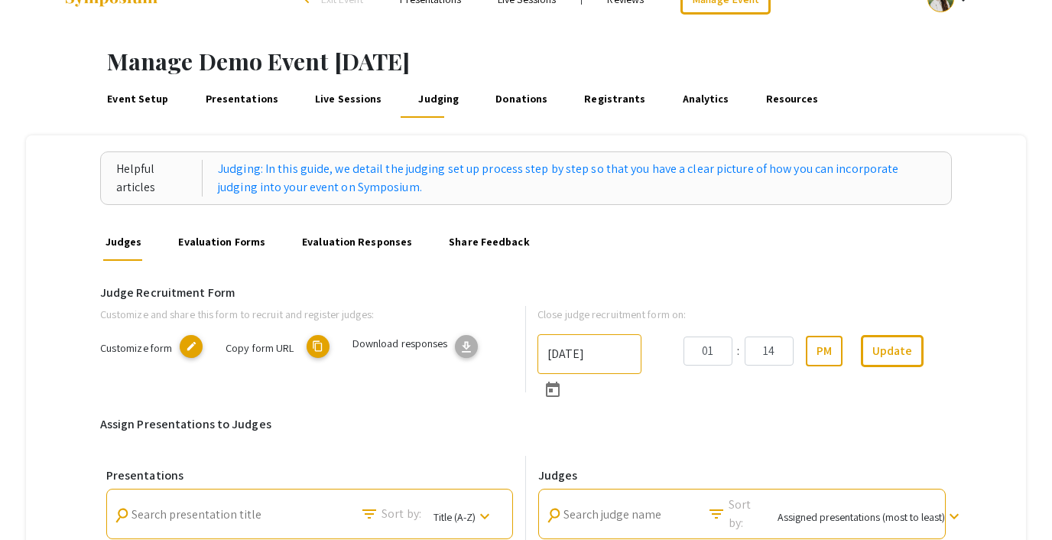
scroll to position [23, 0]
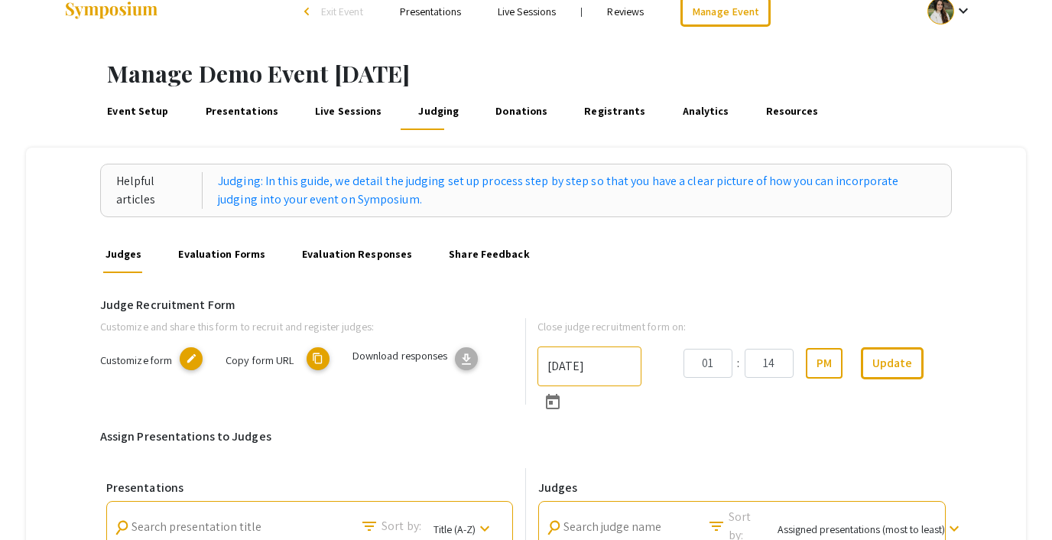
click at [206, 248] on link "Evaluation Forms" at bounding box center [222, 254] width 92 height 37
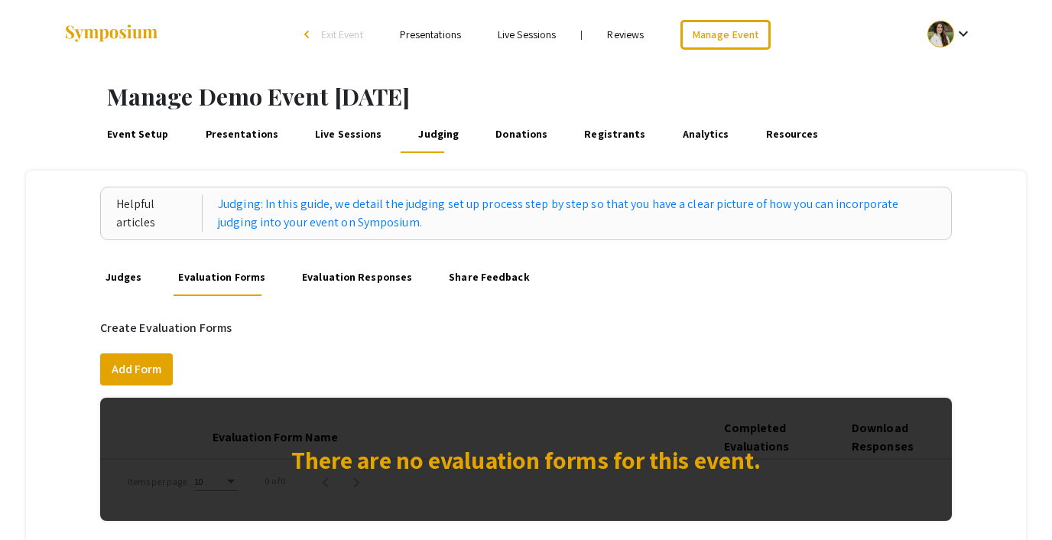
click at [211, 124] on link "Presentations" at bounding box center [242, 134] width 78 height 37
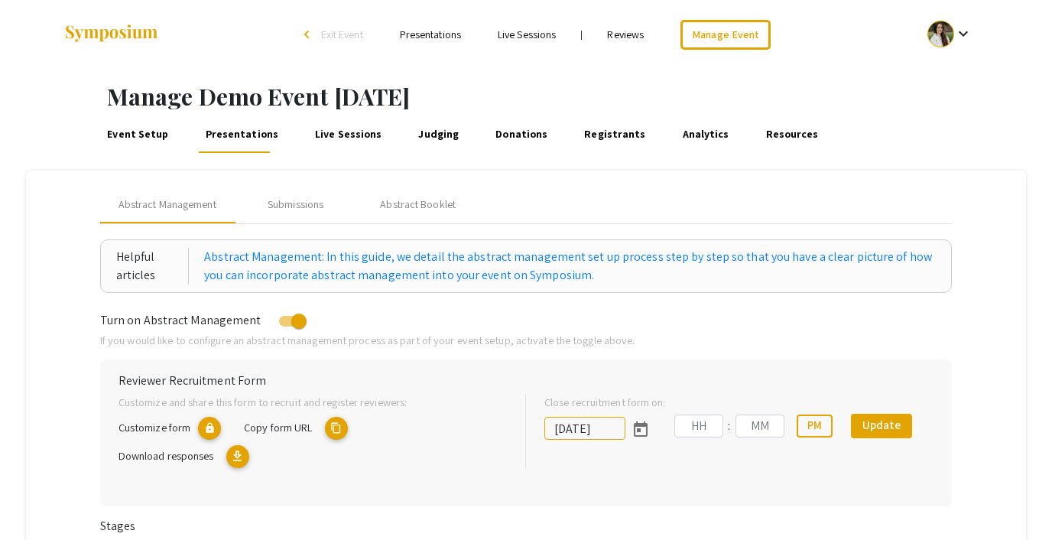
type input "9/27/2025"
type input "01"
type input "14"
click at [432, 42] on li "Presentations" at bounding box center [431, 34] width 98 height 18
click at [428, 36] on link "Presentations" at bounding box center [430, 35] width 61 height 14
